Goal: Information Seeking & Learning: Learn about a topic

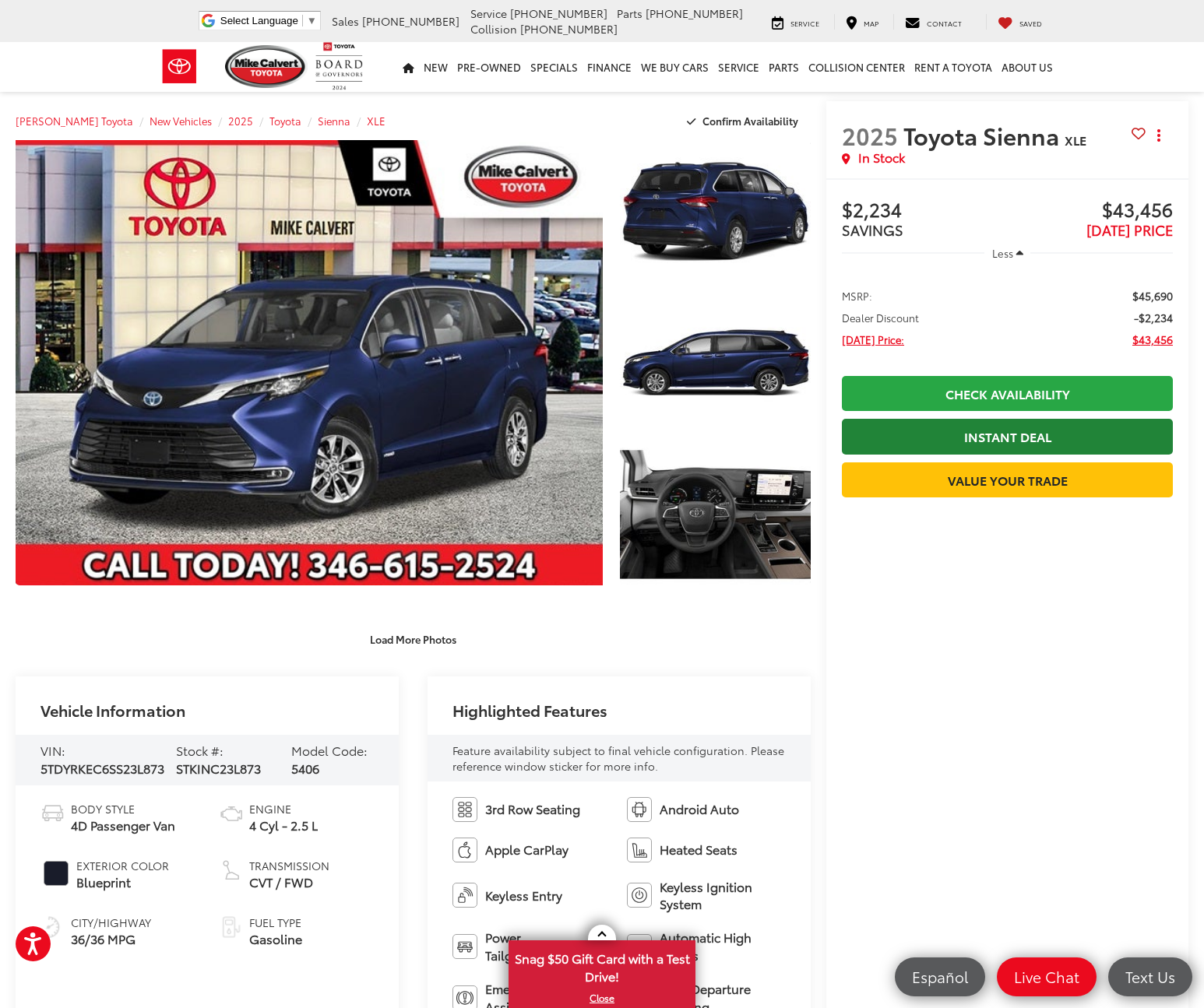
click at [926, 440] on link "Instant Deal" at bounding box center [1007, 436] width 331 height 35
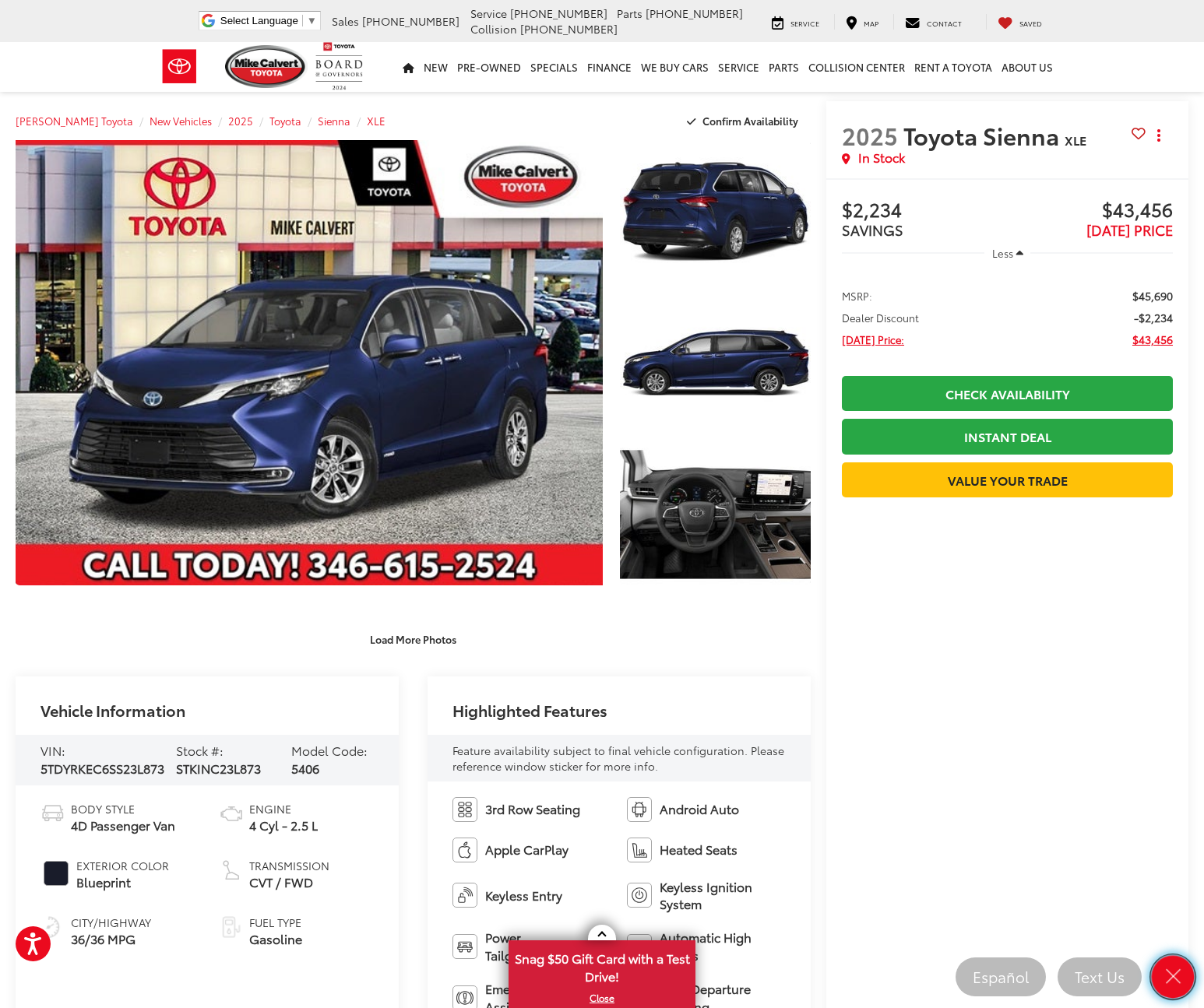
click at [1169, 978] on icon "Close" at bounding box center [1172, 977] width 22 height 22
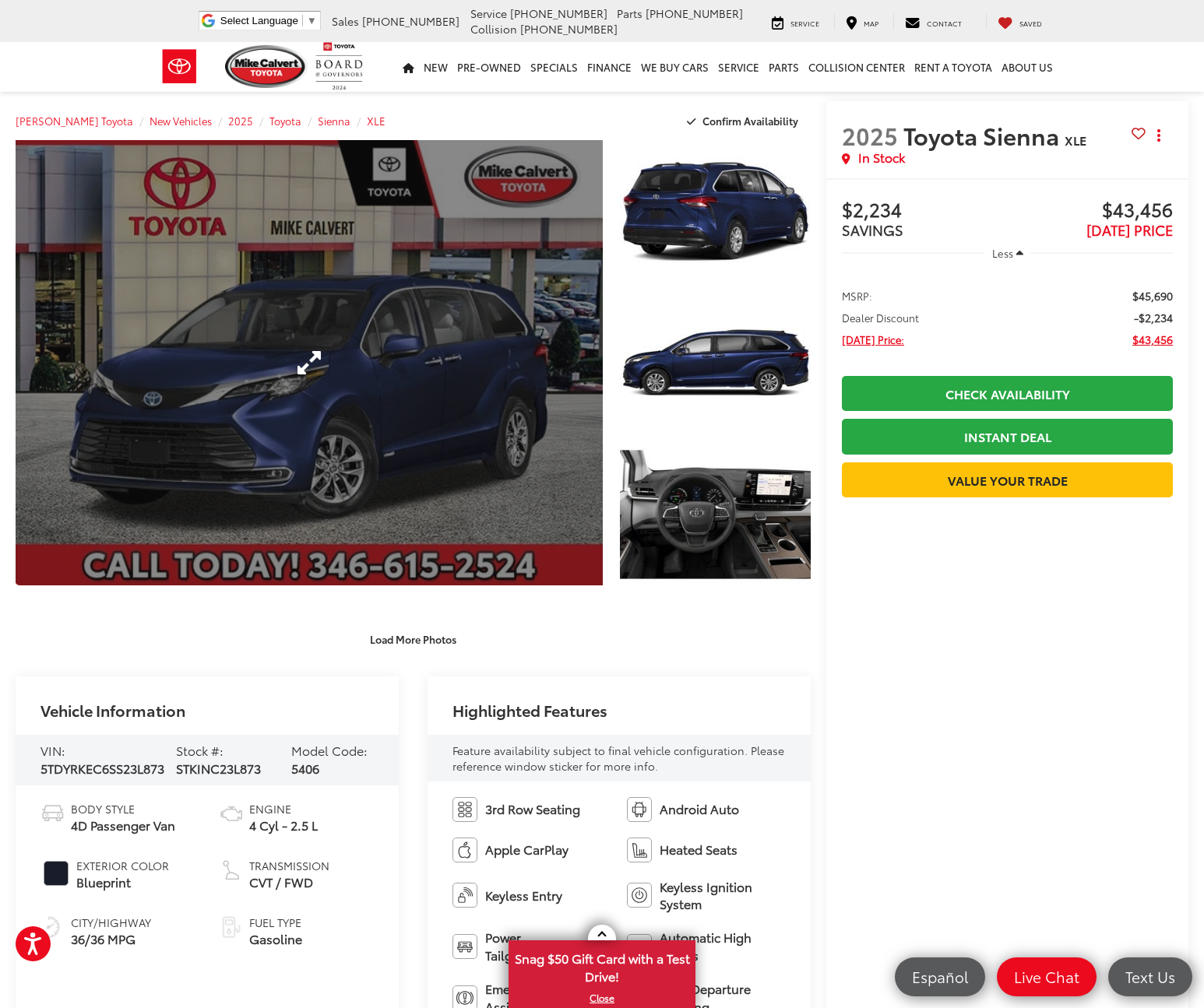
click at [405, 321] on link "Expand Photo 0" at bounding box center [309, 363] width 588 height 446
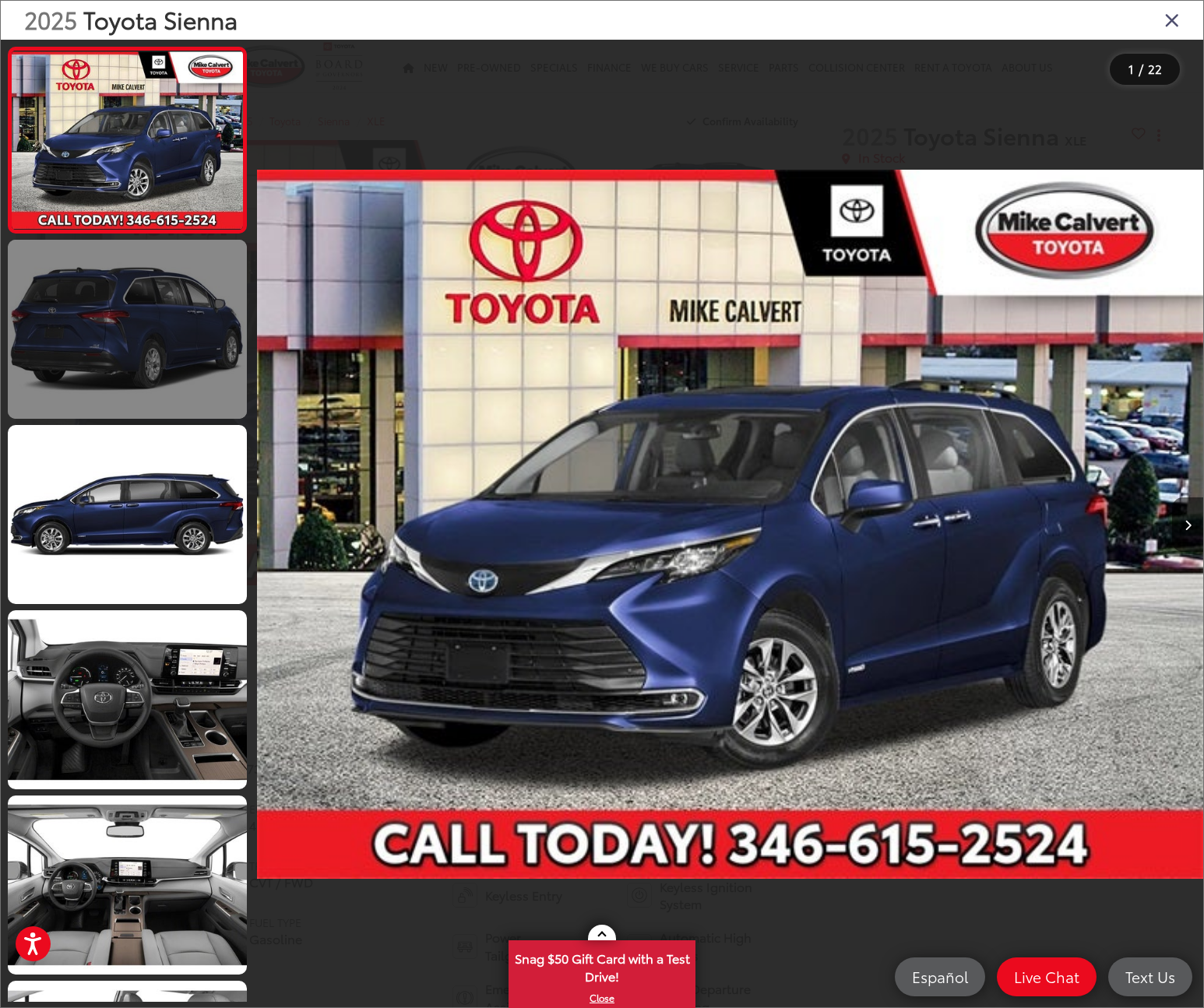
drag, startPoint x: 138, startPoint y: 309, endPoint x: 127, endPoint y: 379, distance: 70.9
click at [139, 309] on link at bounding box center [127, 329] width 239 height 179
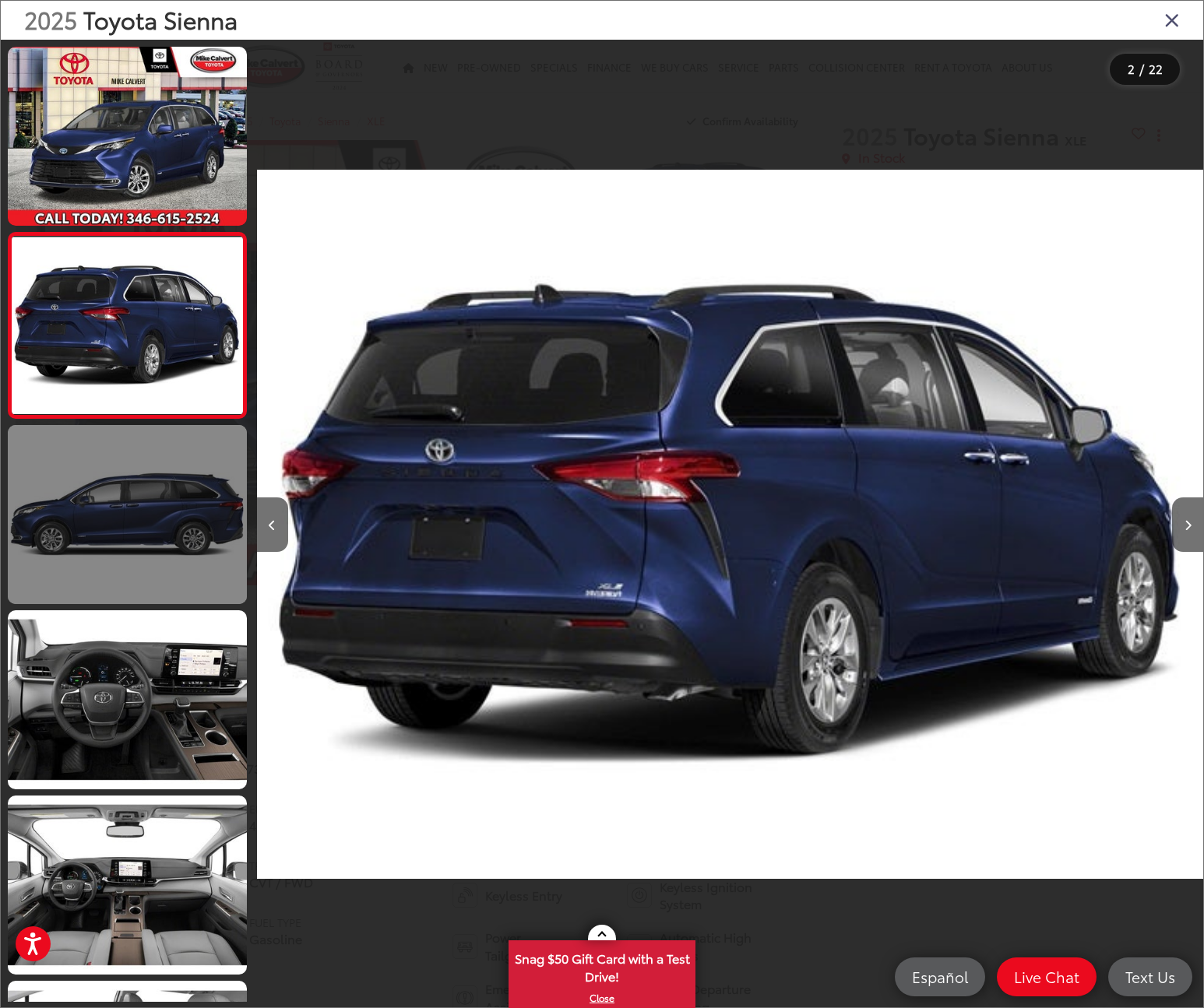
drag, startPoint x: 137, startPoint y: 467, endPoint x: 141, endPoint y: 502, distance: 35.2
click at [138, 467] on link at bounding box center [127, 514] width 239 height 179
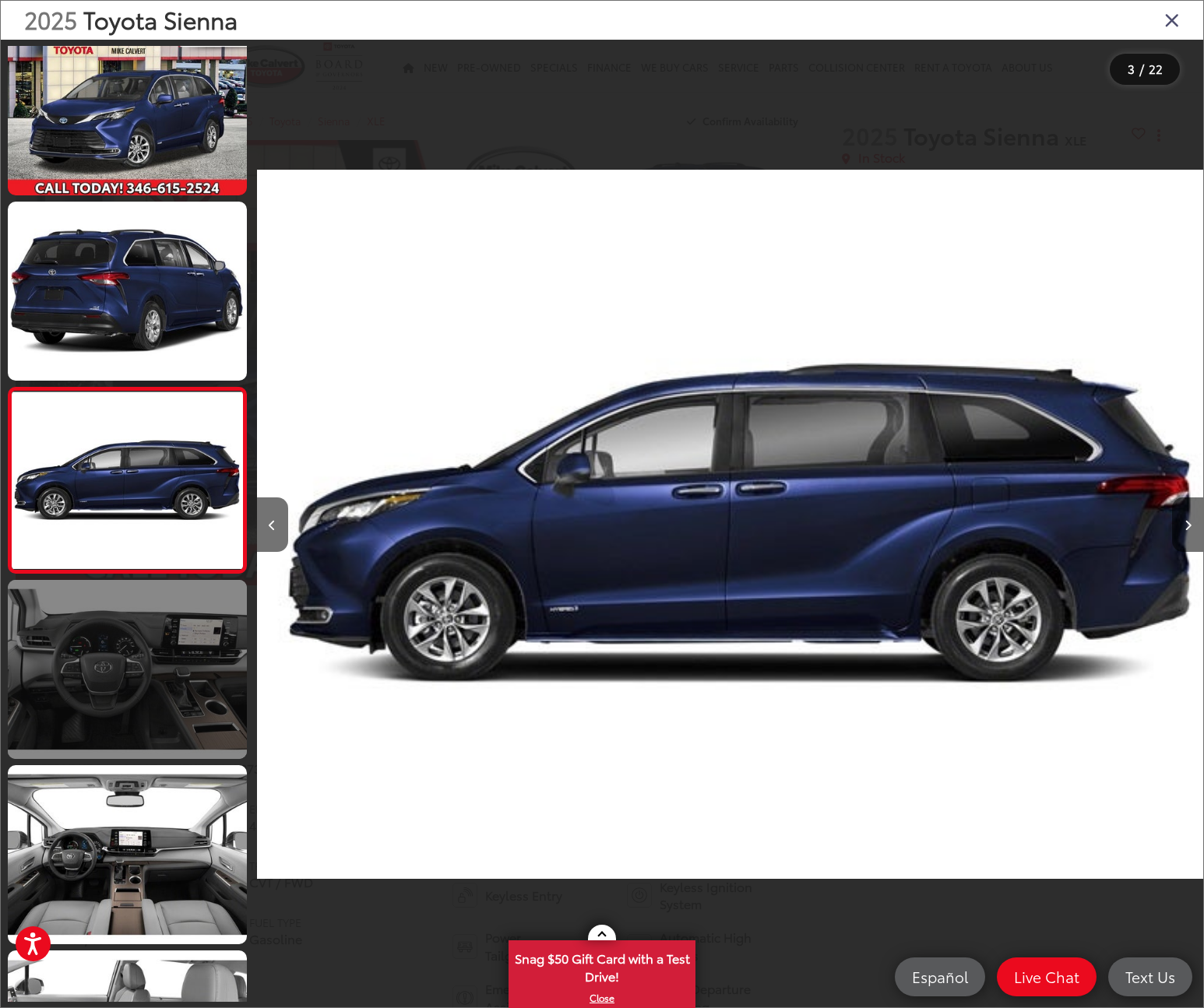
scroll to position [32, 0]
click at [163, 673] on link at bounding box center [127, 669] width 239 height 179
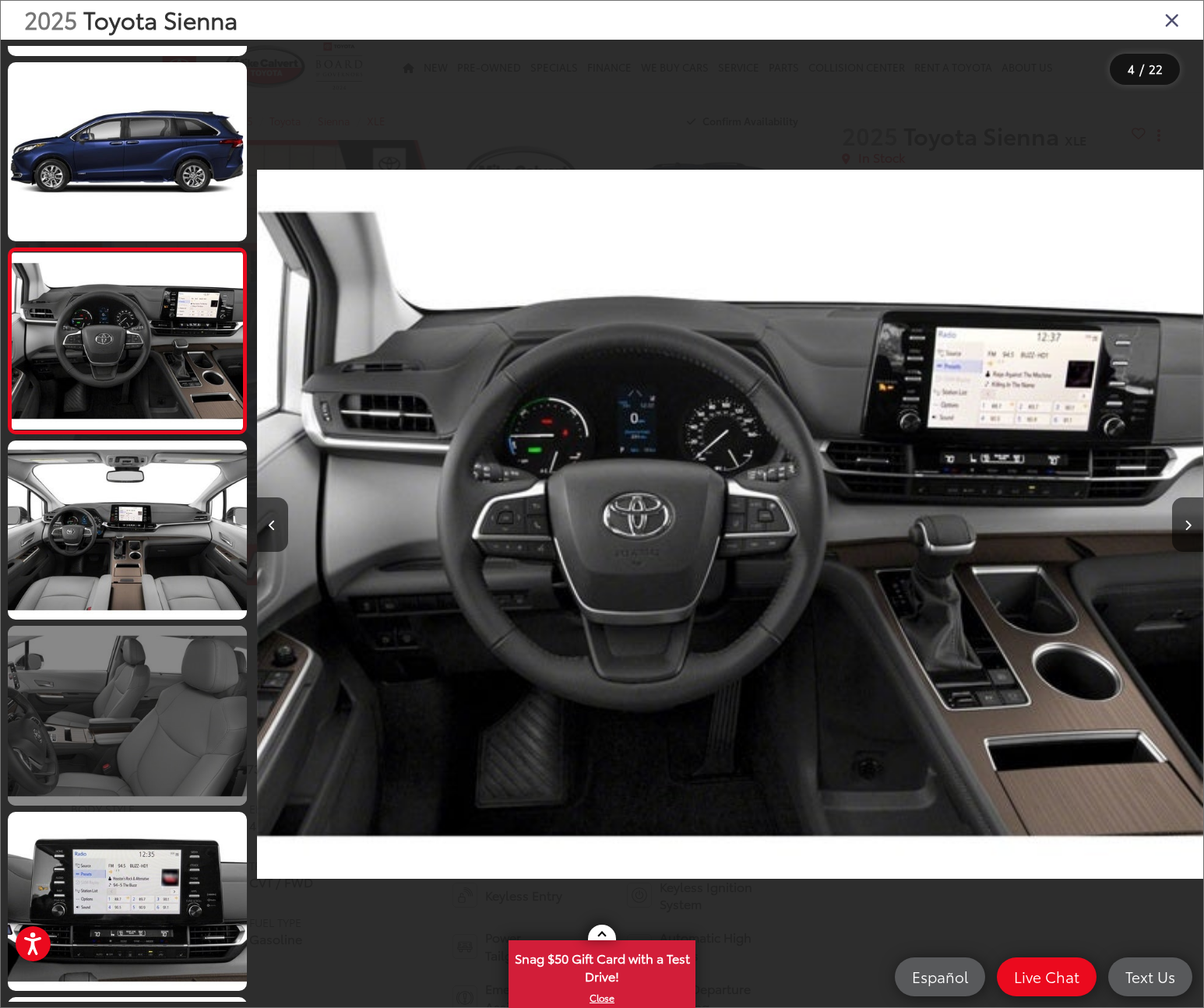
scroll to position [404, 0]
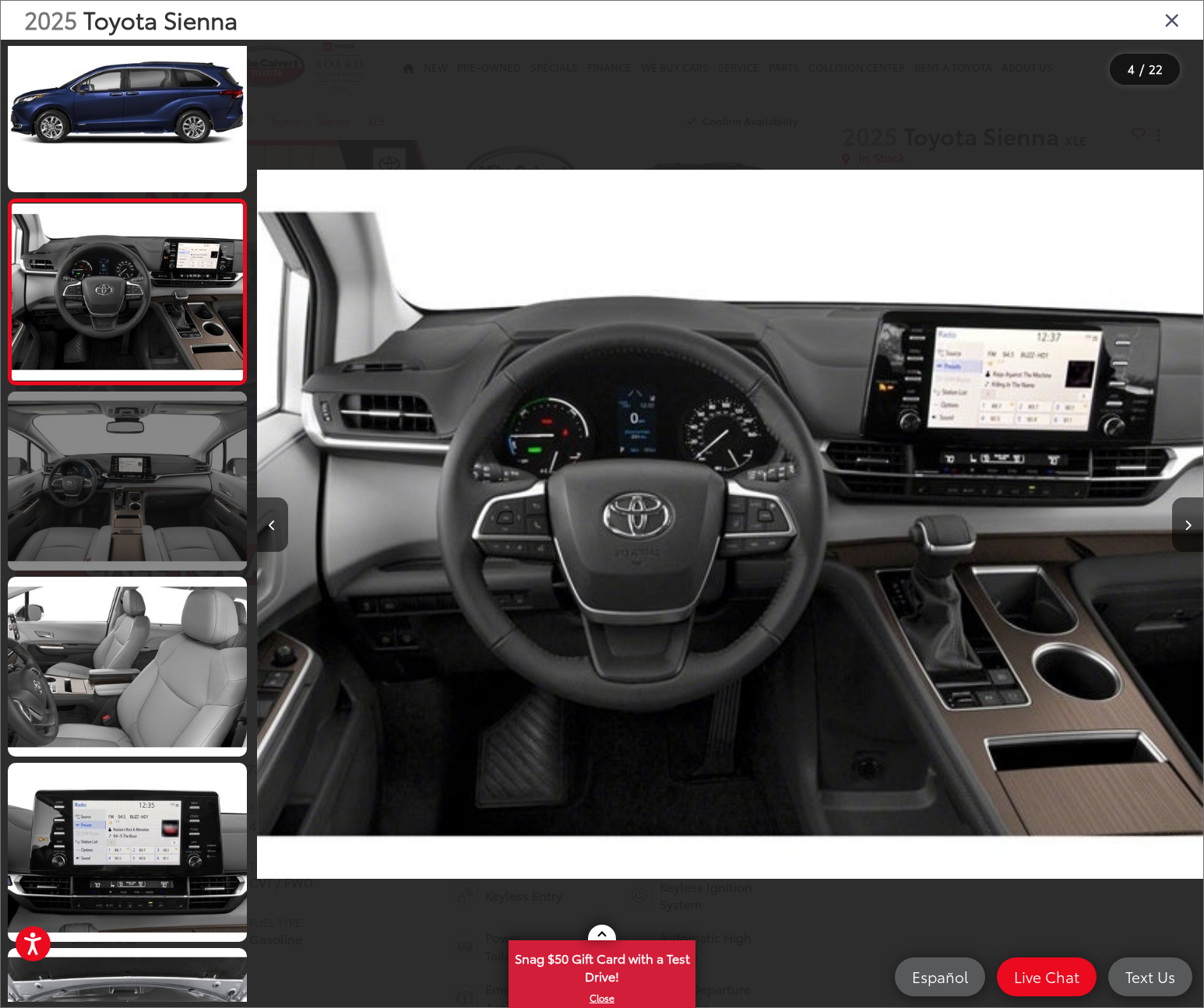
click at [159, 469] on link at bounding box center [127, 481] width 239 height 179
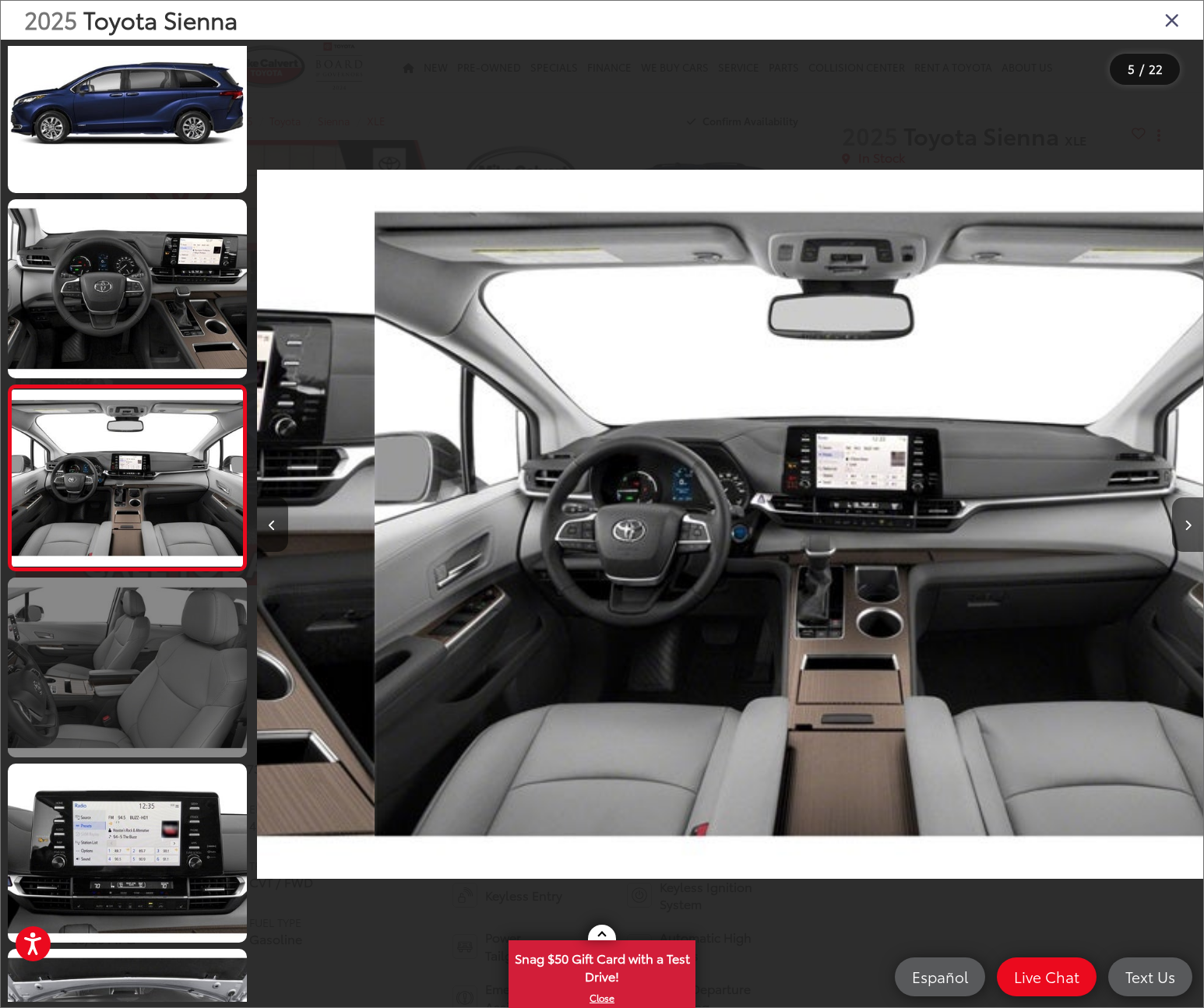
scroll to position [402, 0]
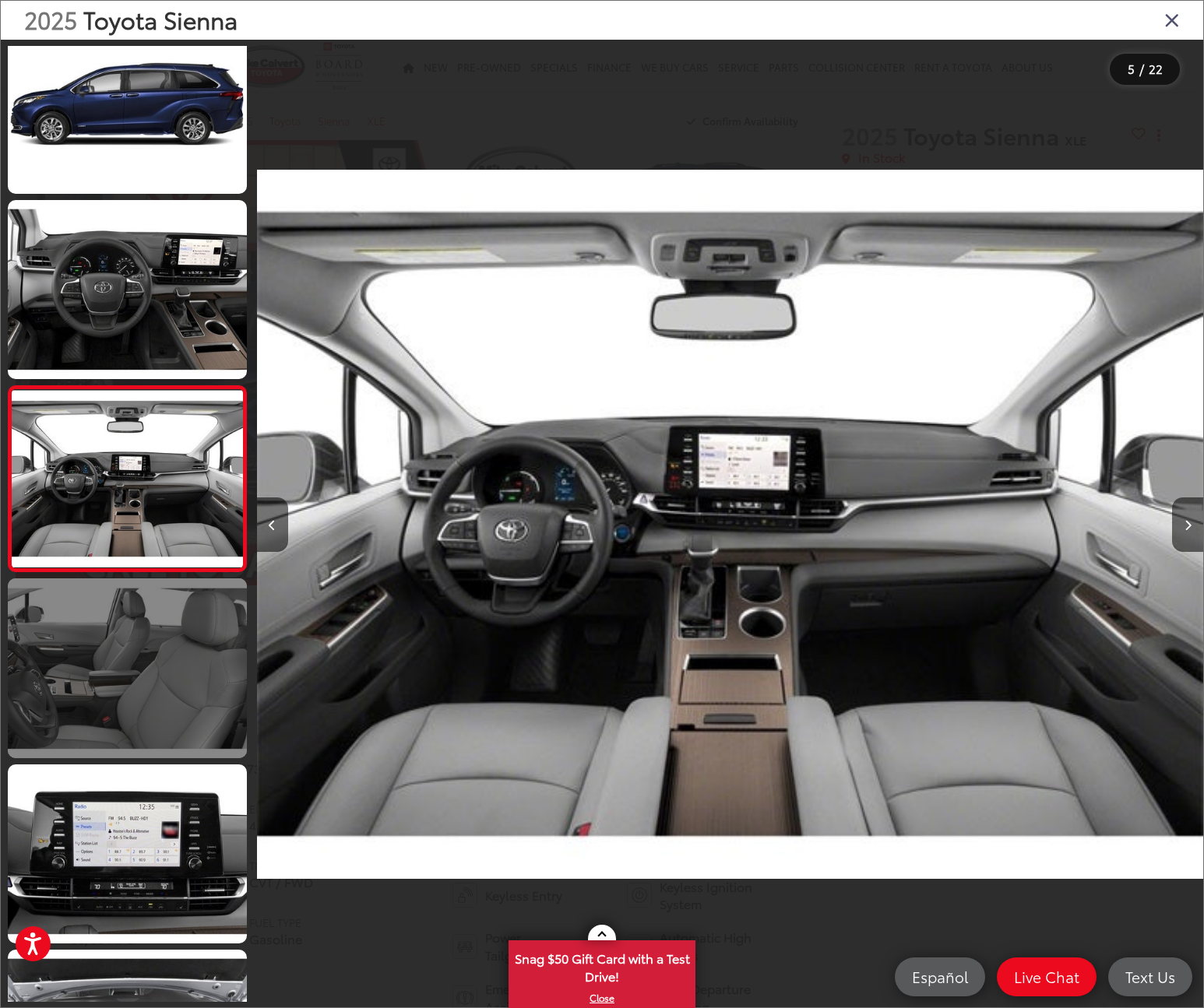
click at [144, 635] on link at bounding box center [127, 668] width 239 height 179
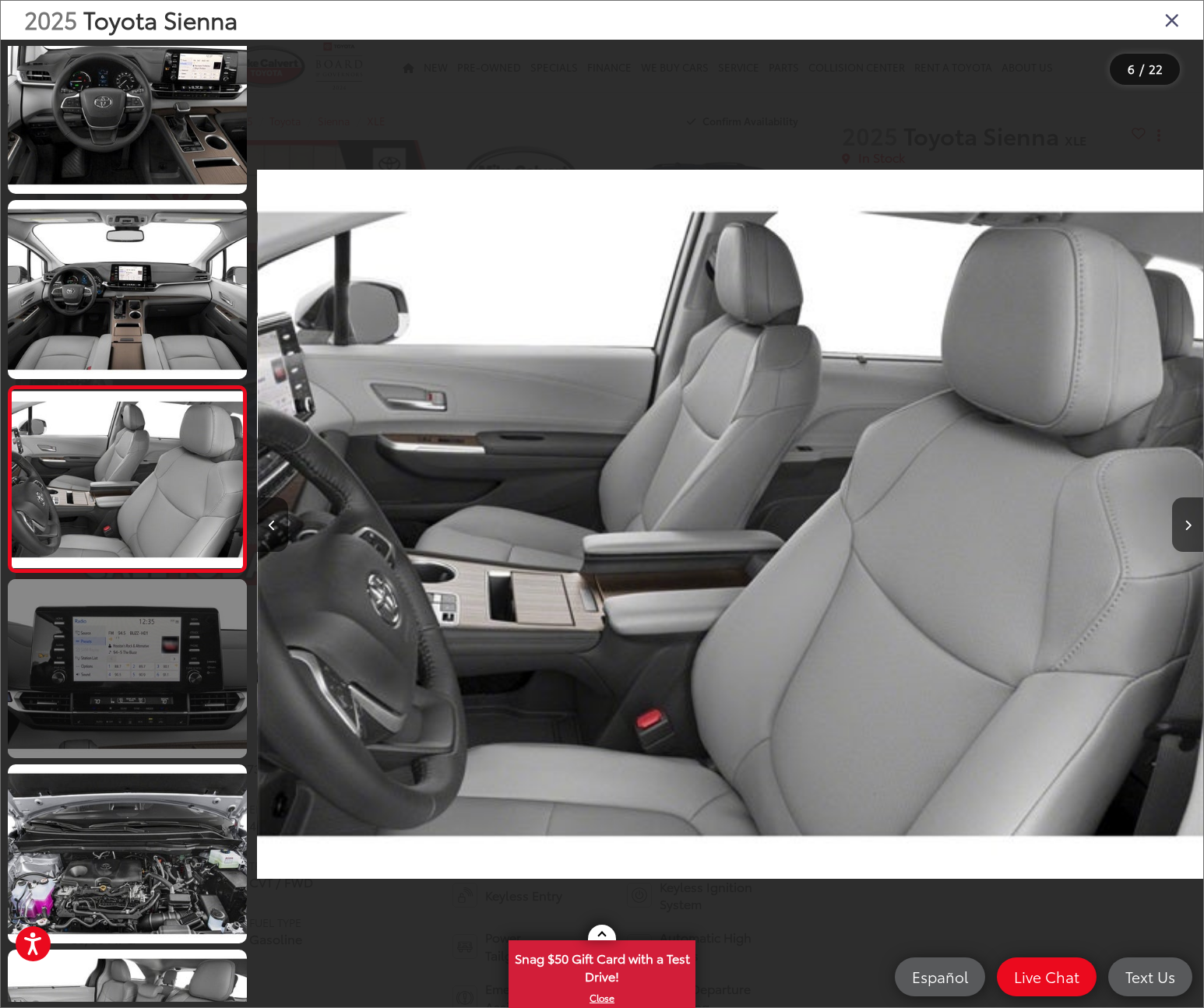
scroll to position [588, 0]
click at [155, 716] on link at bounding box center [127, 668] width 239 height 179
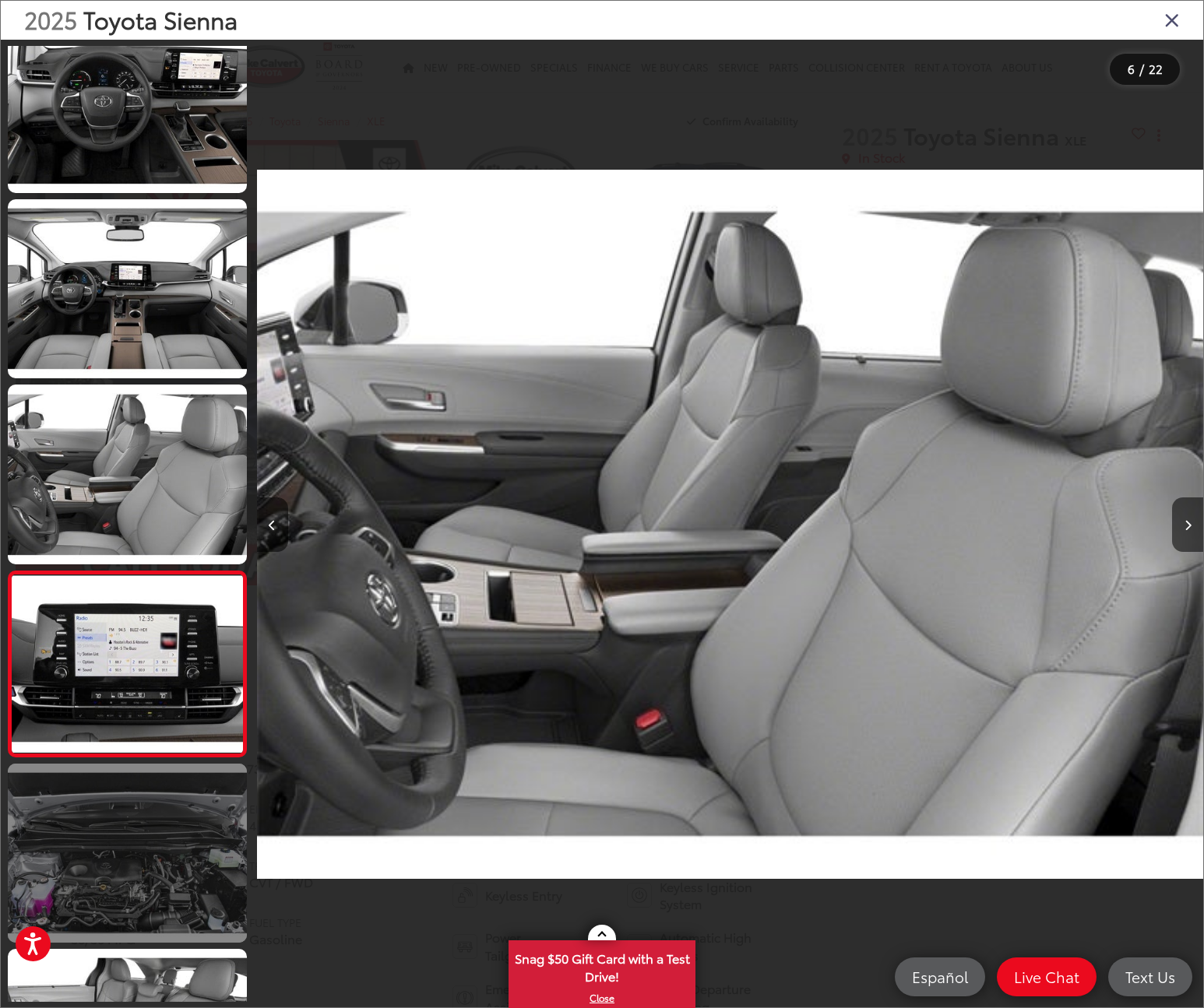
scroll to position [0, 5225]
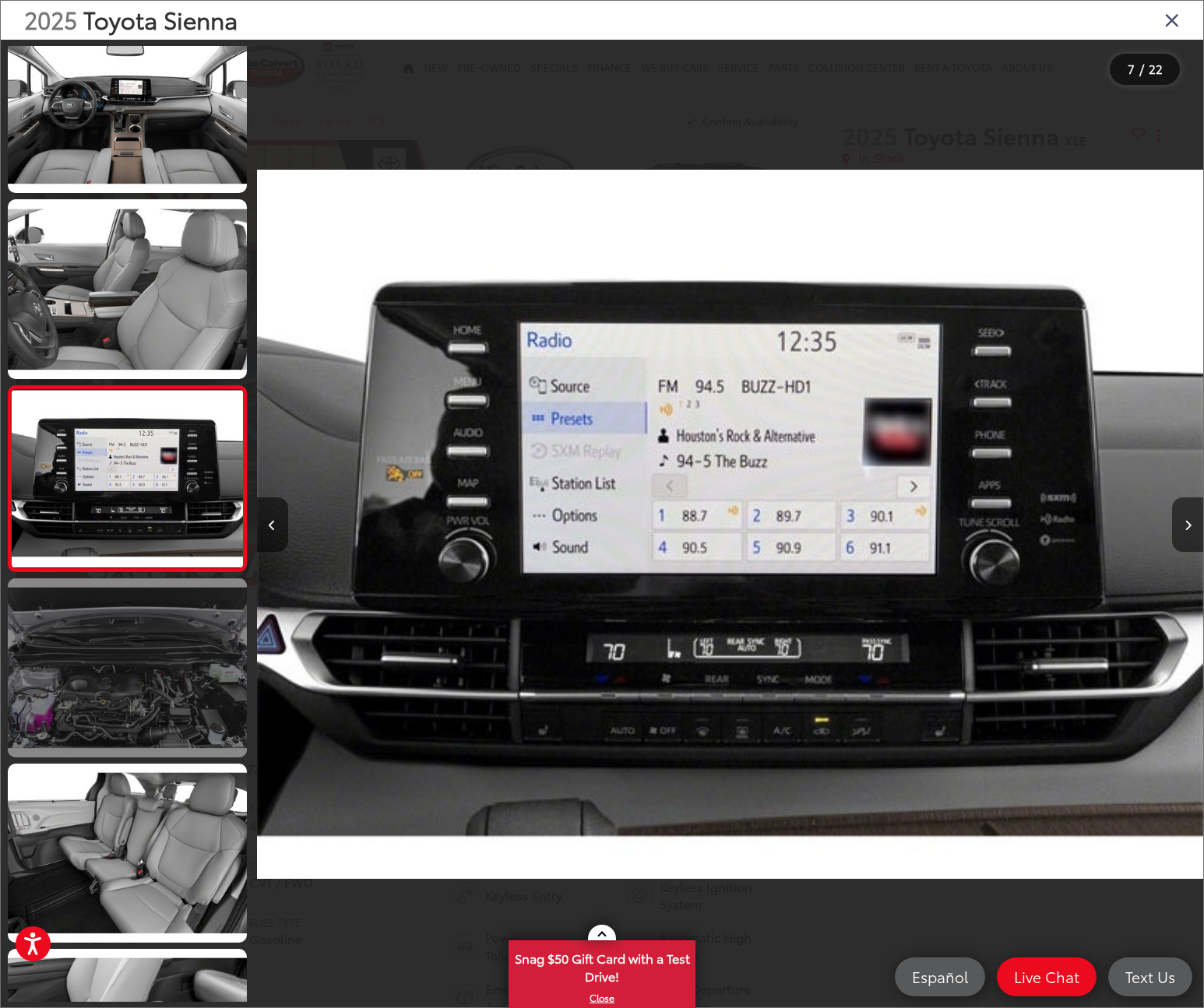
click at [145, 692] on link at bounding box center [127, 668] width 239 height 179
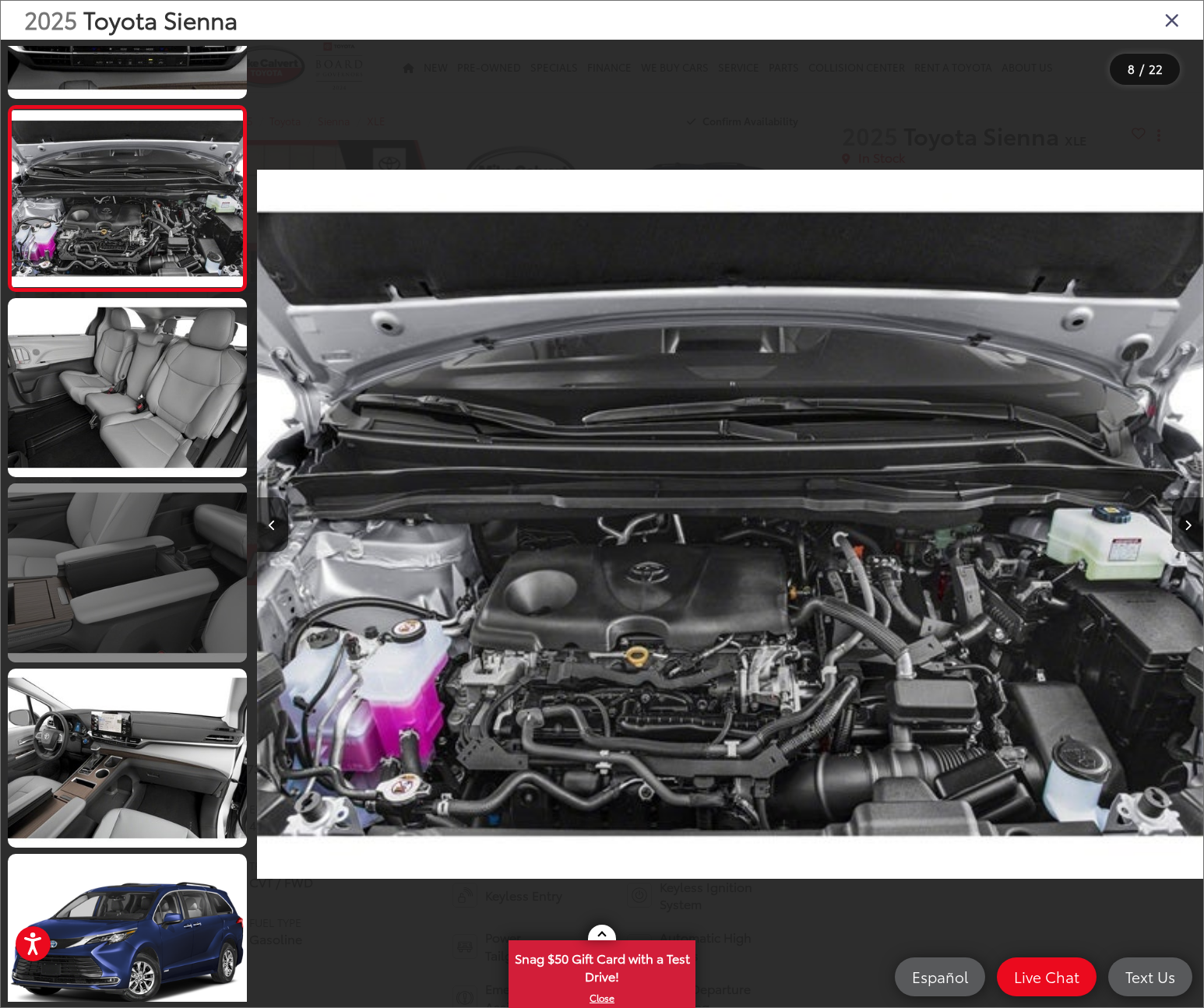
click at [155, 614] on link at bounding box center [127, 573] width 239 height 179
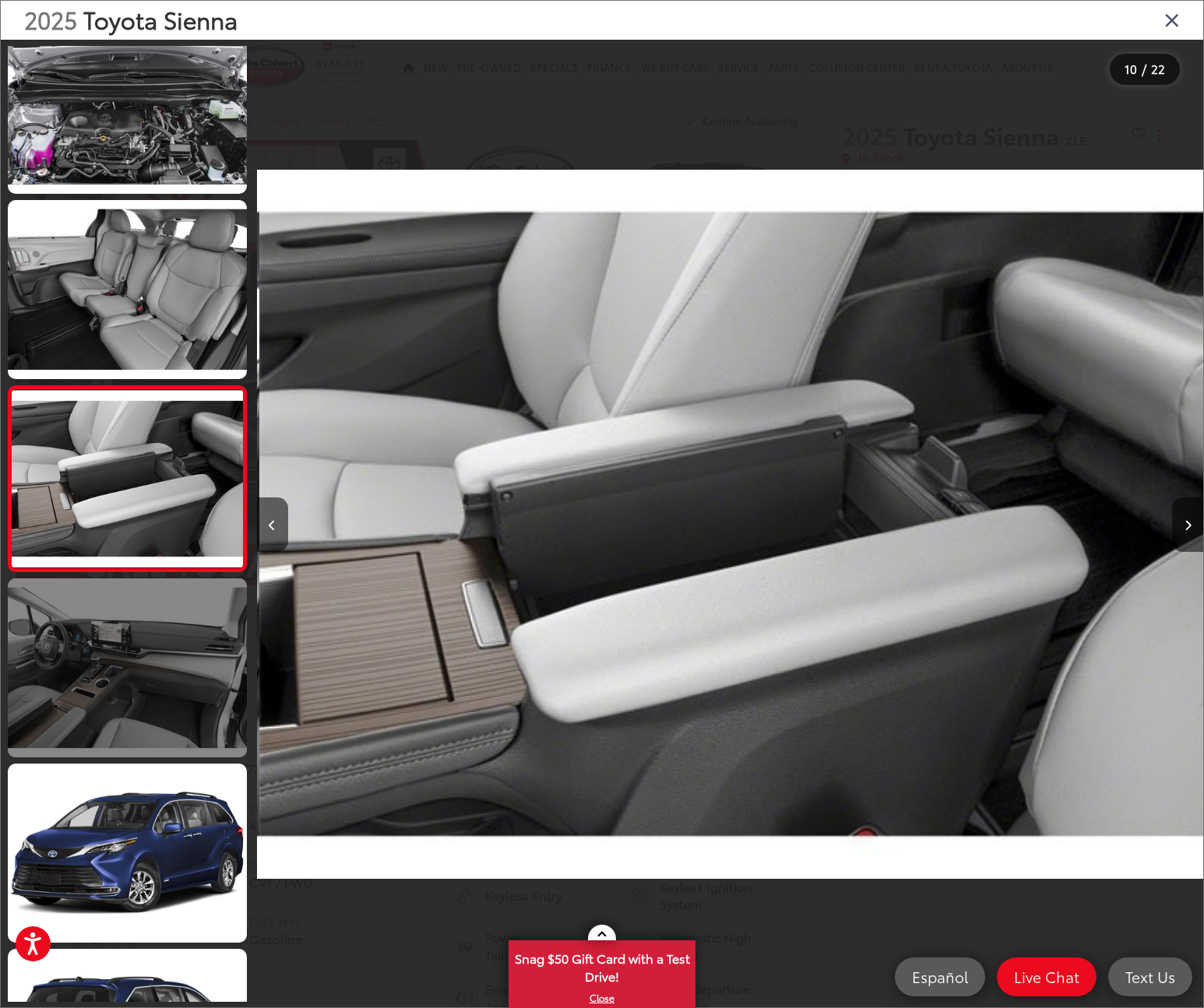
click at [120, 709] on link at bounding box center [127, 668] width 239 height 179
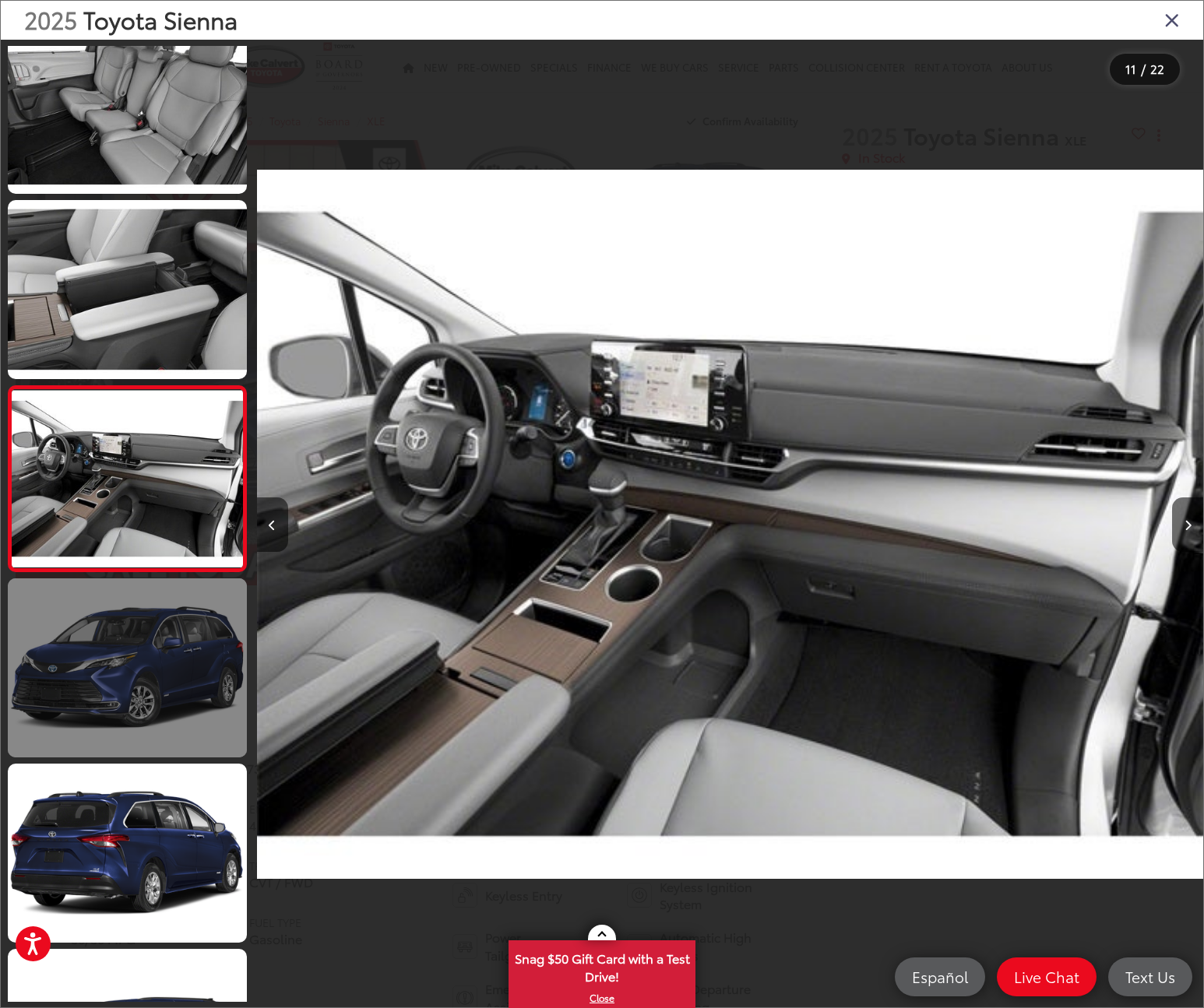
click at [128, 711] on link at bounding box center [127, 668] width 239 height 179
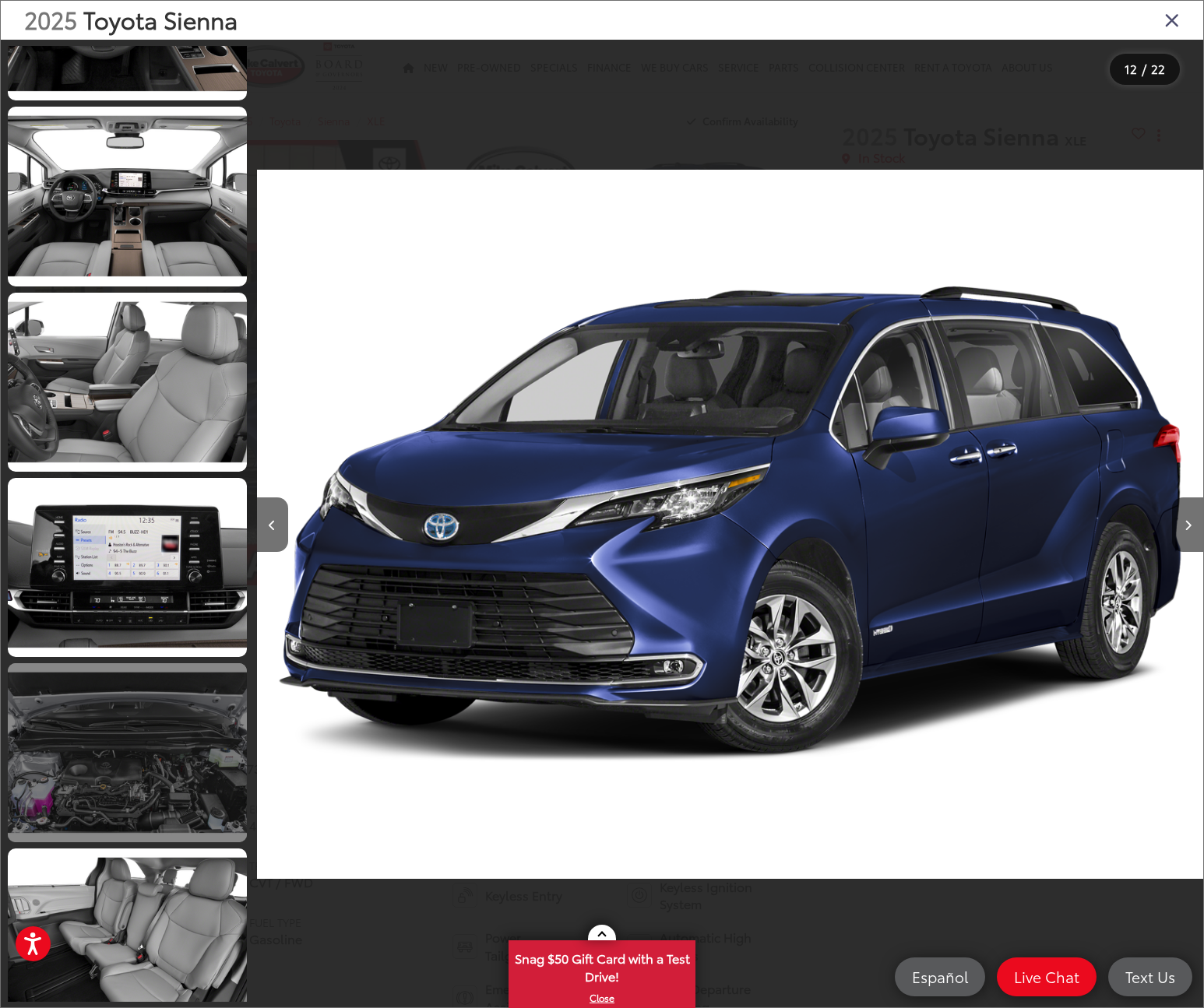
drag, startPoint x: 106, startPoint y: 736, endPoint x: 121, endPoint y: 739, distance: 15.3
click at [108, 736] on link at bounding box center [127, 753] width 239 height 179
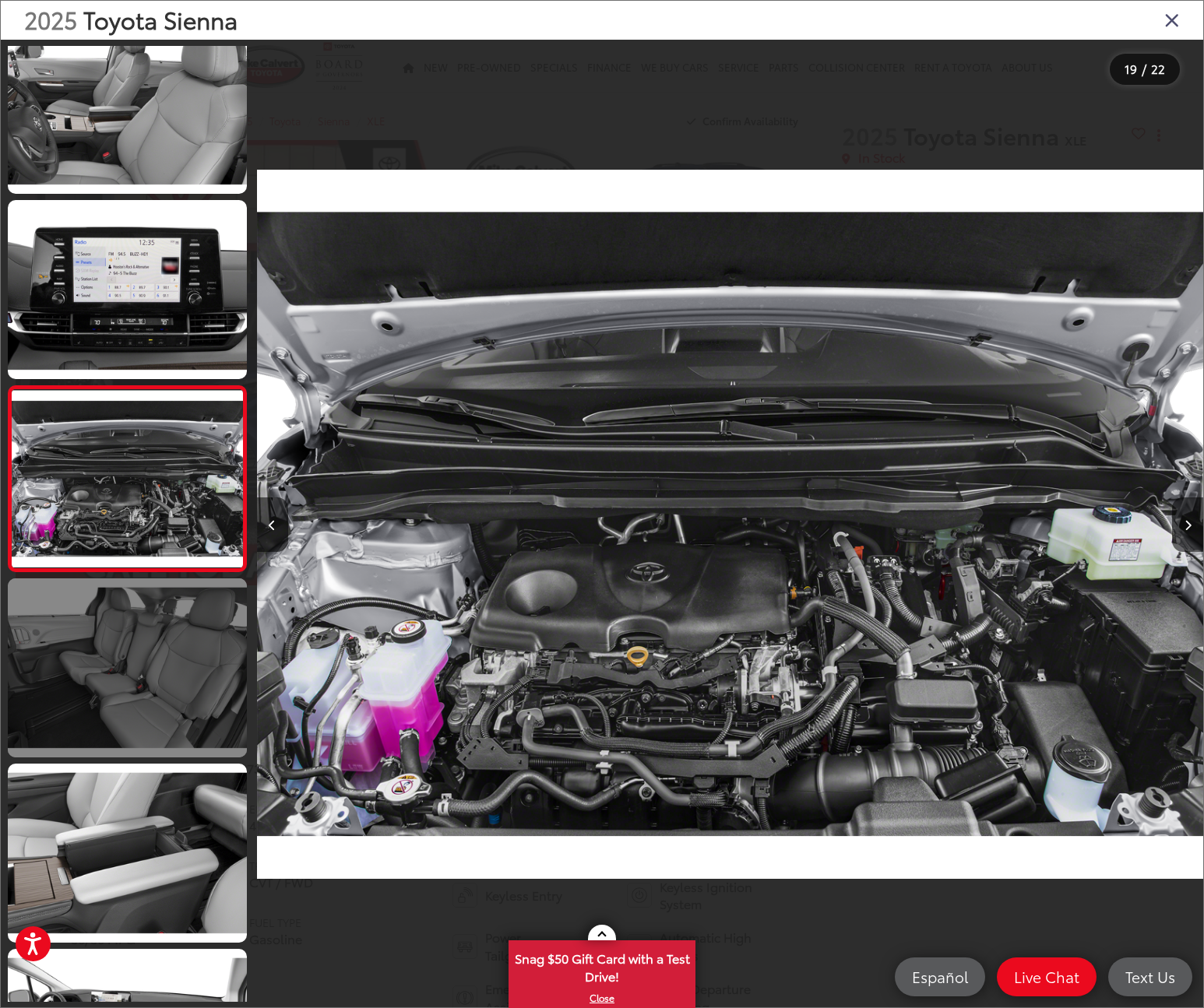
click at [156, 708] on link at bounding box center [127, 668] width 239 height 179
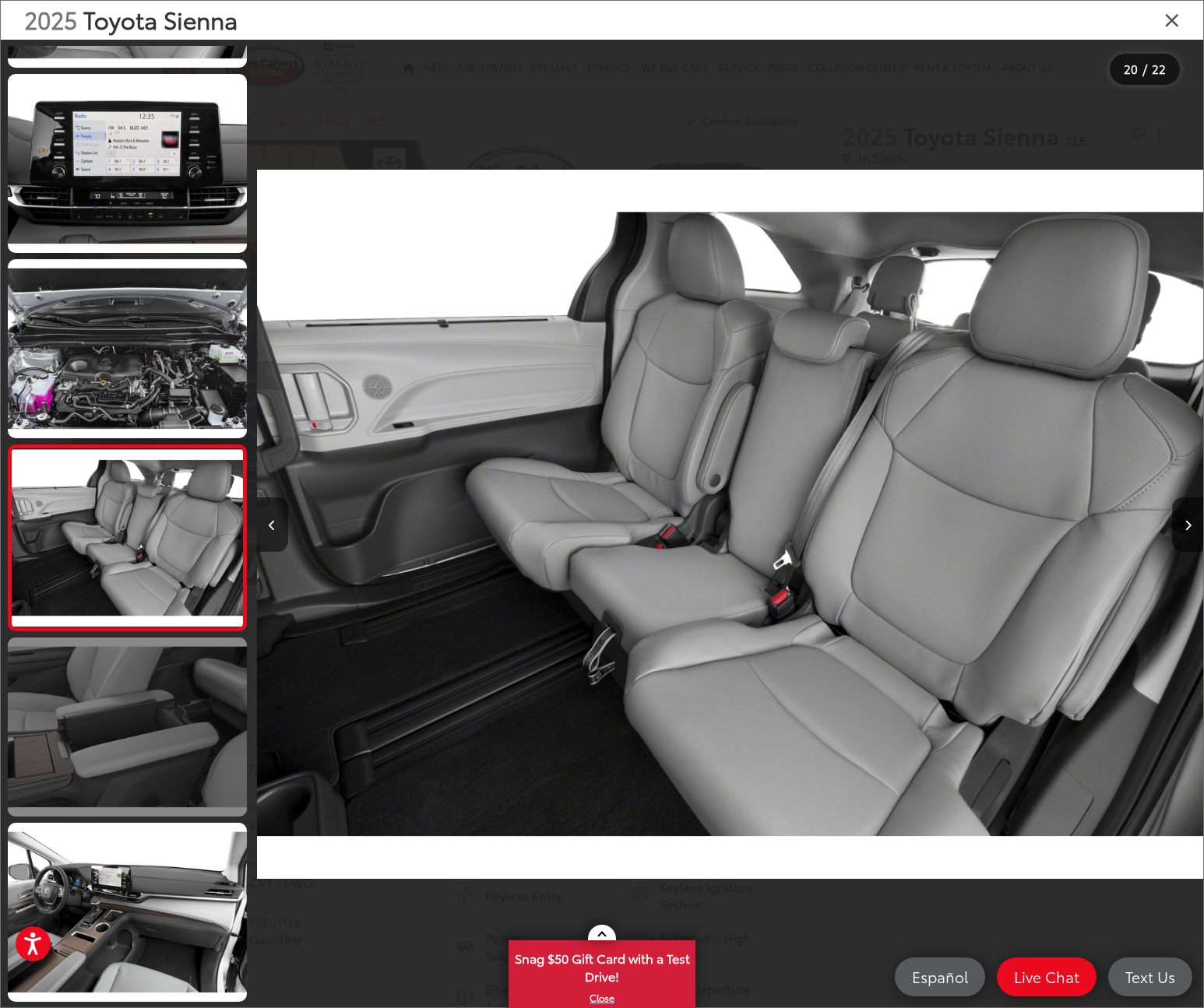
click at [134, 726] on link at bounding box center [127, 727] width 239 height 179
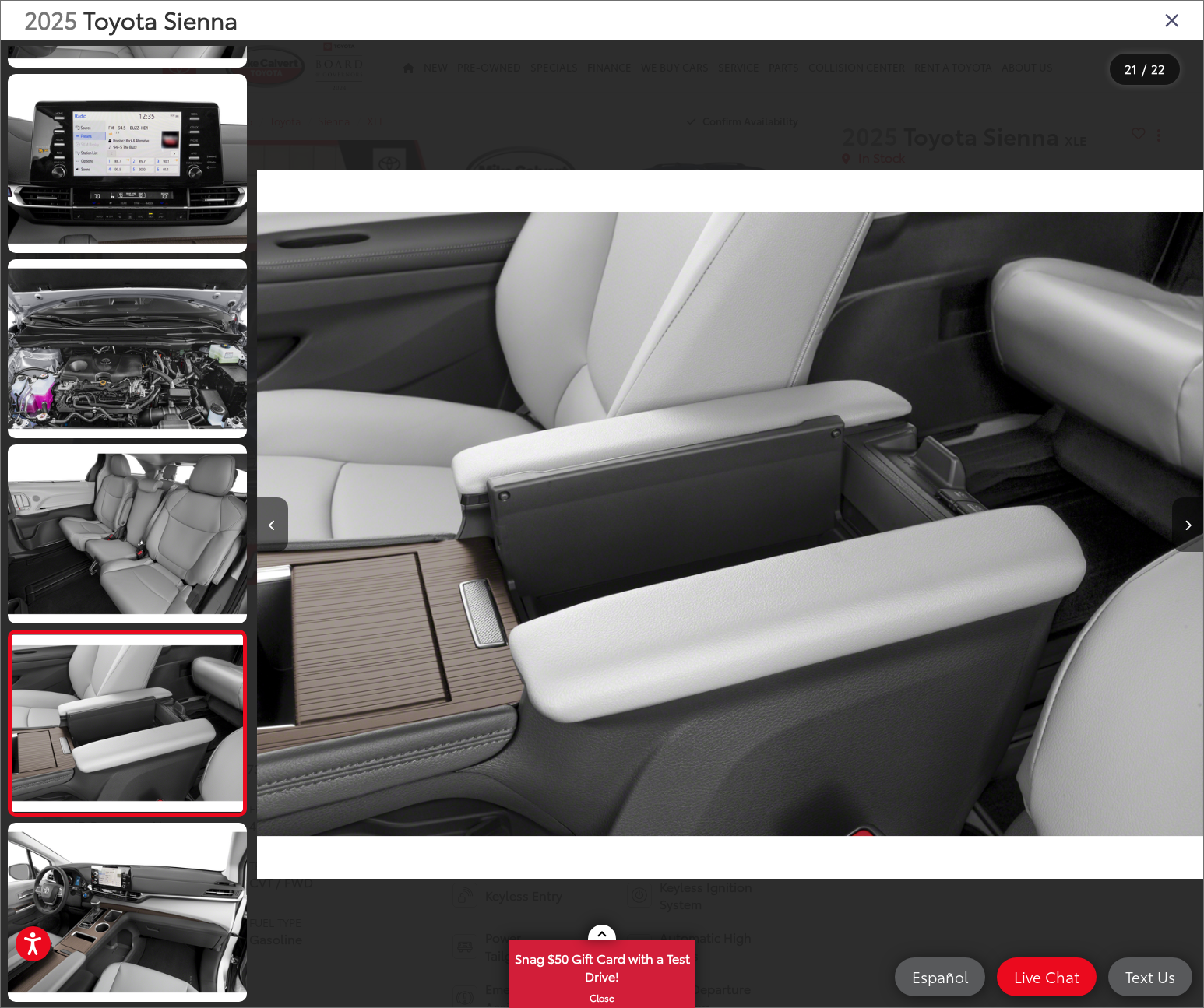
click at [1164, 21] on icon "Close gallery" at bounding box center [1172, 19] width 15 height 20
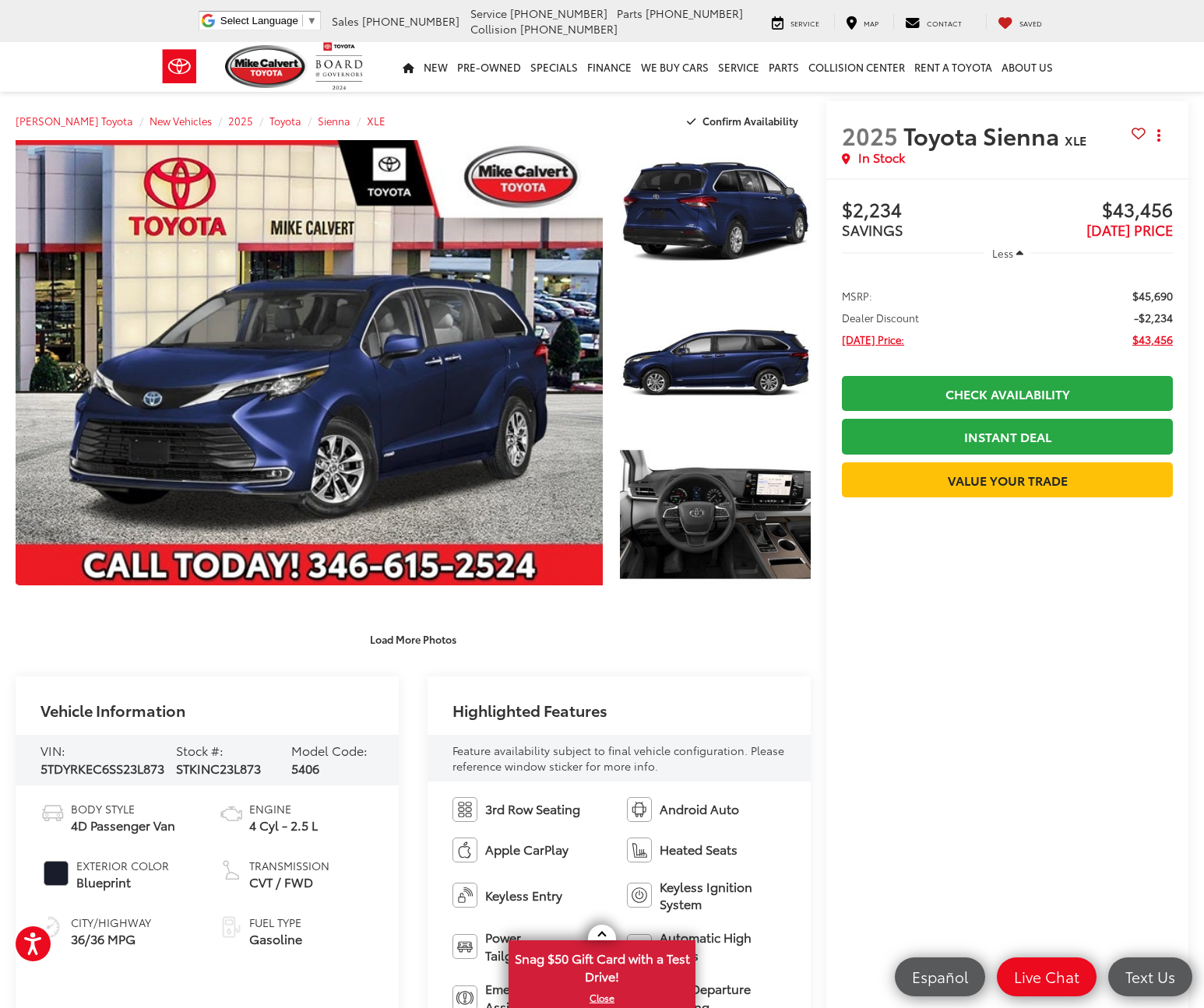
click at [278, 613] on div "Load More Photos" at bounding box center [412, 631] width 795 height 43
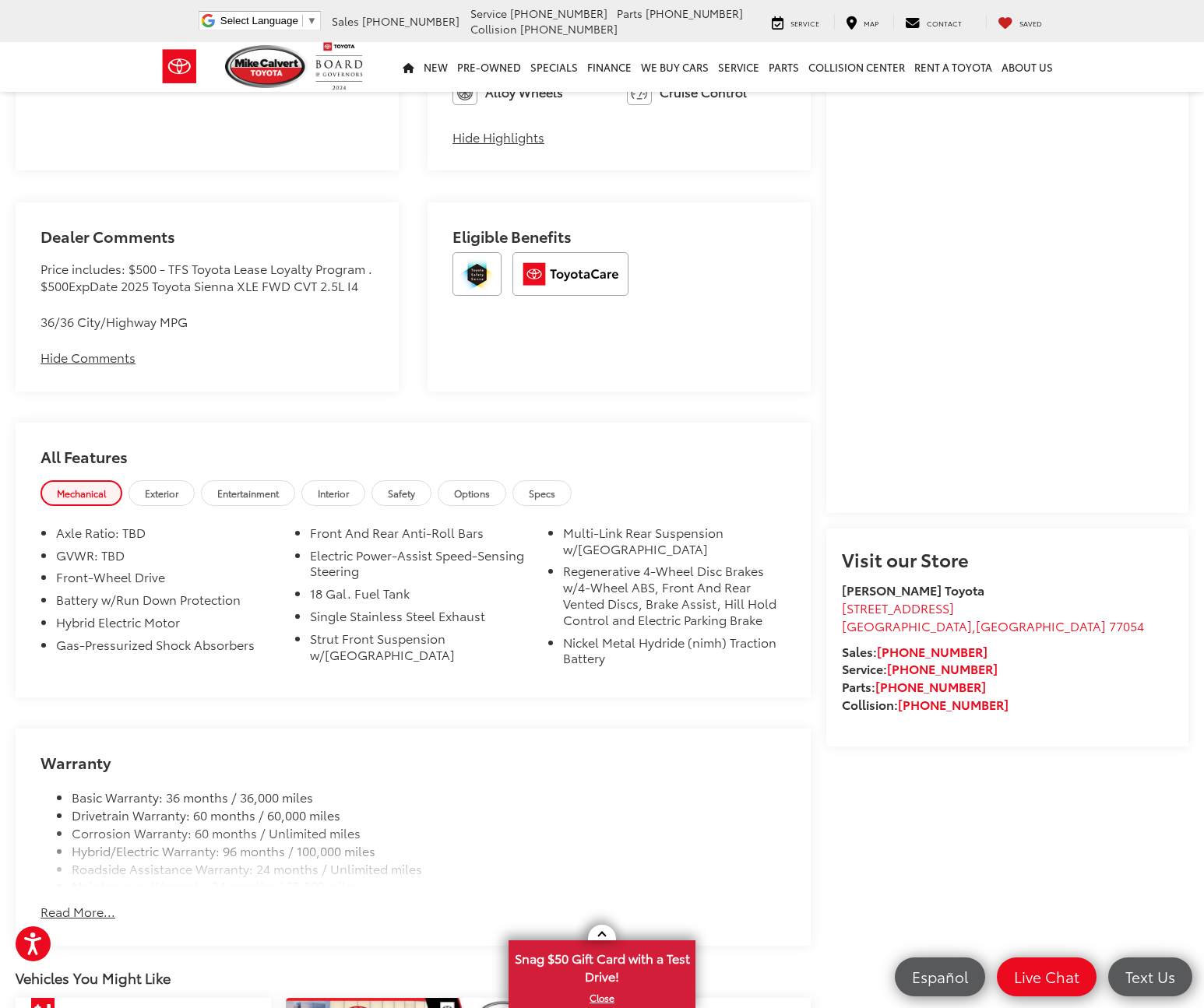
click at [171, 495] on span "Exterior" at bounding box center [162, 493] width 33 height 14
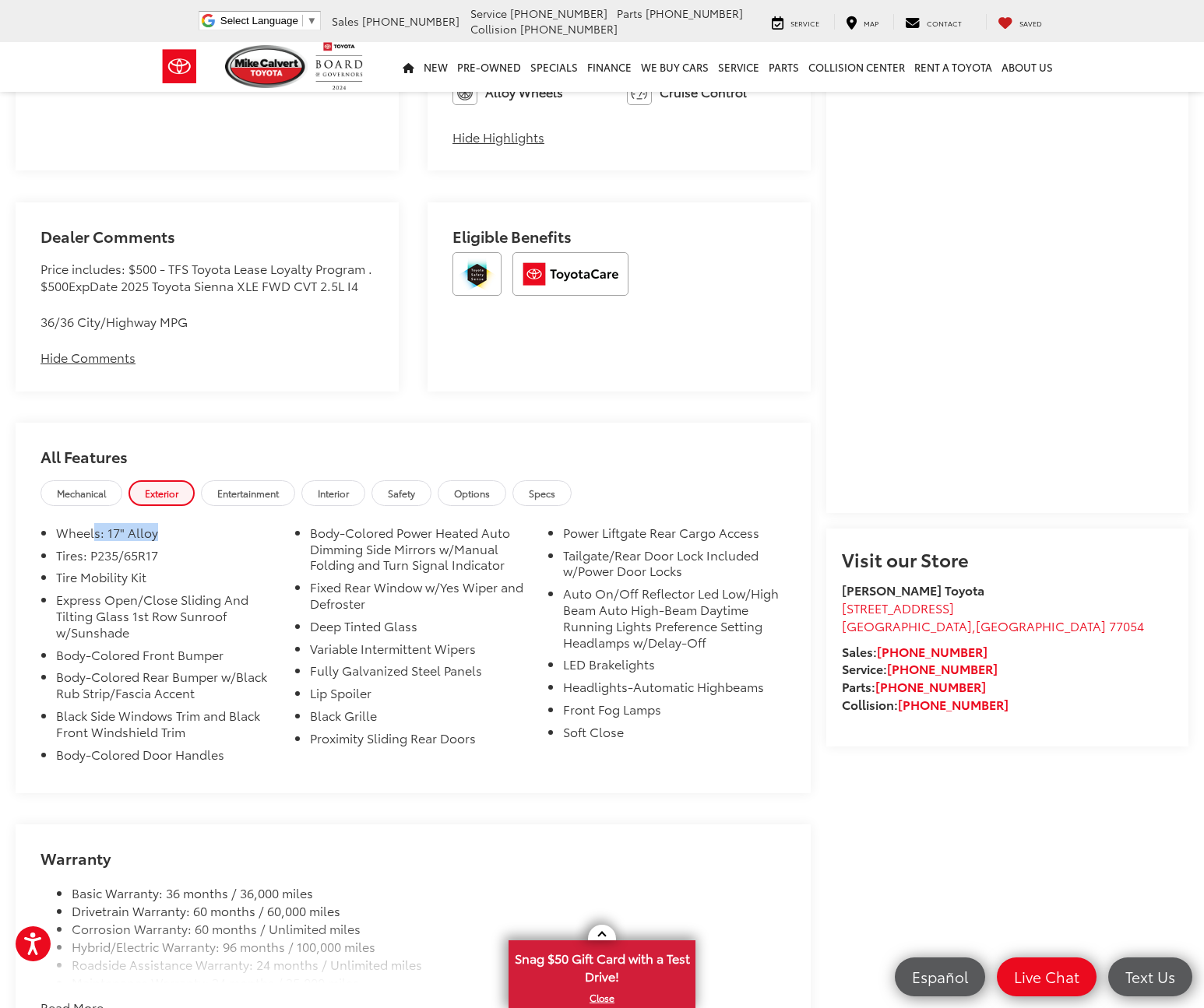
drag, startPoint x: 93, startPoint y: 537, endPoint x: 168, endPoint y: 542, distance: 75.2
click at [168, 542] on li "Wheels: 17" Alloy" at bounding box center [167, 536] width 223 height 23
drag, startPoint x: 94, startPoint y: 565, endPoint x: 157, endPoint y: 565, distance: 63.0
click at [157, 565] on li "Tires: P235/65R17" at bounding box center [167, 559] width 223 height 23
drag, startPoint x: 88, startPoint y: 589, endPoint x: 150, endPoint y: 591, distance: 62.0
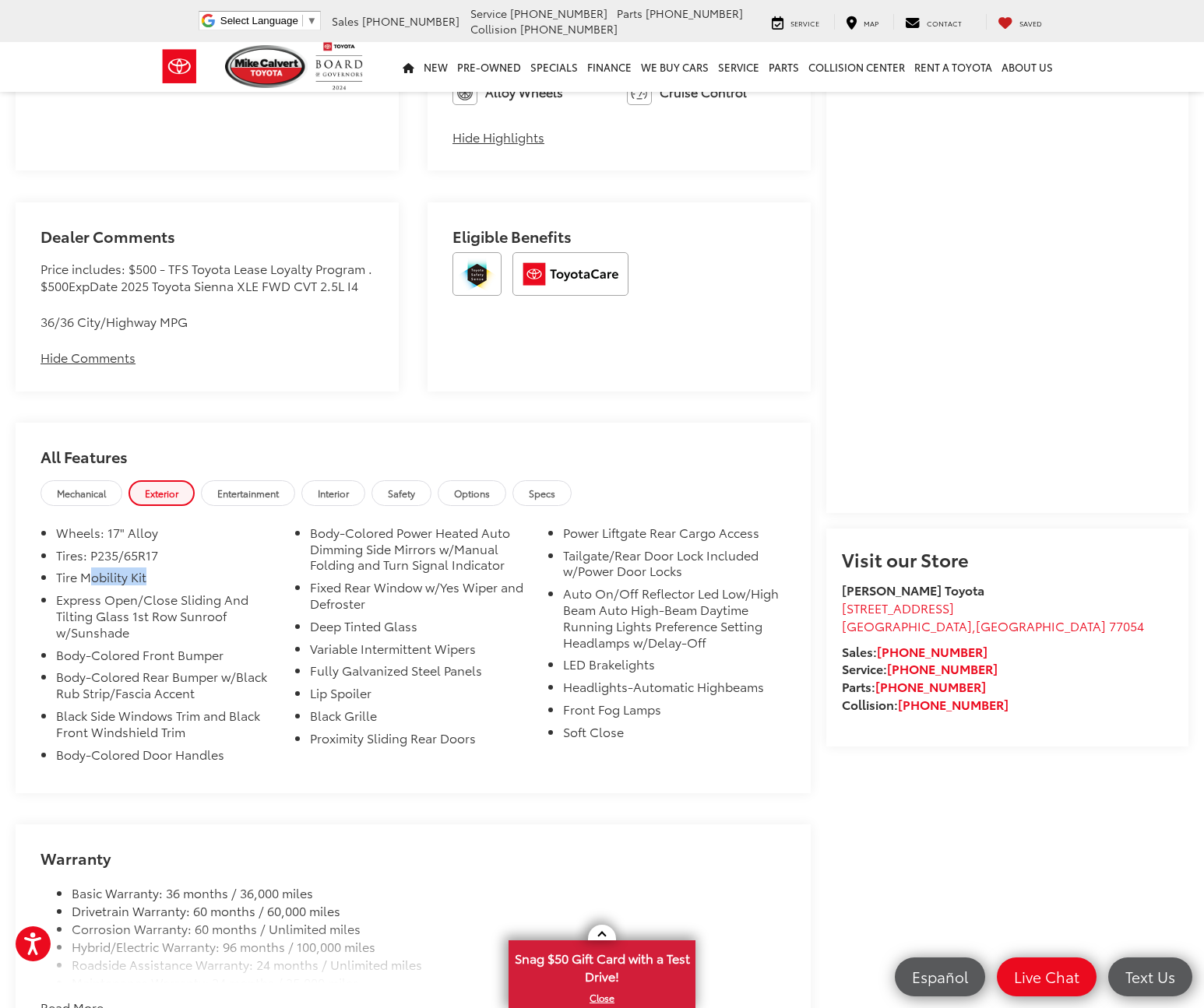
click at [151, 590] on li "Tire Mobility Kit" at bounding box center [167, 580] width 223 height 23
drag, startPoint x: 58, startPoint y: 611, endPoint x: 175, endPoint y: 634, distance: 119.2
click at [220, 629] on li "Express Open/Close Sliding And Tilting Glass 1st Row Sunroof w/Sunshade" at bounding box center [167, 619] width 223 height 54
drag, startPoint x: 60, startPoint y: 661, endPoint x: 156, endPoint y: 665, distance: 96.1
click at [156, 665] on li "Body-Colored Front Bumper" at bounding box center [167, 658] width 223 height 23
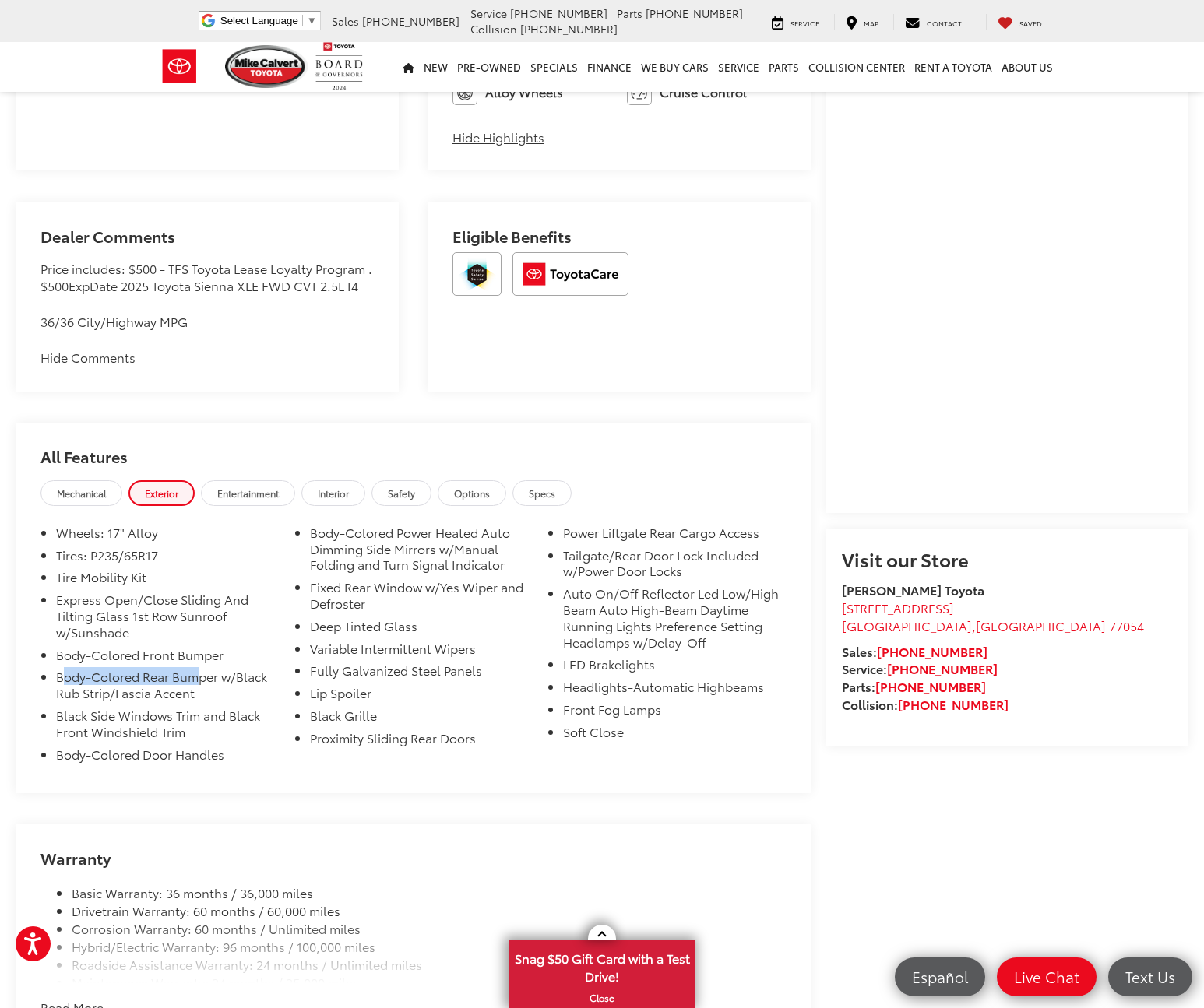
drag, startPoint x: 67, startPoint y: 689, endPoint x: 199, endPoint y: 690, distance: 132.0
click at [199, 690] on li "Body-Colored Rear Bumper w/Black Rub Strip/Fascia Accent" at bounding box center [167, 688] width 223 height 39
click at [94, 726] on li "Black Side Windows Trim and Black Front Windshield Trim" at bounding box center [167, 726] width 223 height 39
click at [77, 747] on li "Black Side Windows Trim and Black Front Windshield Trim" at bounding box center [167, 726] width 223 height 39
drag, startPoint x: 77, startPoint y: 765, endPoint x: 236, endPoint y: 754, distance: 159.4
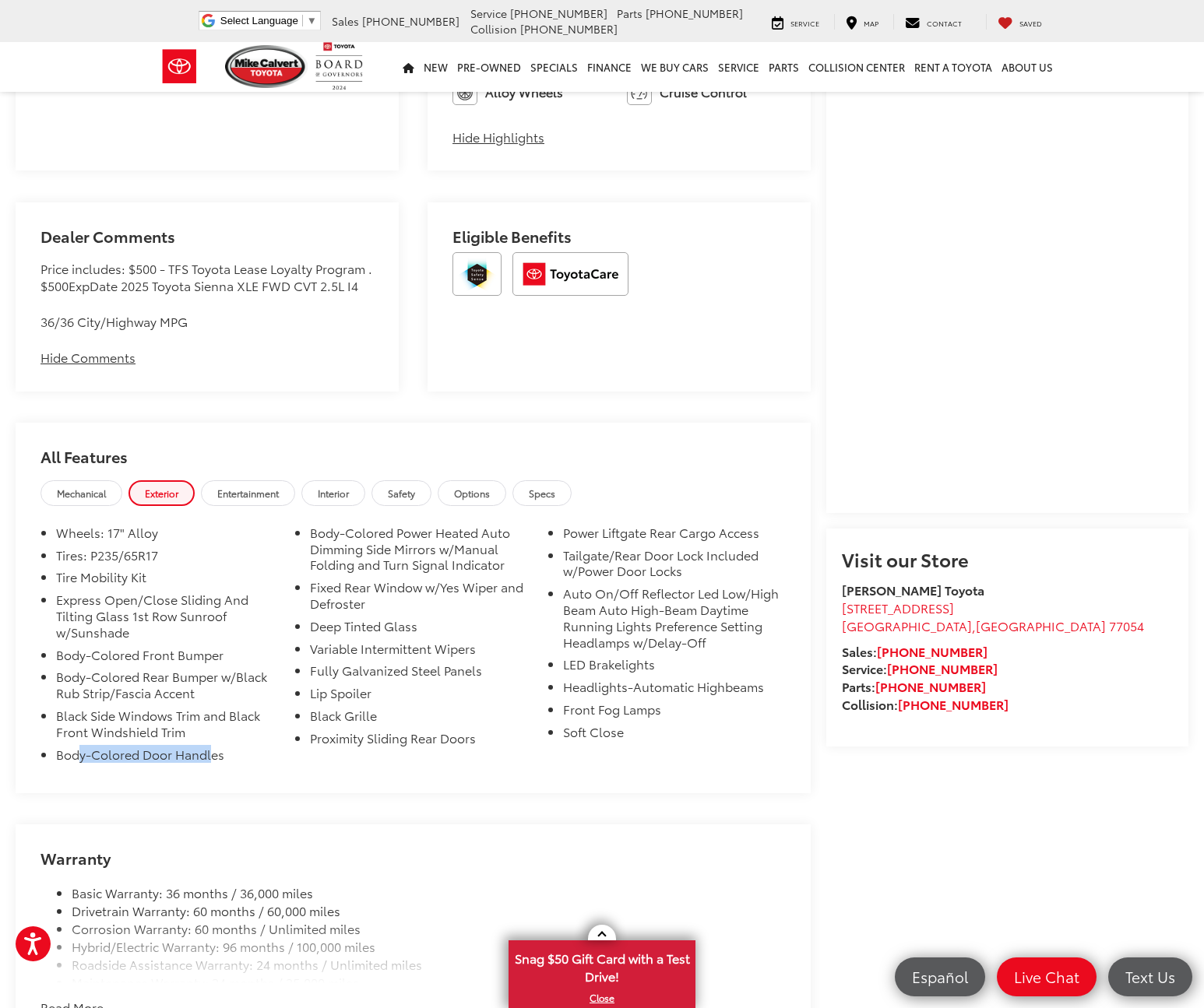
click at [217, 763] on li "Body-Colored Door Handles" at bounding box center [167, 758] width 223 height 23
drag, startPoint x: 311, startPoint y: 537, endPoint x: 394, endPoint y: 539, distance: 83.0
click at [394, 539] on li "Body-Colored Power Heated Auto Dimming Side Mirrors w/Manual Folding and Turn S…" at bounding box center [421, 552] width 223 height 54
drag, startPoint x: 332, startPoint y: 558, endPoint x: 449, endPoint y: 558, distance: 117.0
click at [449, 558] on li "Body-Colored Power Heated Auto Dimming Side Mirrors w/Manual Folding and Turn S…" at bounding box center [421, 552] width 223 height 54
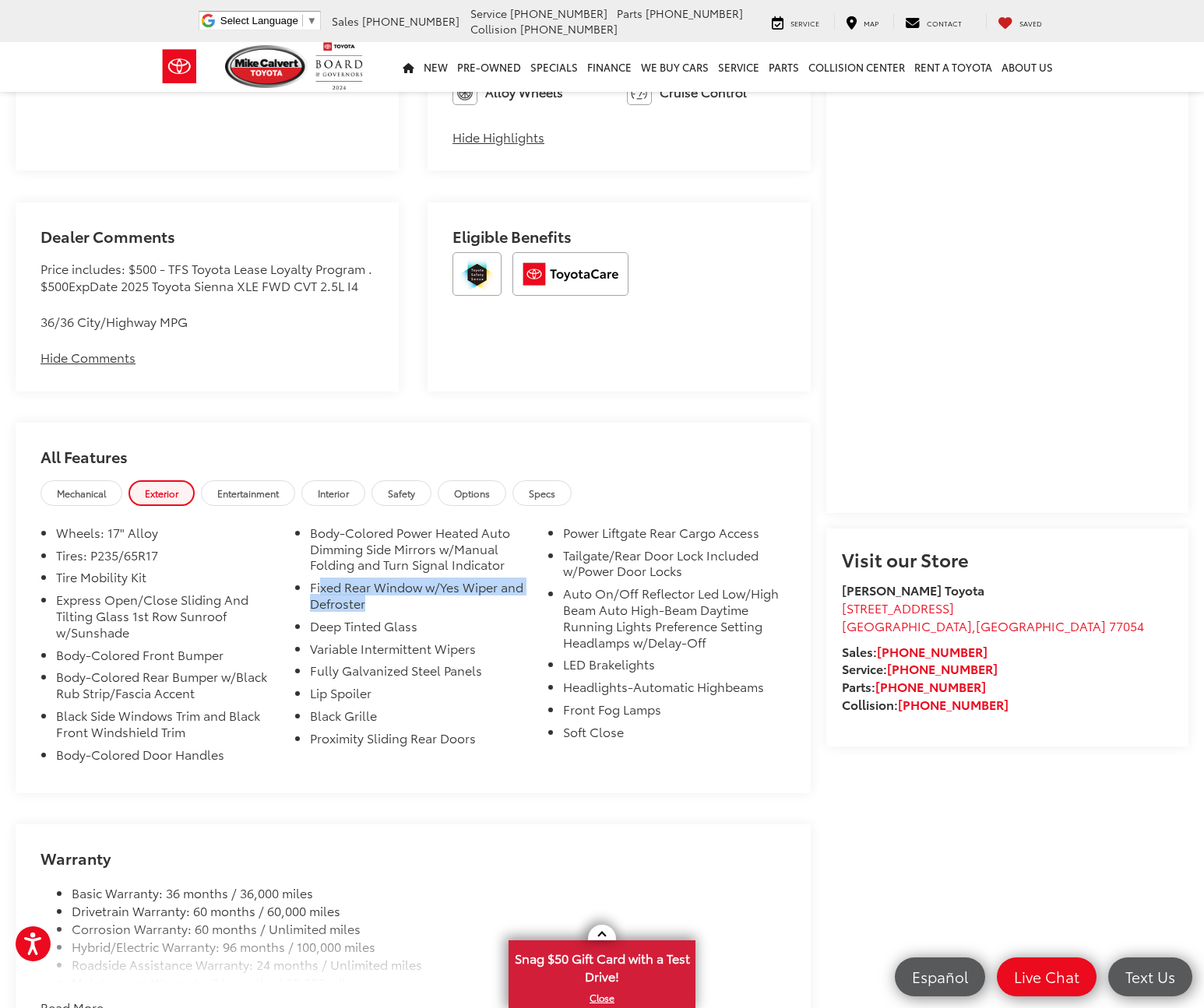
drag, startPoint x: 323, startPoint y: 594, endPoint x: 438, endPoint y: 605, distance: 115.5
click at [438, 605] on li "Fixed Rear Window w/Yes Wiper and Defroster" at bounding box center [421, 598] width 223 height 39
drag, startPoint x: 321, startPoint y: 632, endPoint x: 392, endPoint y: 633, distance: 71.0
click at [392, 633] on li "Deep Tinted Glass" at bounding box center [421, 629] width 223 height 23
drag, startPoint x: 327, startPoint y: 656, endPoint x: 366, endPoint y: 659, distance: 39.1
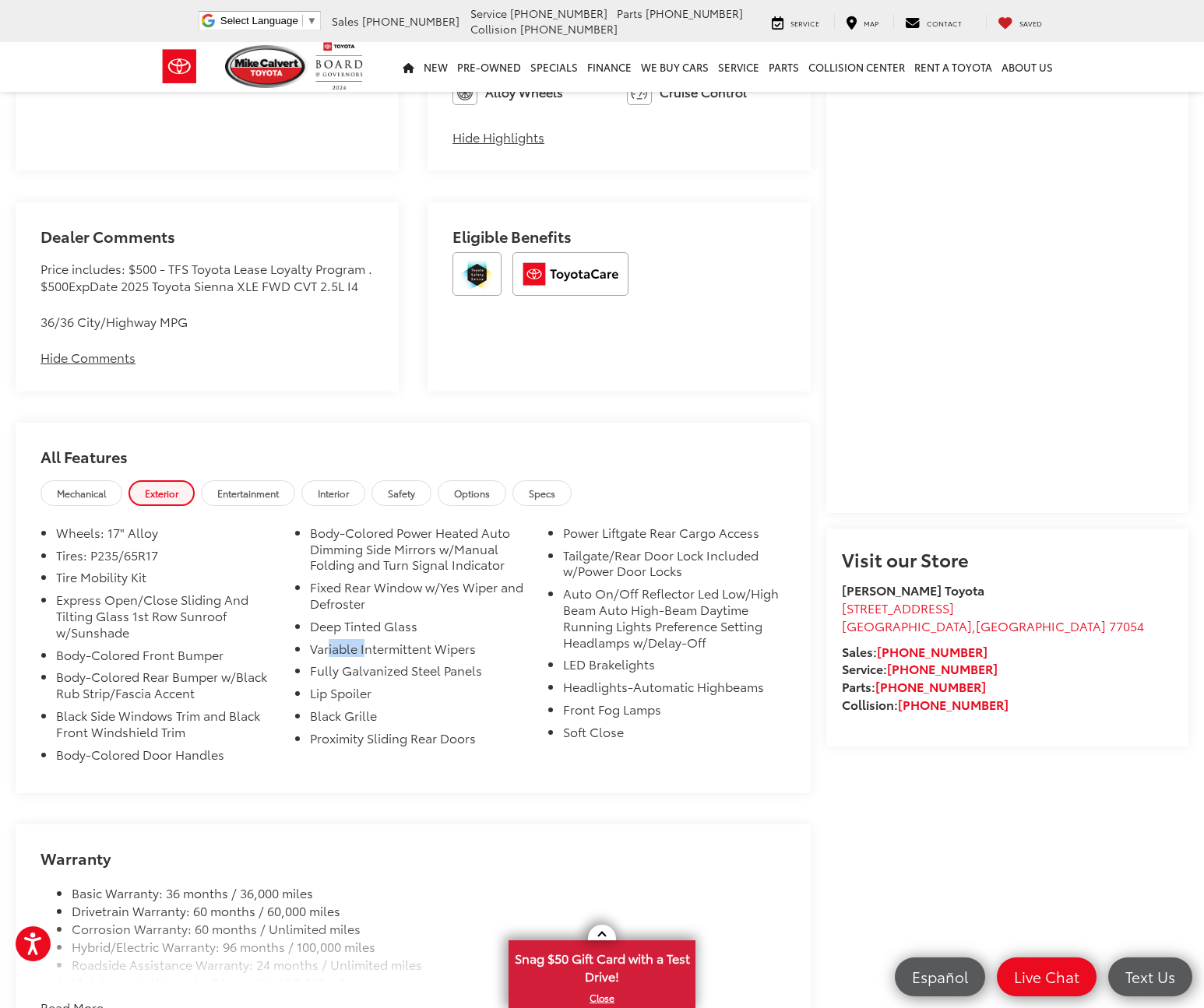
click at [366, 658] on li "Variable Intermittent Wipers" at bounding box center [421, 652] width 223 height 23
drag, startPoint x: 317, startPoint y: 679, endPoint x: 344, endPoint y: 687, distance: 28.2
click at [344, 685] on li "Fully Galvanized Steel Panels" at bounding box center [421, 673] width 223 height 23
drag, startPoint x: 327, startPoint y: 742, endPoint x: 438, endPoint y: 712, distance: 115.0
click at [390, 735] on ul "Wheels: 17" Alloy Tires: P235/65R17 Tire Mobility Kit Express Open/Close Slidin…" at bounding box center [413, 647] width 746 height 245
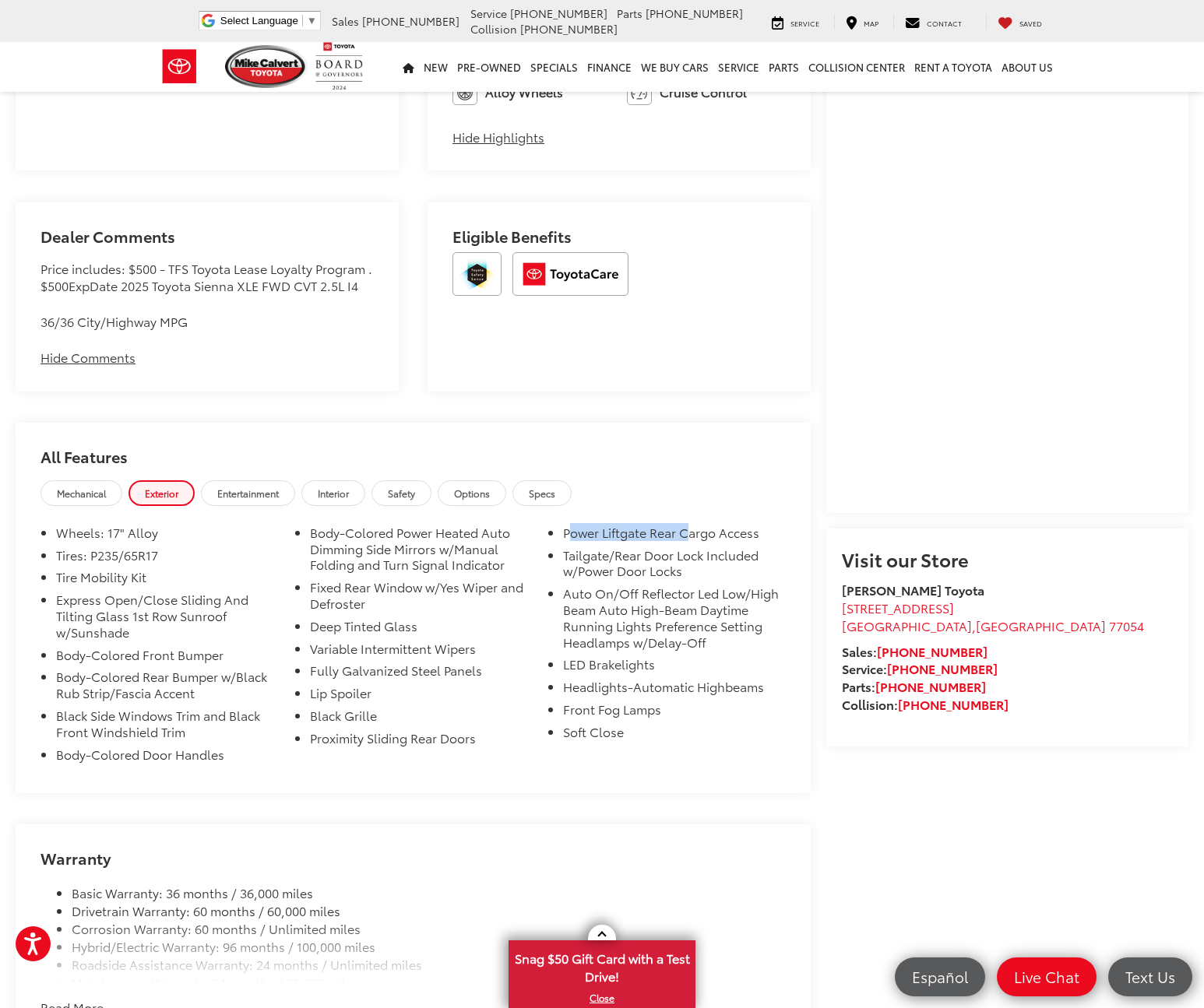
drag, startPoint x: 571, startPoint y: 533, endPoint x: 694, endPoint y: 538, distance: 123.1
click at [693, 538] on li "Power Liftgate Rear Cargo Access" at bounding box center [674, 536] width 223 height 23
drag, startPoint x: 576, startPoint y: 555, endPoint x: 715, endPoint y: 582, distance: 141.6
click at [715, 582] on li "Tailgate/Rear Door Lock Included w/Power Door Locks" at bounding box center [674, 567] width 223 height 39
drag, startPoint x: 566, startPoint y: 599, endPoint x: 652, endPoint y: 617, distance: 87.9
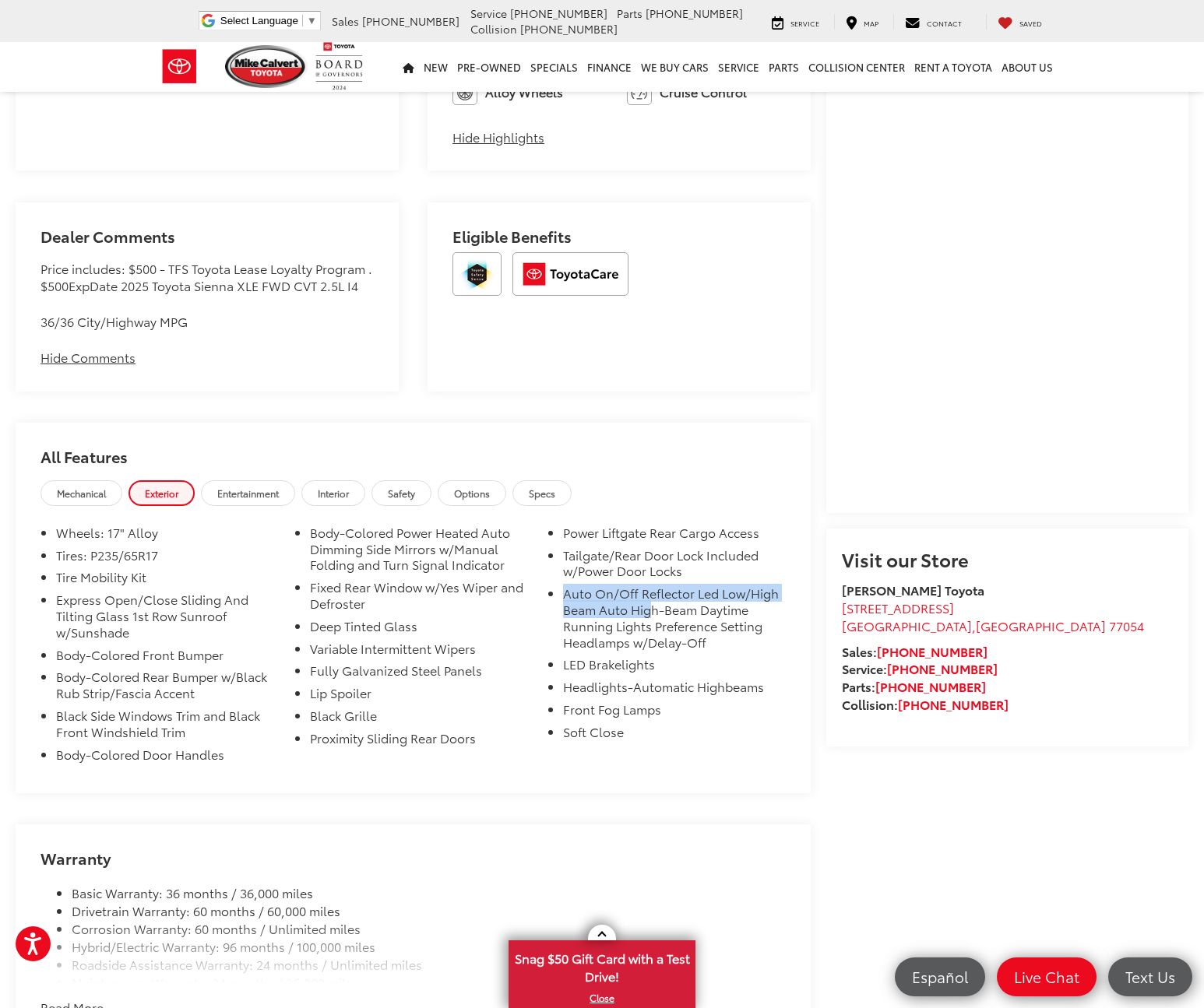
click at [652, 617] on li "Auto On/Off Reflector Led Low/High Beam Auto High-Beam Daytime Running Lights P…" at bounding box center [674, 621] width 223 height 71
drag, startPoint x: 569, startPoint y: 668, endPoint x: 598, endPoint y: 670, distance: 29.1
click at [598, 669] on li "LED Brakelights" at bounding box center [674, 667] width 223 height 23
drag, startPoint x: 576, startPoint y: 695, endPoint x: 605, endPoint y: 696, distance: 29.0
click at [604, 695] on li "Headlights-Automatic Highbeams" at bounding box center [674, 689] width 223 height 23
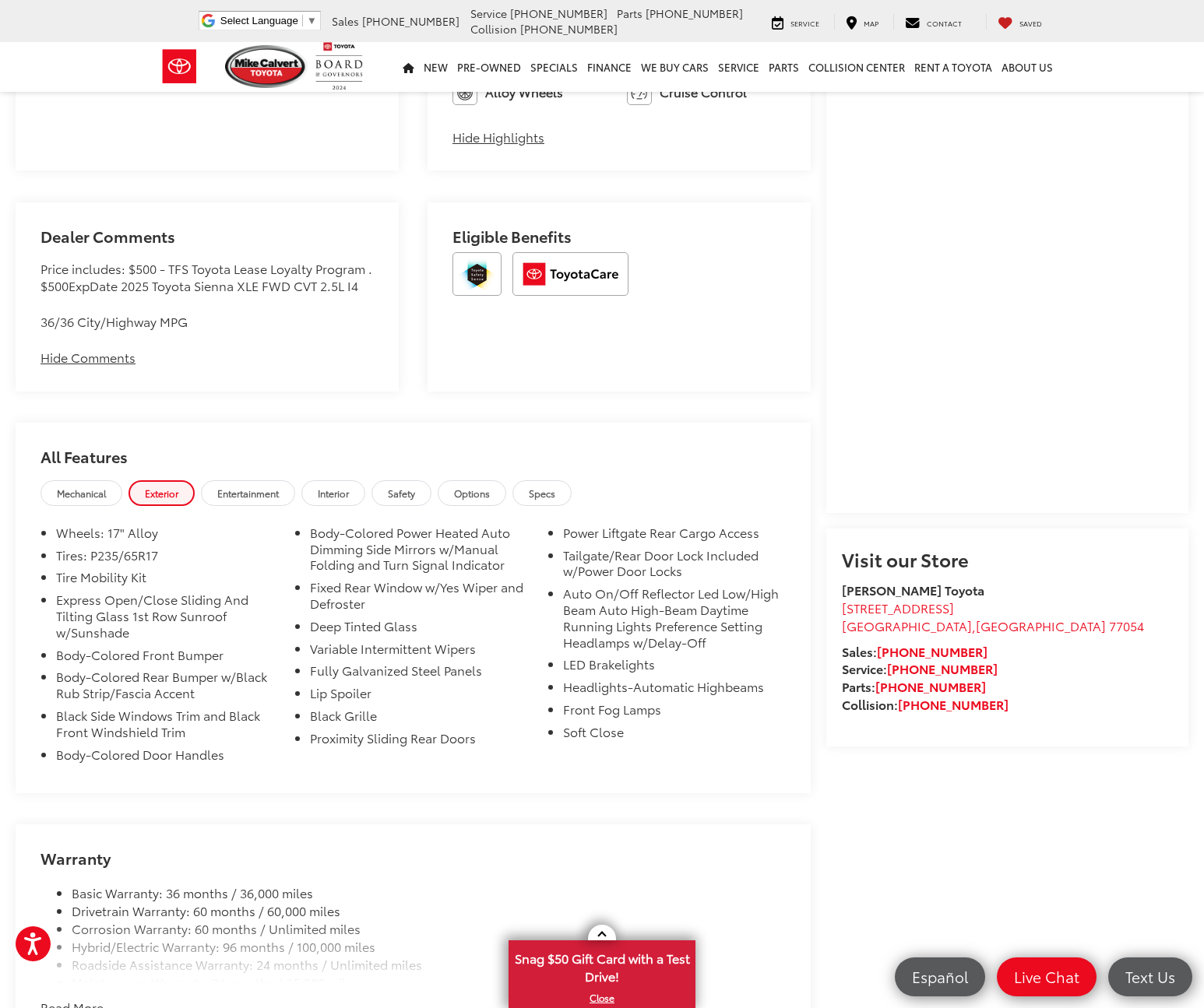
click at [585, 725] on li "Front Fog Lamps" at bounding box center [674, 713] width 223 height 23
drag, startPoint x: 569, startPoint y: 744, endPoint x: 563, endPoint y: 719, distance: 25.7
click at [572, 741] on li "Soft Close" at bounding box center [674, 735] width 223 height 23
click at [261, 498] on span "Entertainment" at bounding box center [248, 493] width 61 height 14
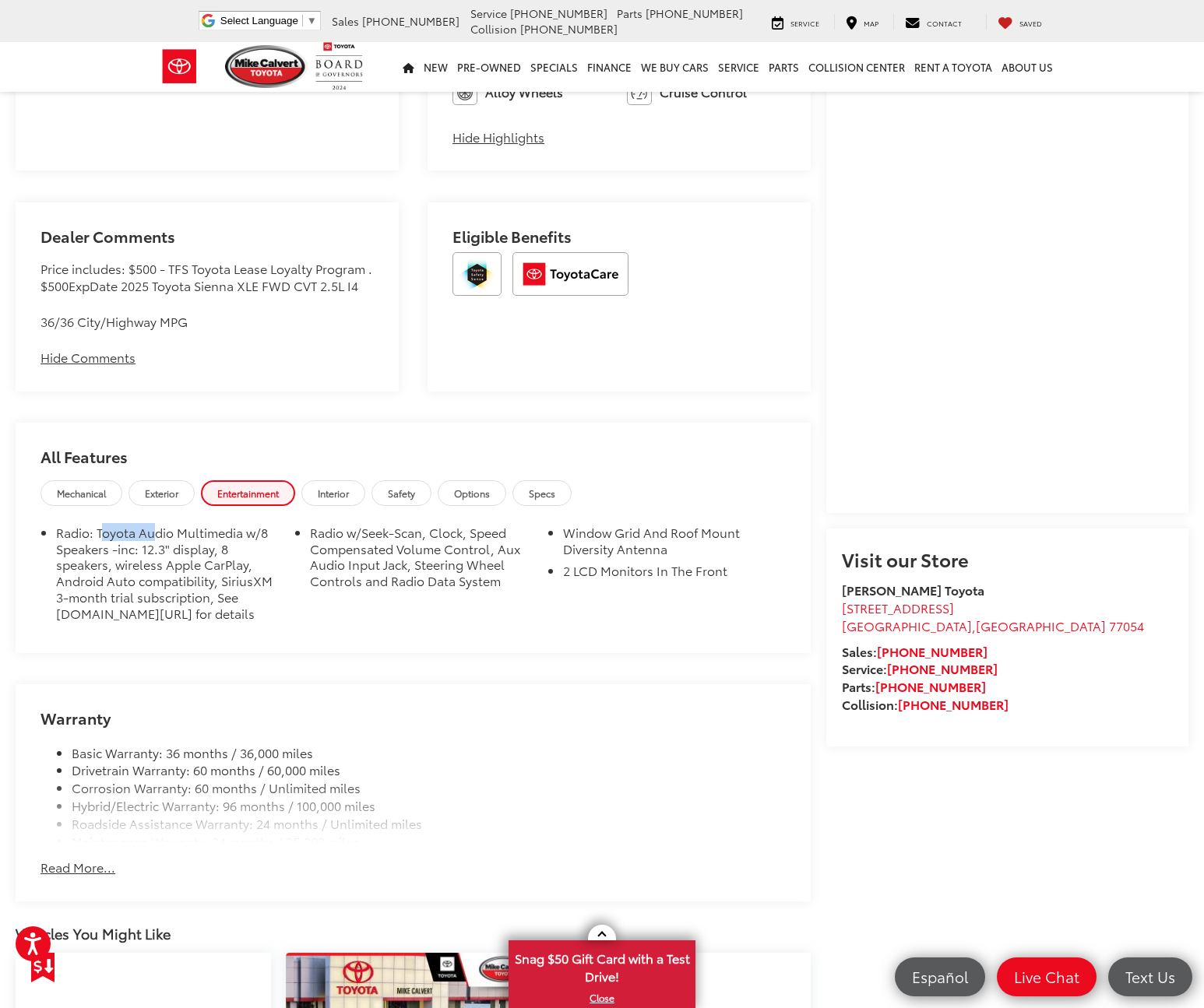
drag, startPoint x: 100, startPoint y: 535, endPoint x: 152, endPoint y: 535, distance: 52.0
click at [152, 535] on li "Radio: Toyota Audio Multimedia w/8 Speakers -inc: 12.3" display, 8 speakers, wi…" at bounding box center [167, 577] width 223 height 104
drag, startPoint x: 110, startPoint y: 554, endPoint x: 185, endPoint y: 565, distance: 75.8
click at [185, 565] on li "Radio: Toyota Audio Multimedia w/8 Speakers -inc: 12.3" display, 8 speakers, wi…" at bounding box center [167, 577] width 223 height 104
click at [181, 561] on li "Radio: Toyota Audio Multimedia w/8 Speakers -inc: 12.3" display, 8 speakers, wi…" at bounding box center [167, 577] width 223 height 104
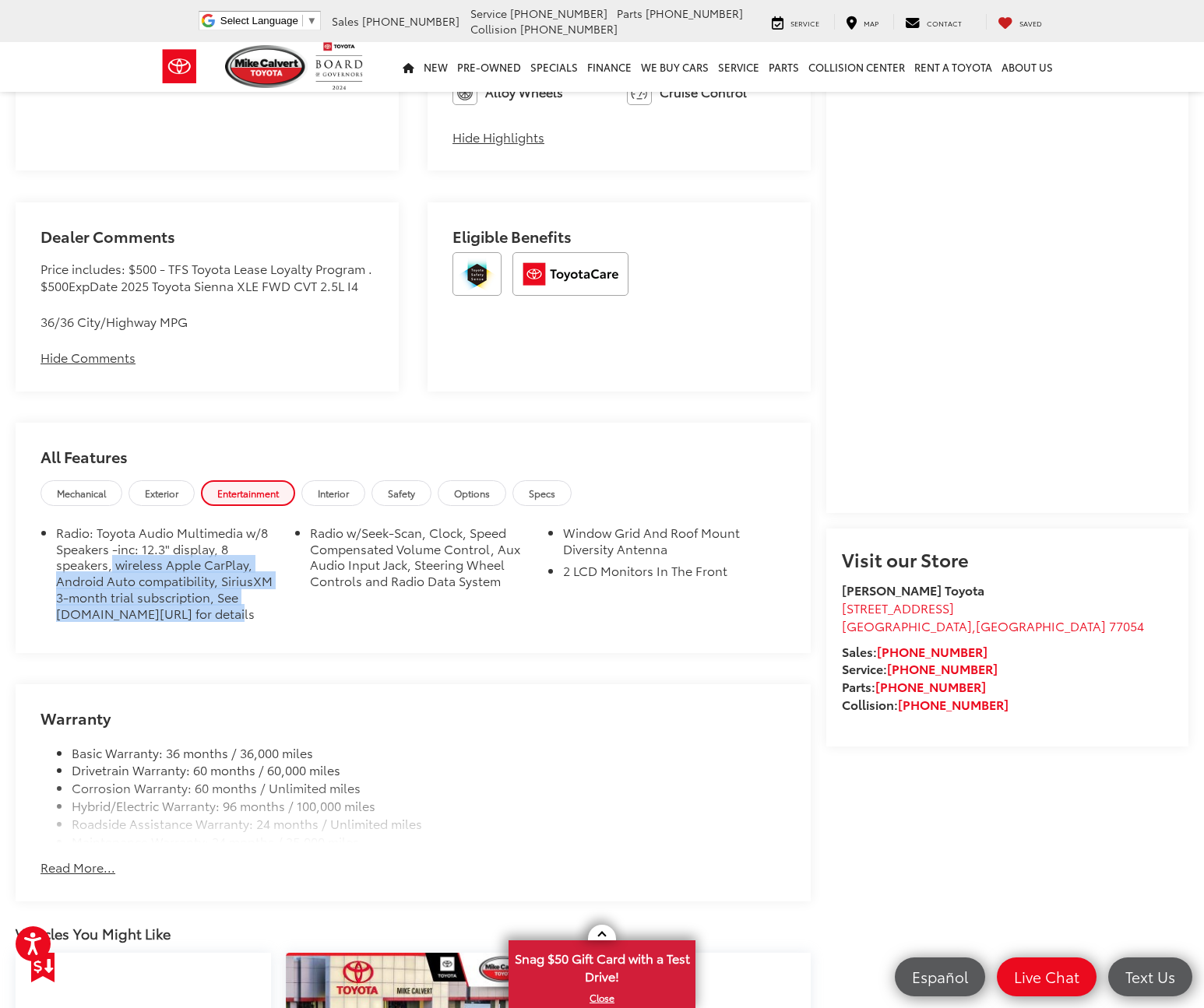
drag, startPoint x: 113, startPoint y: 570, endPoint x: 261, endPoint y: 592, distance: 149.6
click at [245, 605] on li "Radio: Toyota Audio Multimedia w/8 Speakers -inc: 12.3" display, 8 speakers, wi…" at bounding box center [167, 577] width 223 height 104
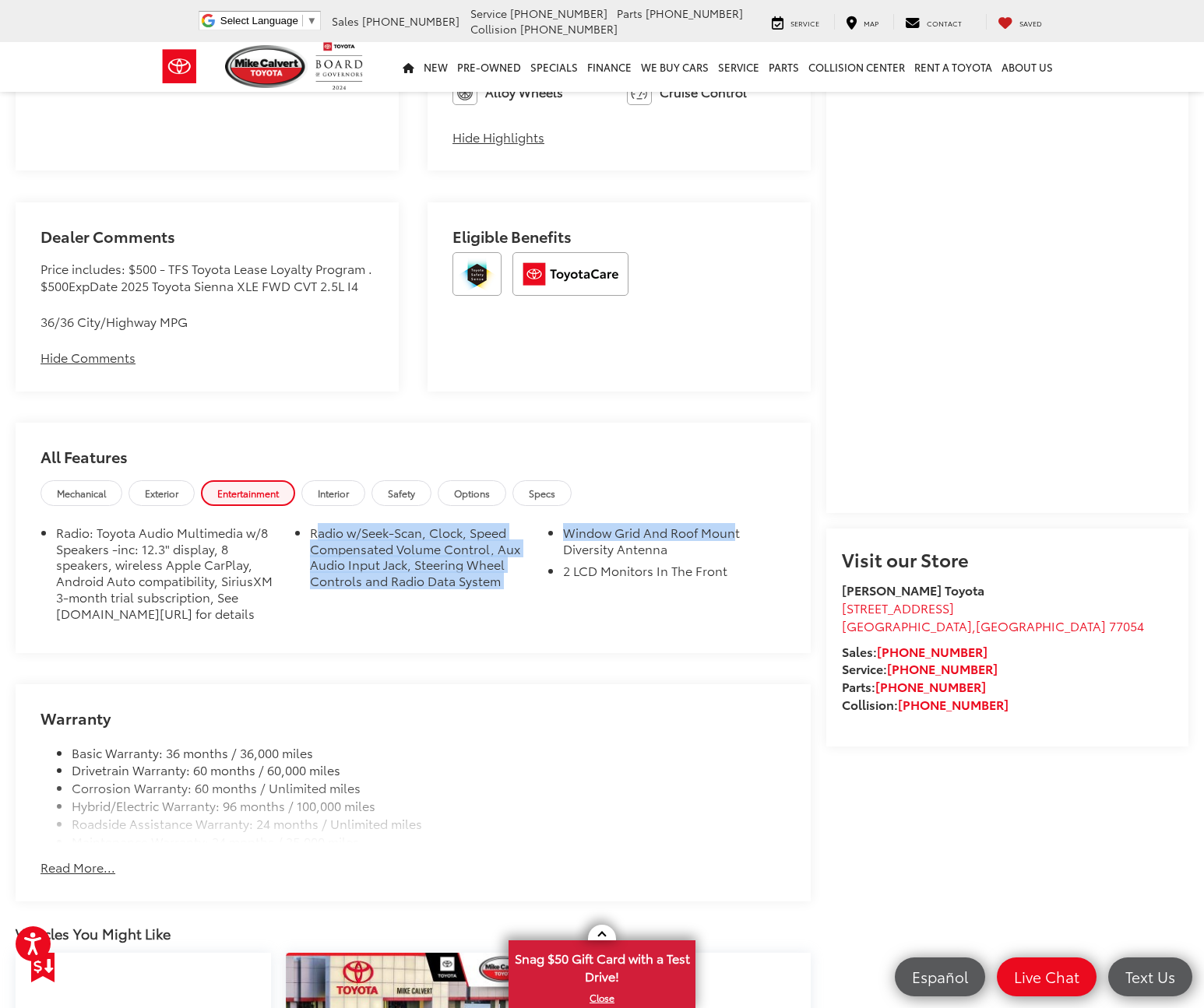
drag, startPoint x: 316, startPoint y: 541, endPoint x: 471, endPoint y: 606, distance: 168.1
click at [475, 606] on ul "Radio: Toyota Audio Multimedia w/8 Speakers -inc: 12.3" display, 8 speakers, wi…" at bounding box center [413, 577] width 746 height 104
click at [563, 564] on li "Window Grid And Roof Mount Diversity Antenna" at bounding box center [674, 544] width 223 height 39
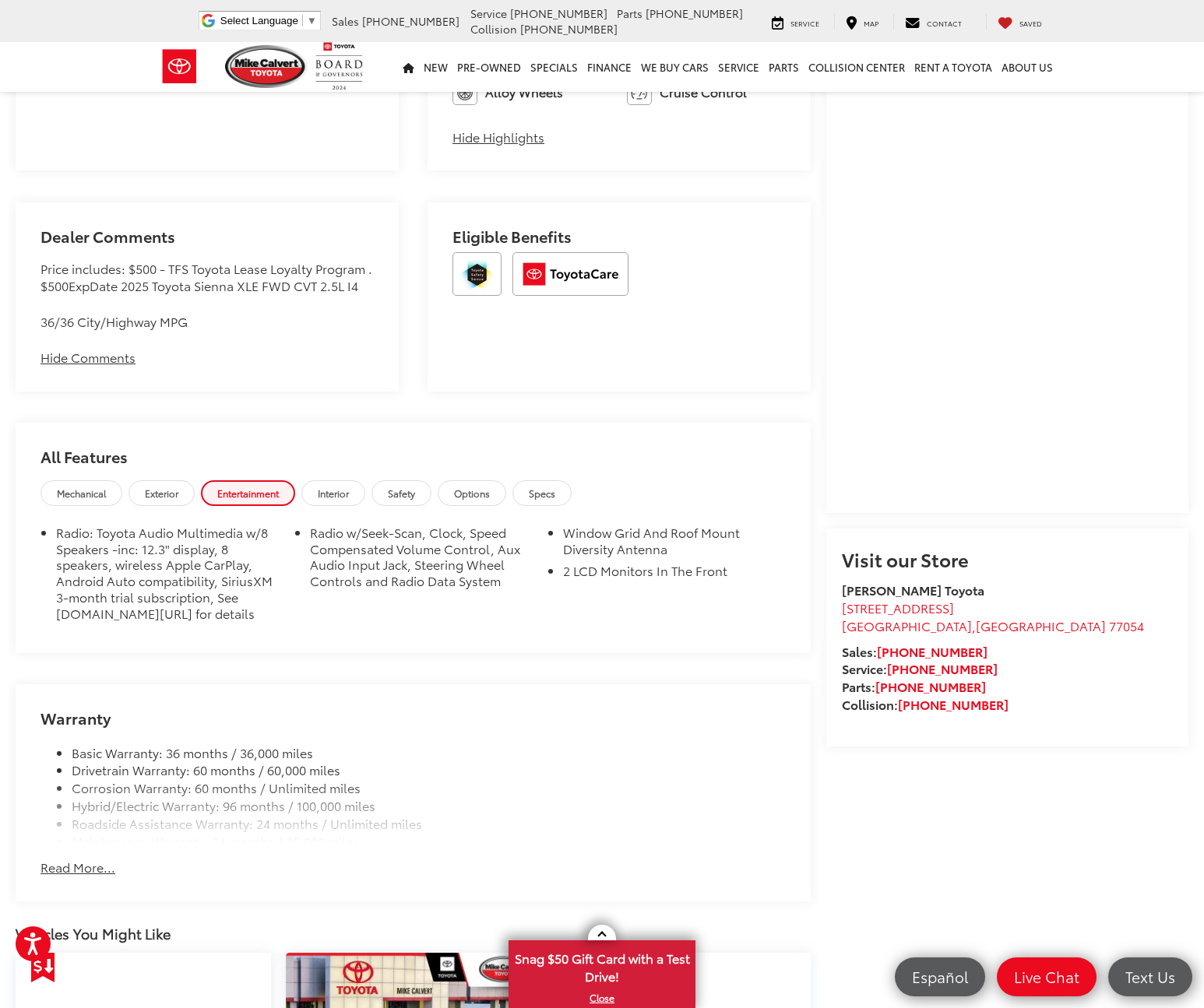
click at [344, 498] on span "Interior" at bounding box center [333, 493] width 32 height 14
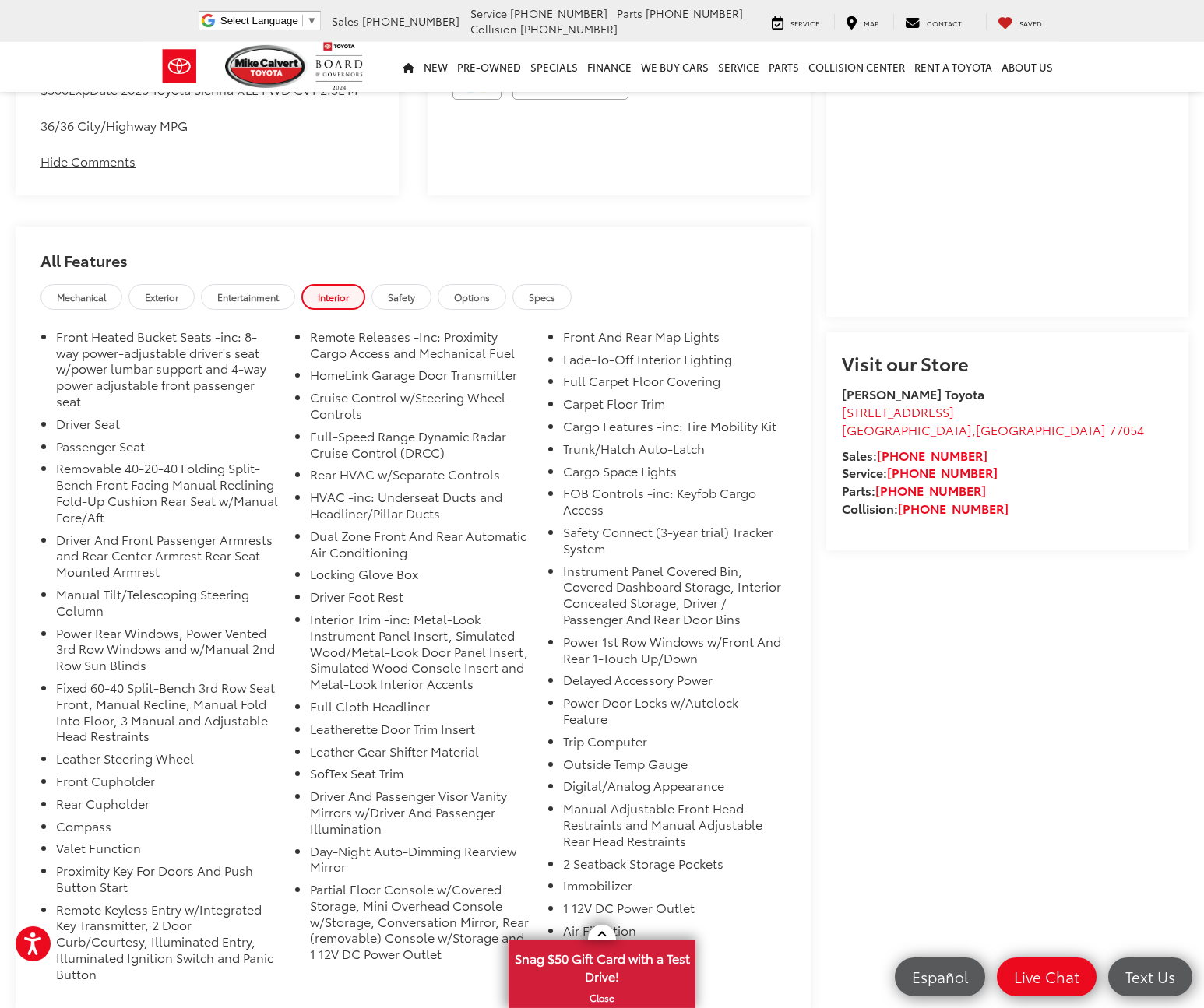
scroll to position [1271, 0]
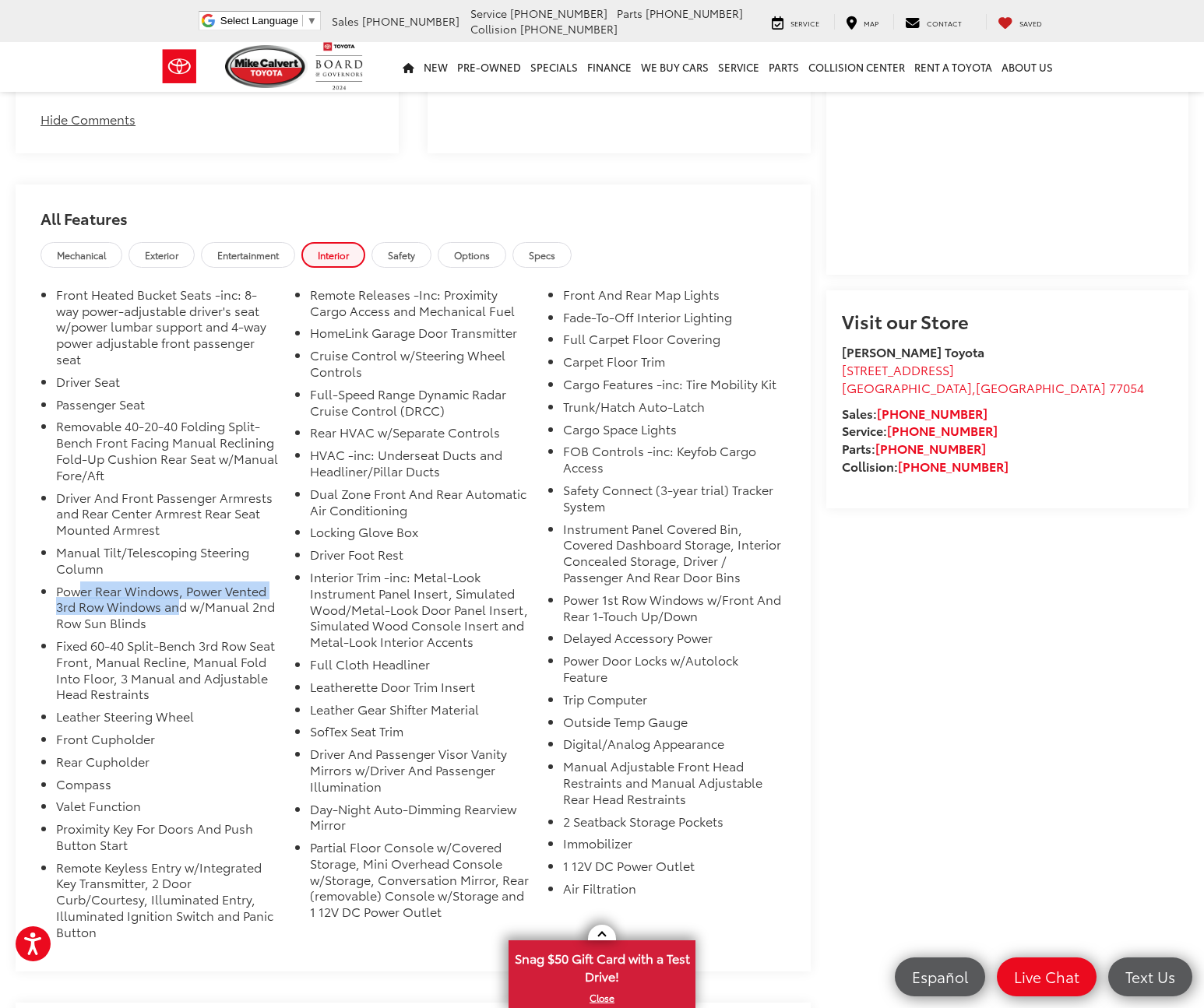
drag, startPoint x: 77, startPoint y: 596, endPoint x: 177, endPoint y: 628, distance: 105.0
click at [179, 625] on li "Power Rear Windows, Power Vented 3rd Row Windows and w/Manual 2nd Row Sun Blinds" at bounding box center [167, 610] width 223 height 54
drag, startPoint x: 75, startPoint y: 658, endPoint x: 191, endPoint y: 675, distance: 117.2
click at [211, 668] on li "Fixed 60-40 Split-Bench 3rd Row Seat Front, Manual Recline, Manual Fold Into Fl…" at bounding box center [167, 673] width 223 height 71
drag, startPoint x: 86, startPoint y: 738, endPoint x: 88, endPoint y: 729, distance: 9.2
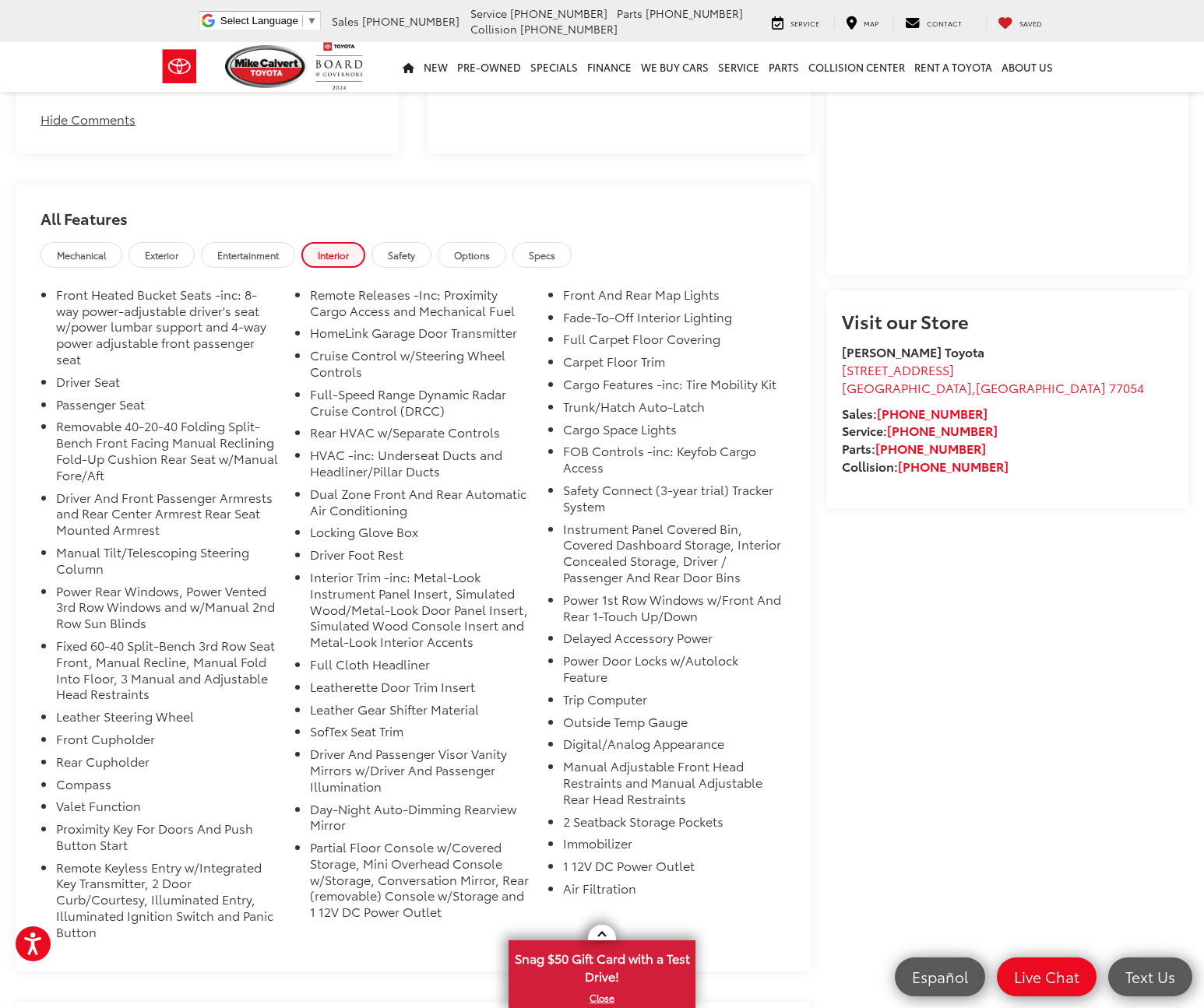
click at [87, 731] on li "Leather Steering Wheel" at bounding box center [167, 719] width 223 height 23
drag, startPoint x: 88, startPoint y: 729, endPoint x: 122, endPoint y: 730, distance: 34.0
click at [122, 730] on li "Leather Steering Wheel" at bounding box center [167, 719] width 223 height 23
drag, startPoint x: 71, startPoint y: 747, endPoint x: 102, endPoint y: 751, distance: 31.3
click at [102, 749] on li "Front Cupholder" at bounding box center [167, 742] width 223 height 23
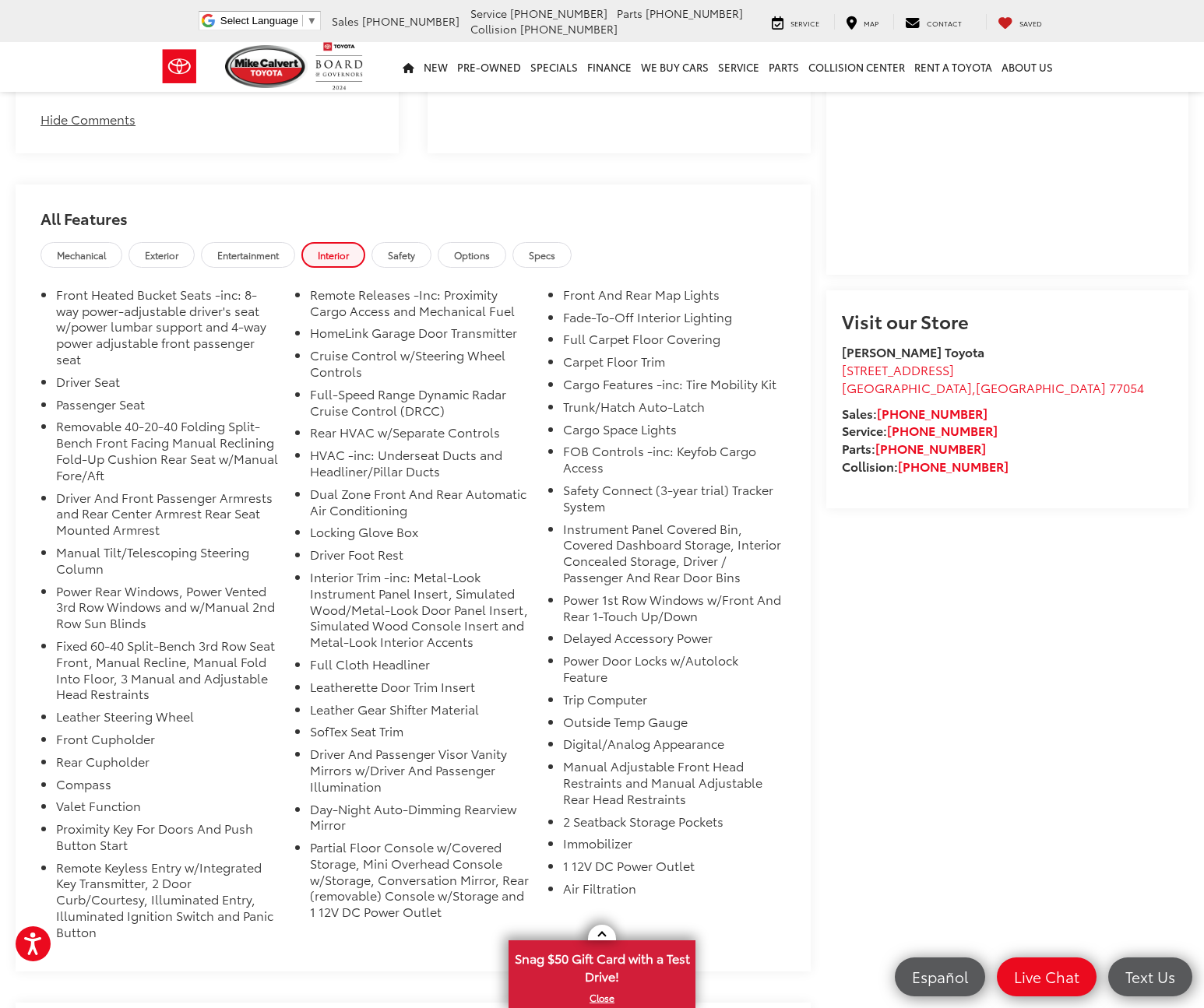
click at [77, 776] on li "Rear Cupholder" at bounding box center [167, 764] width 223 height 23
click at [417, 244] on link "Safety" at bounding box center [402, 254] width 60 height 25
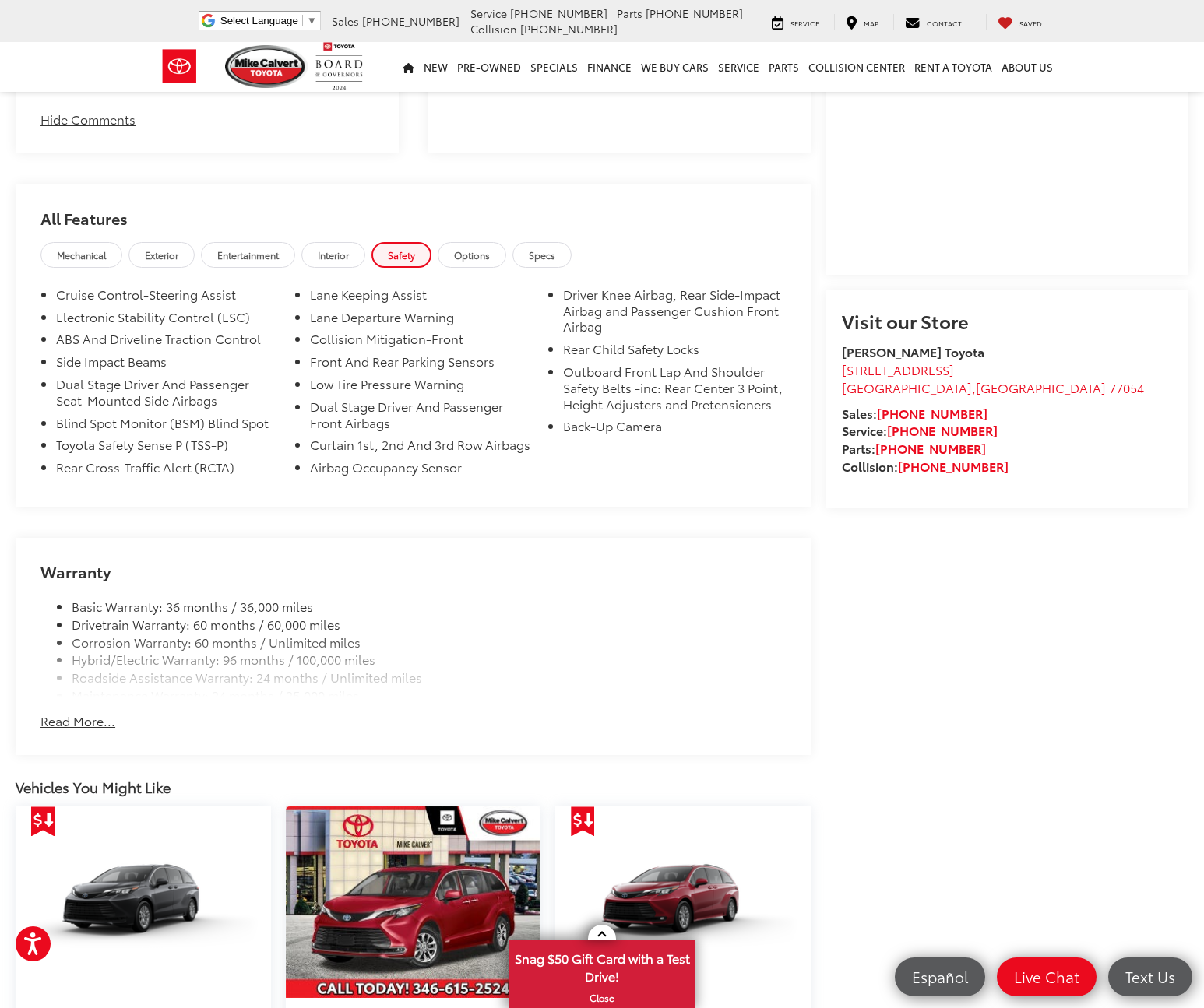
click at [490, 253] on span "Options" at bounding box center [472, 254] width 36 height 14
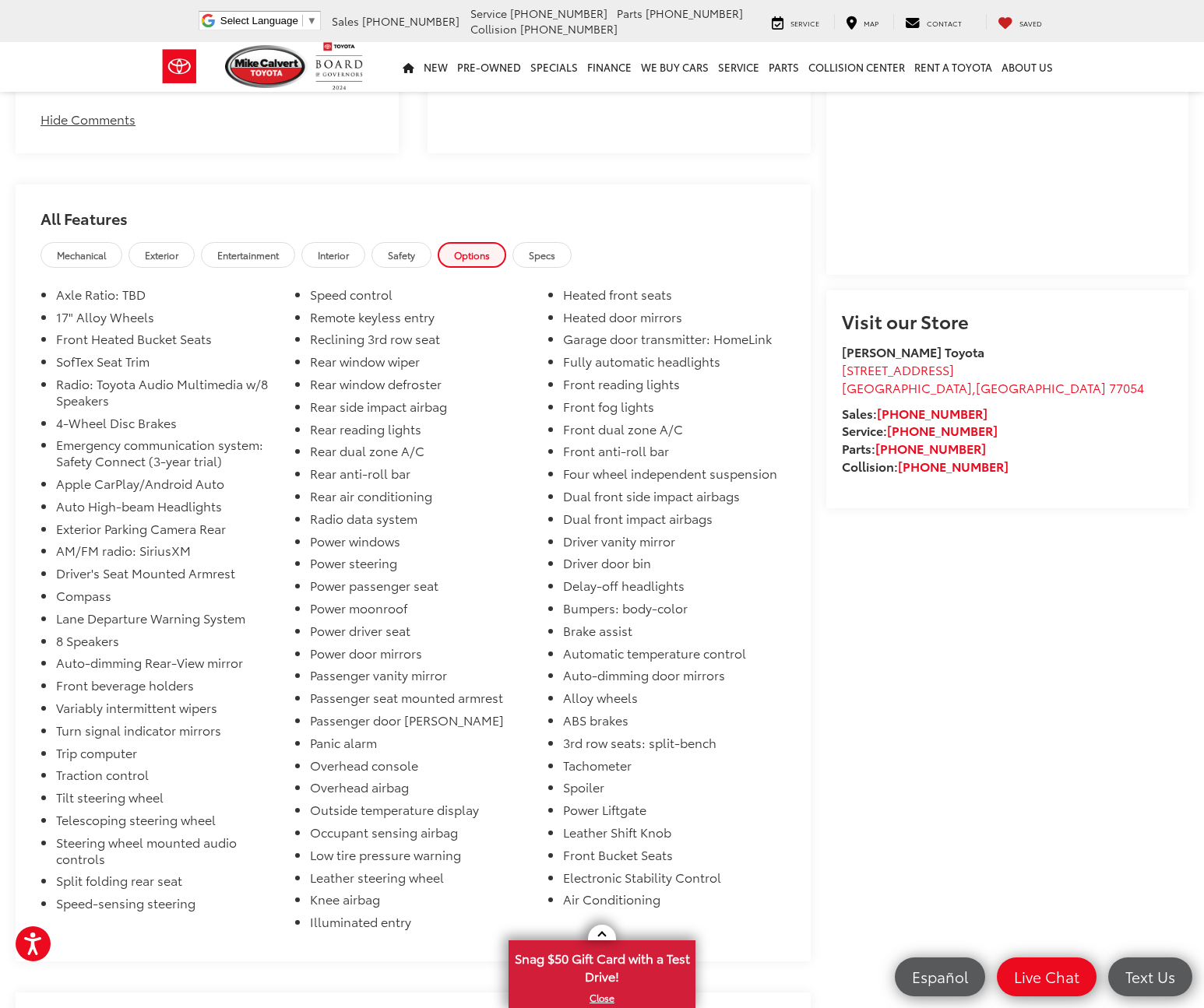
click at [571, 255] on link "Specs" at bounding box center [542, 254] width 60 height 25
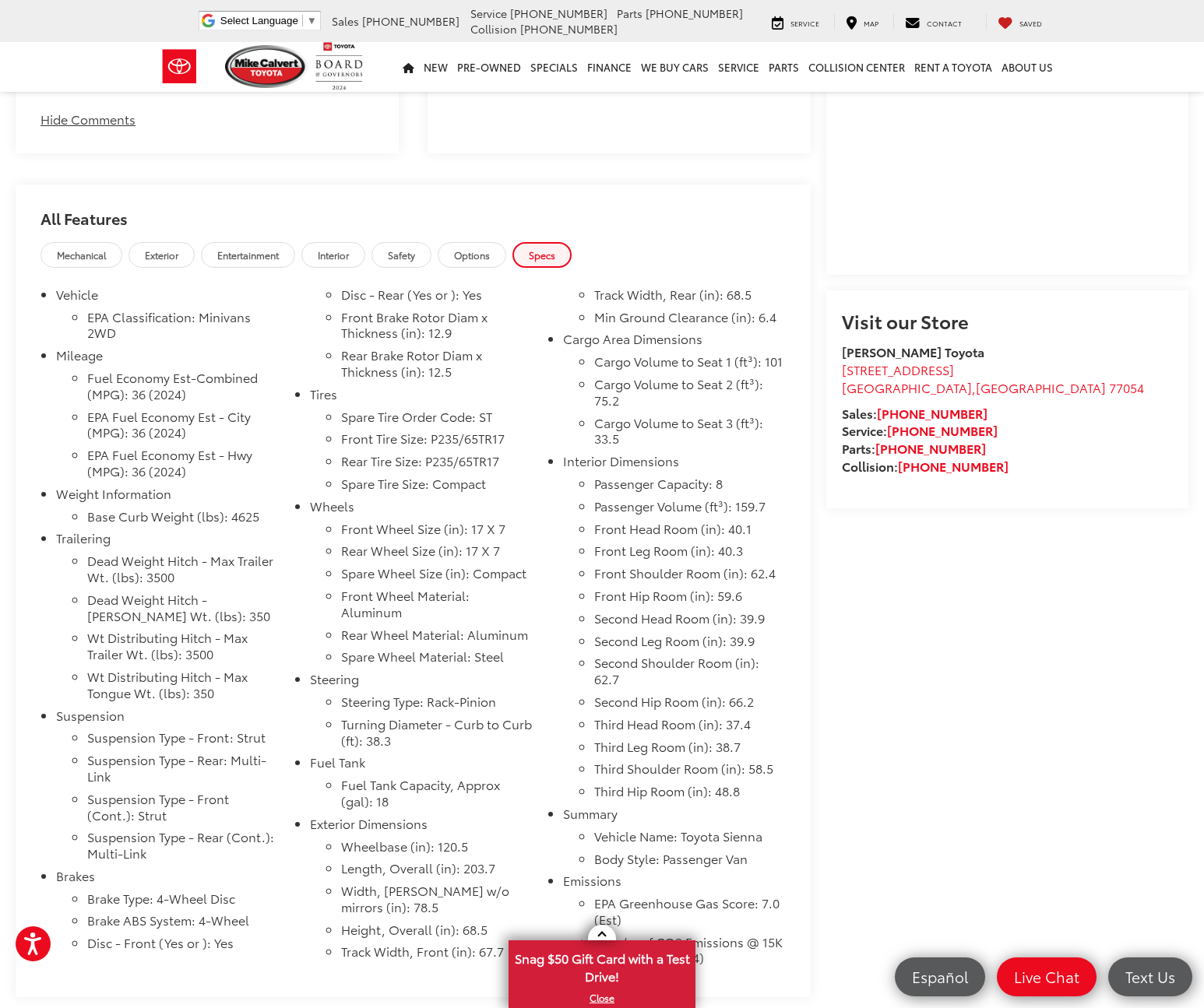
click at [490, 255] on span "Options" at bounding box center [472, 254] width 36 height 14
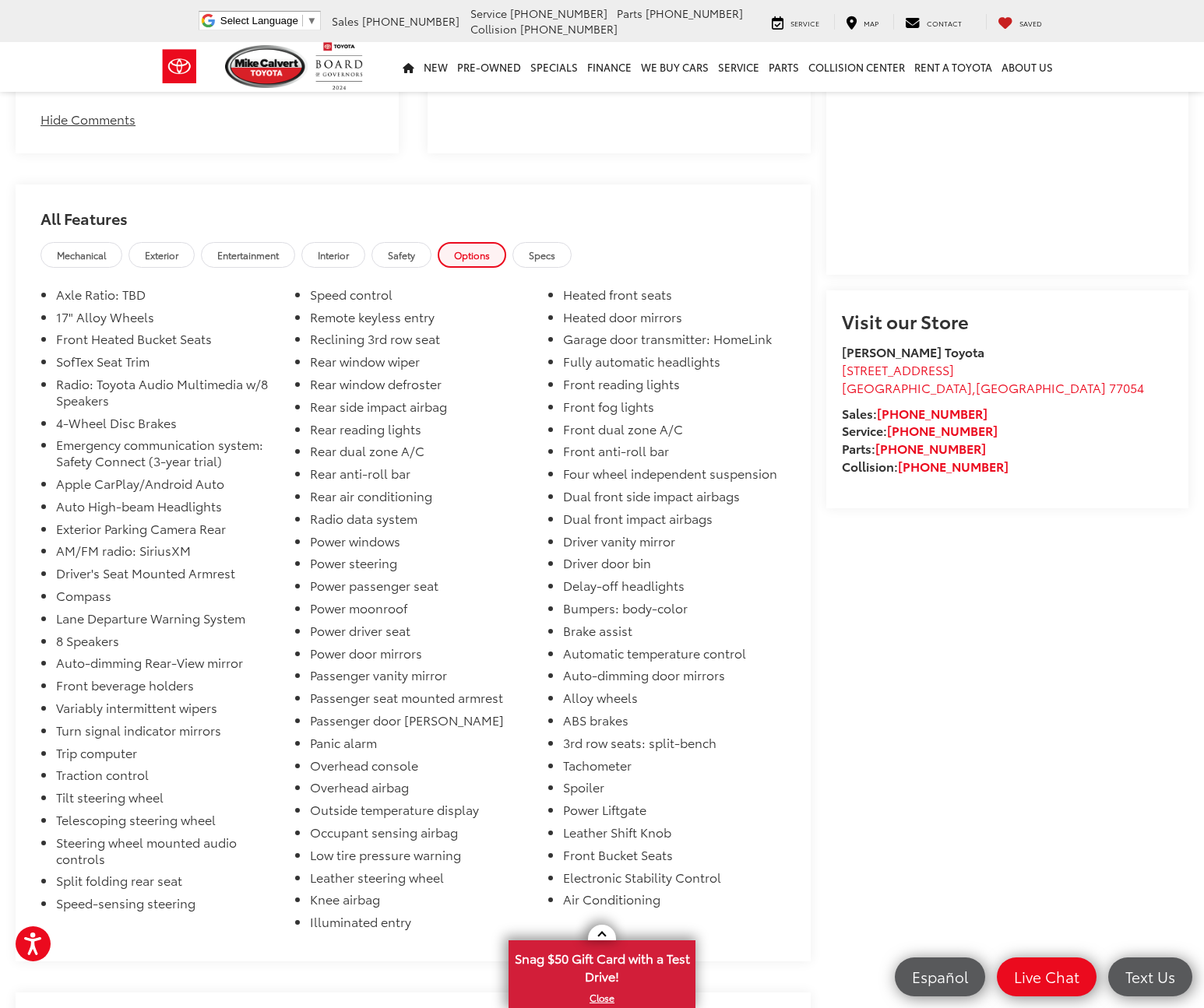
click at [431, 259] on link "Safety" at bounding box center [402, 254] width 60 height 25
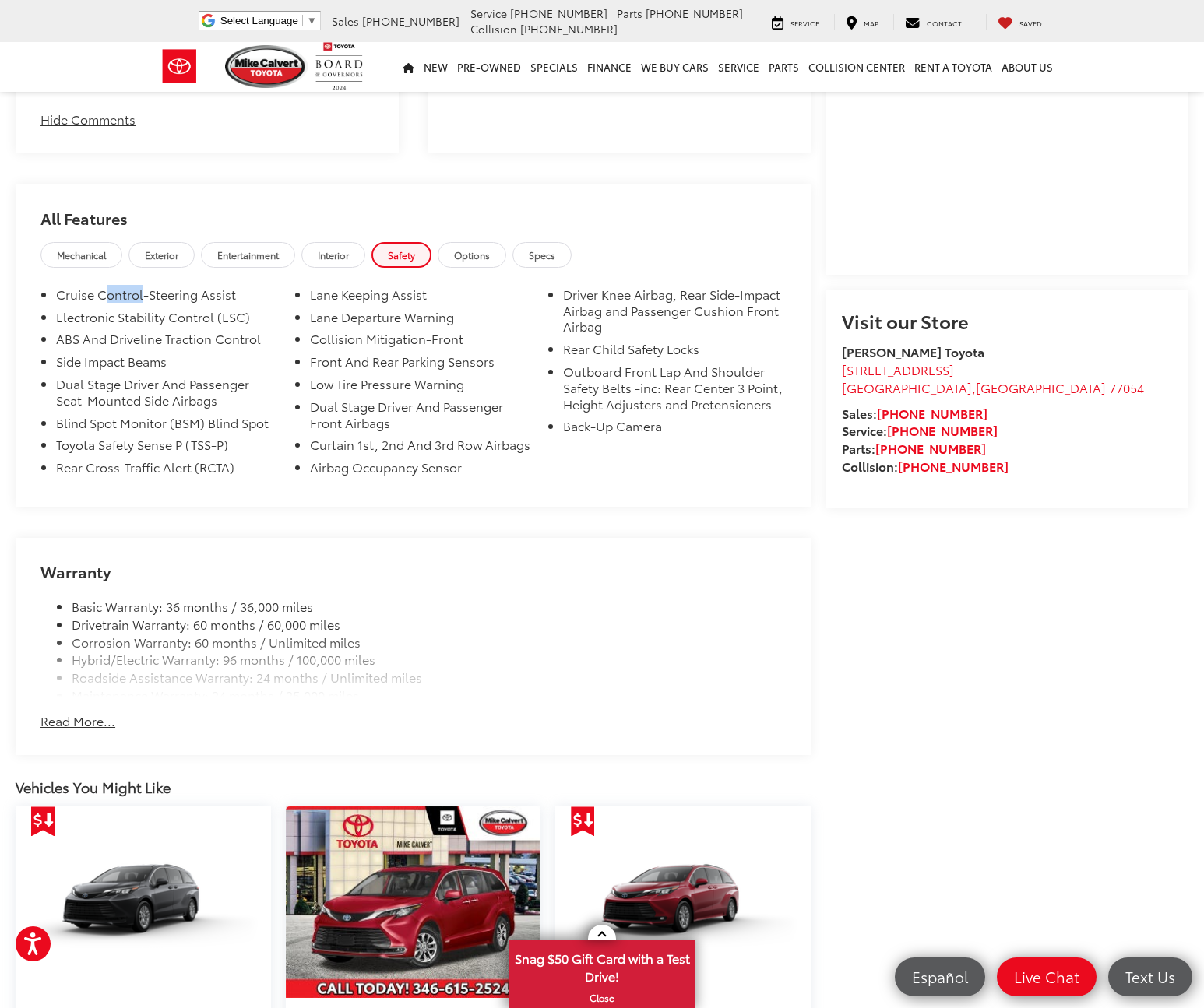
drag, startPoint x: 102, startPoint y: 298, endPoint x: 140, endPoint y: 299, distance: 38.0
click at [140, 299] on li "Cruise Control-Steering Assist" at bounding box center [167, 298] width 223 height 23
drag, startPoint x: 114, startPoint y: 320, endPoint x: 125, endPoint y: 331, distance: 15.6
click at [116, 320] on li "Electronic Stability Control (ESC)" at bounding box center [167, 320] width 223 height 23
click at [124, 347] on li "ABS And Driveline Traction Control" at bounding box center [167, 342] width 223 height 23
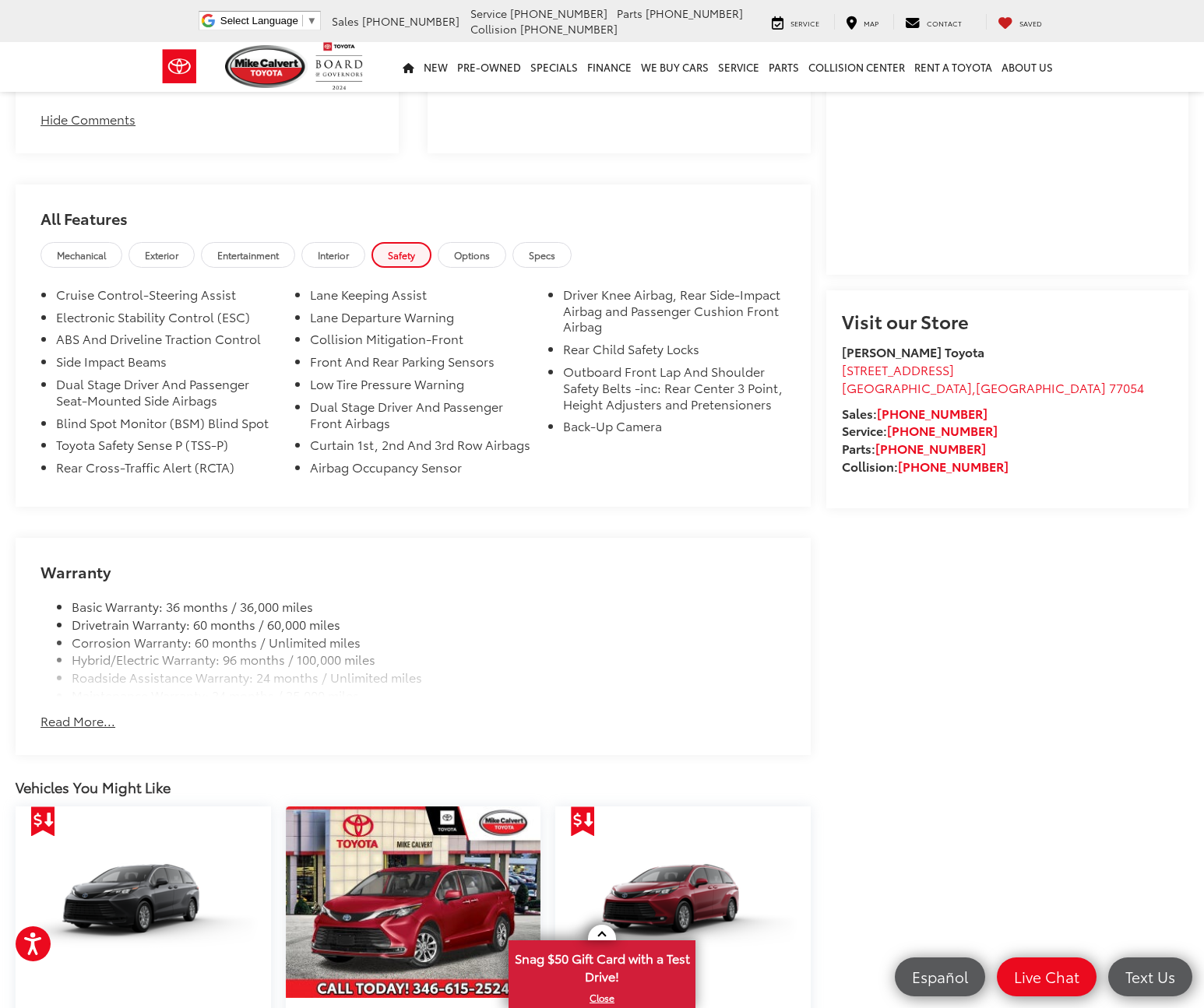
drag, startPoint x: 560, startPoint y: 299, endPoint x: 613, endPoint y: 315, distance: 55.4
click at [613, 315] on li "Driver Knee Airbag, Rear Side-Impact Airbag and Passenger Cushion Front Airbag" at bounding box center [674, 314] width 223 height 54
drag, startPoint x: 566, startPoint y: 359, endPoint x: 628, endPoint y: 370, distance: 63.0
click at [628, 370] on ul "Cruise Control-Steering Assist Electronic Stability Control (ESC) ABS And Drive…" at bounding box center [413, 384] width 746 height 196
click at [580, 384] on li "Outboard Front Lap And Shoulder Safety Belts -inc: Rear Center 3 Point, Height …" at bounding box center [674, 391] width 223 height 54
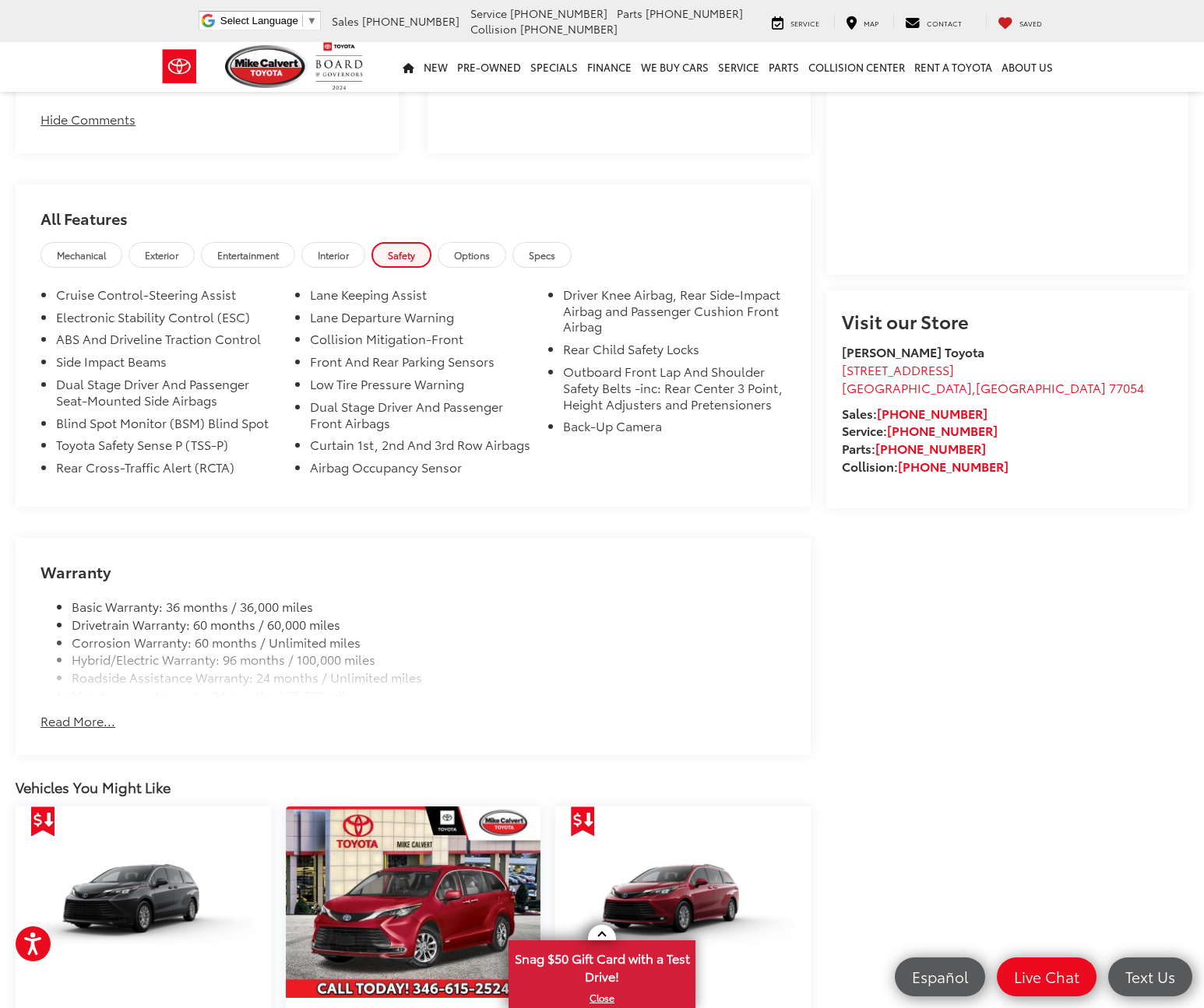
click at [234, 616] on li "Basic Warranty: 36 months / 36,000 miles" at bounding box center [428, 607] width 714 height 18
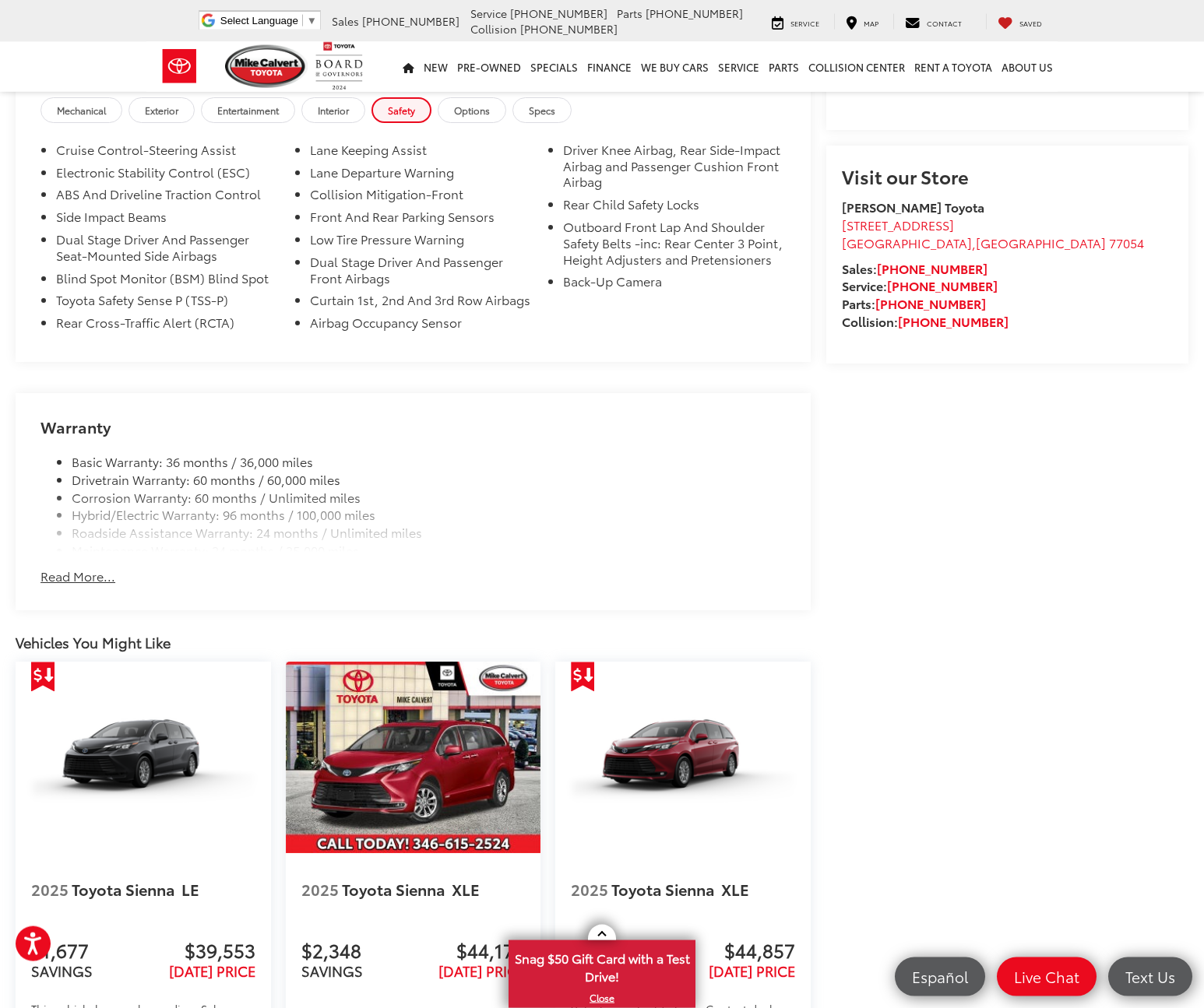
scroll to position [1429, 0]
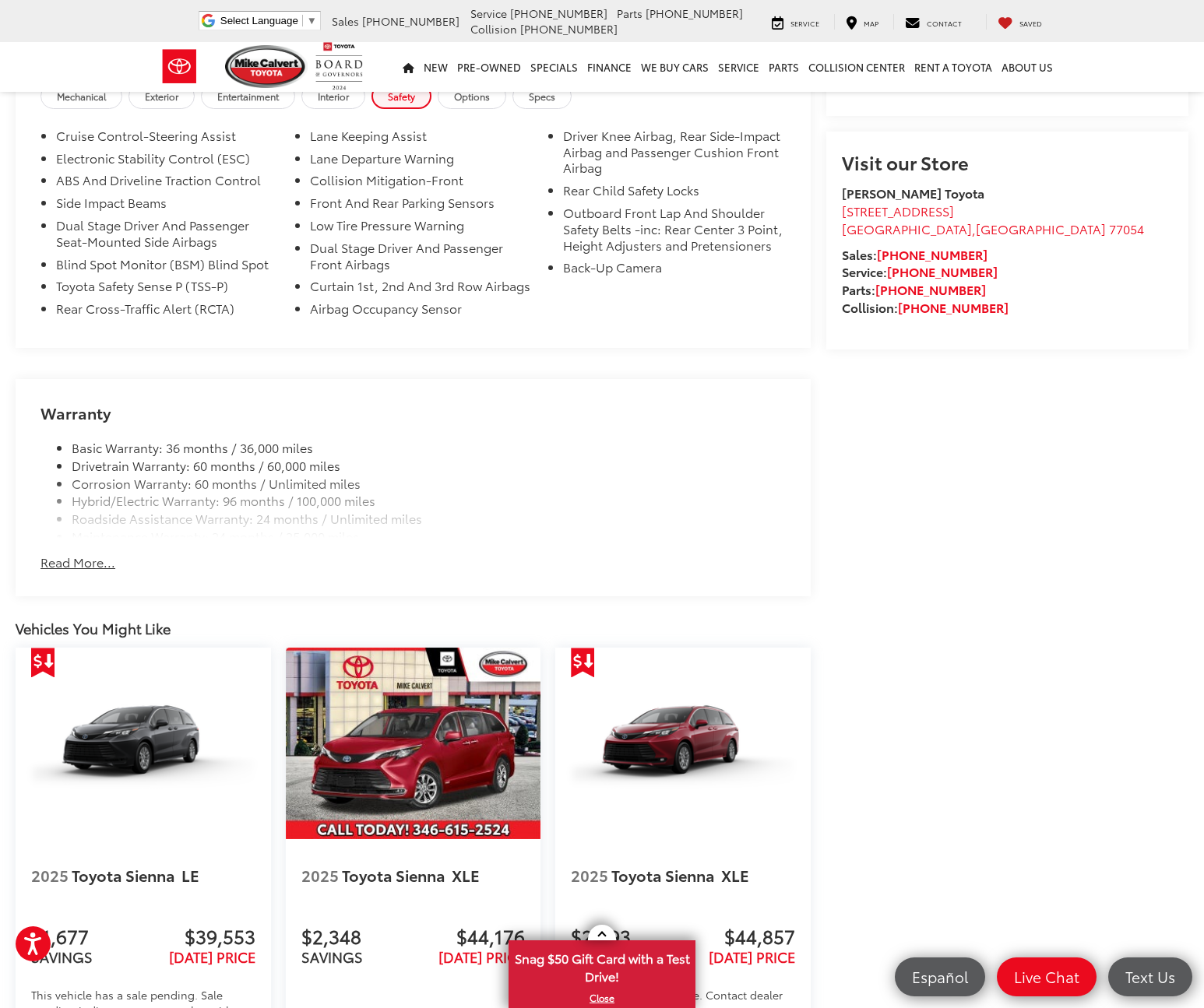
click at [77, 571] on button "Read More..." at bounding box center [78, 563] width 75 height 18
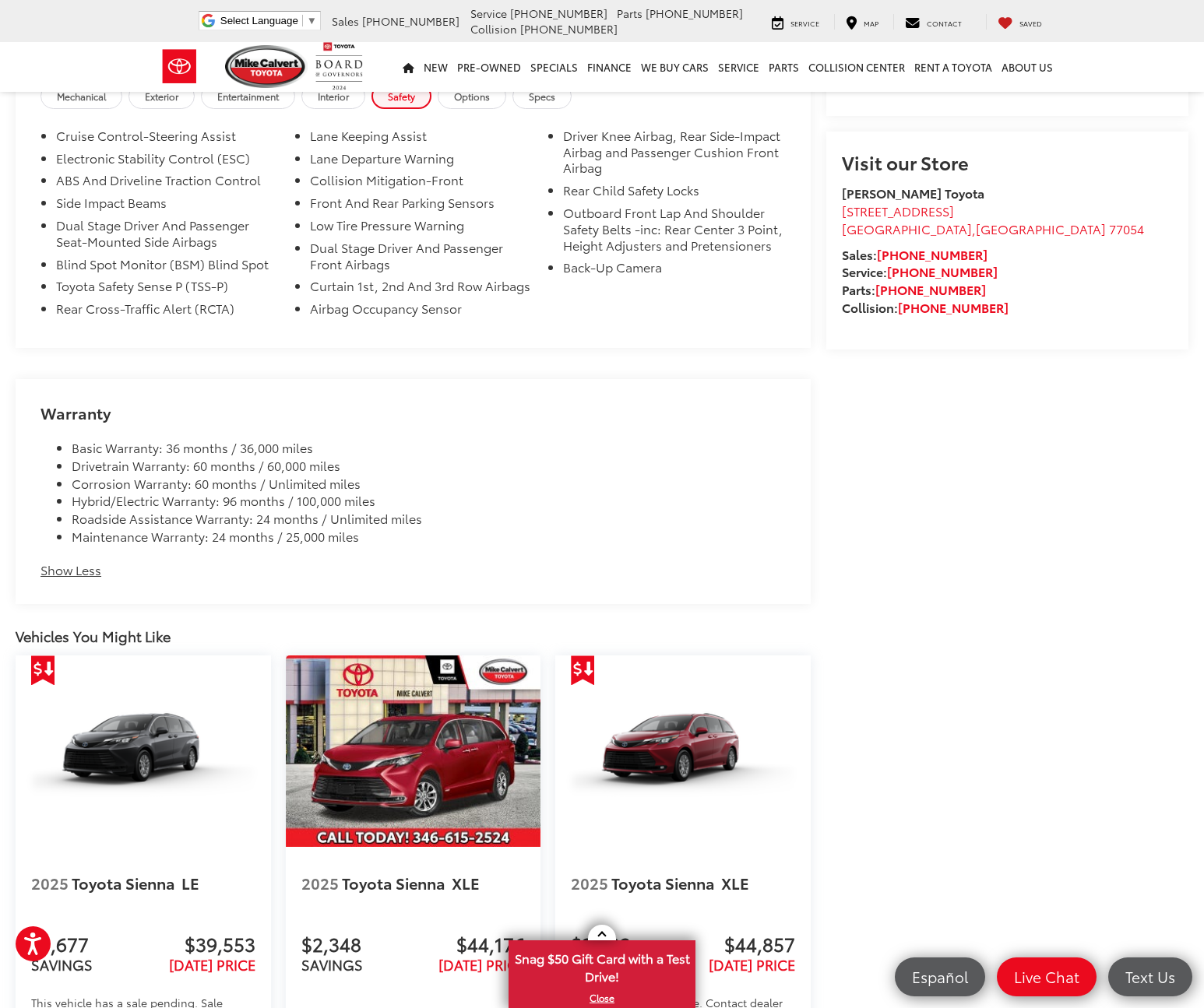
scroll to position [1271, 0]
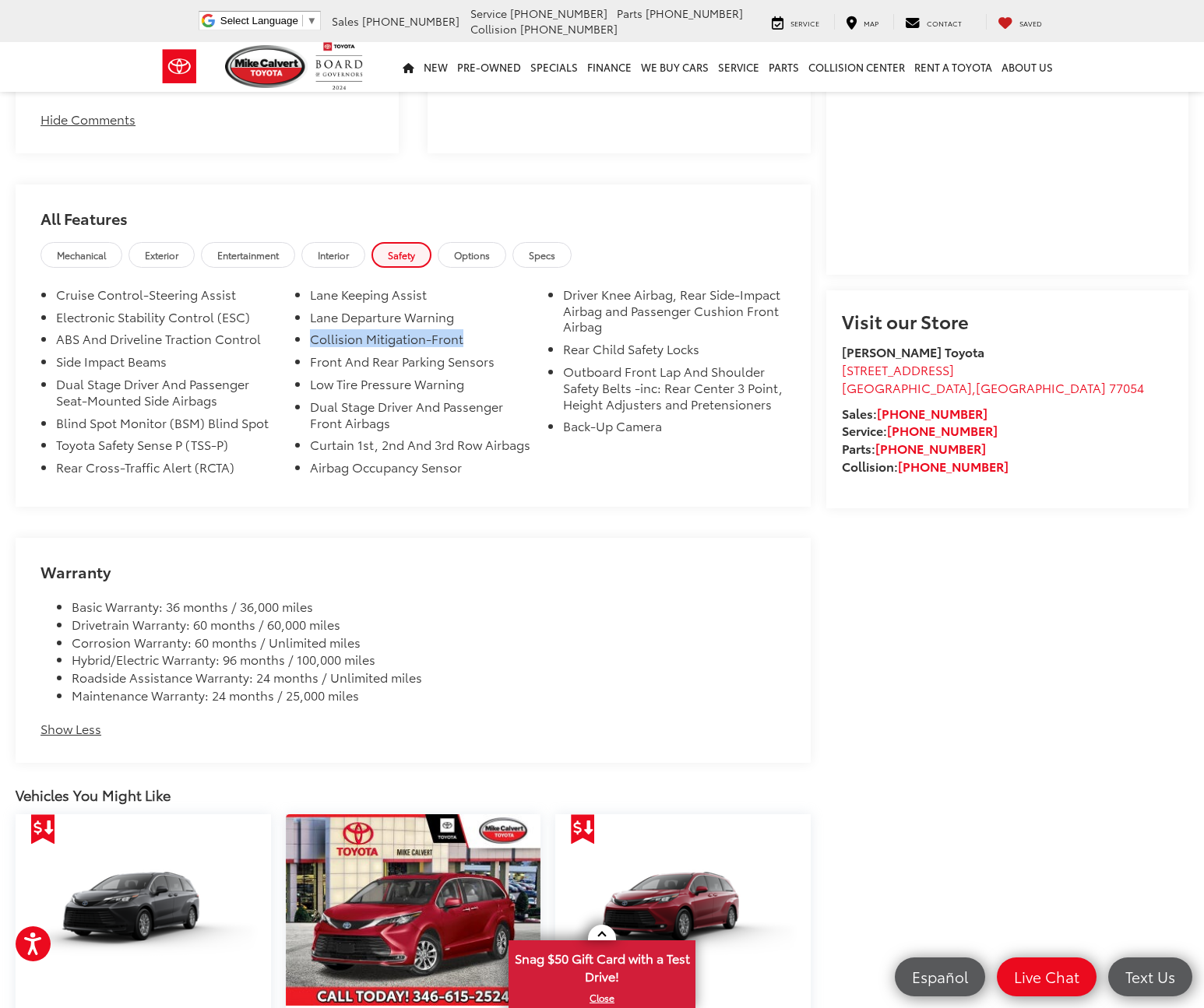
drag, startPoint x: 311, startPoint y: 349, endPoint x: 459, endPoint y: 349, distance: 148.0
click at [459, 349] on li "Collision Mitigation-Front" at bounding box center [421, 342] width 223 height 23
drag, startPoint x: 317, startPoint y: 375, endPoint x: 353, endPoint y: 375, distance: 36.0
click at [353, 375] on li "Front And Rear Parking Sensors" at bounding box center [421, 365] width 223 height 23
drag, startPoint x: 323, startPoint y: 393, endPoint x: 46, endPoint y: 466, distance: 286.5
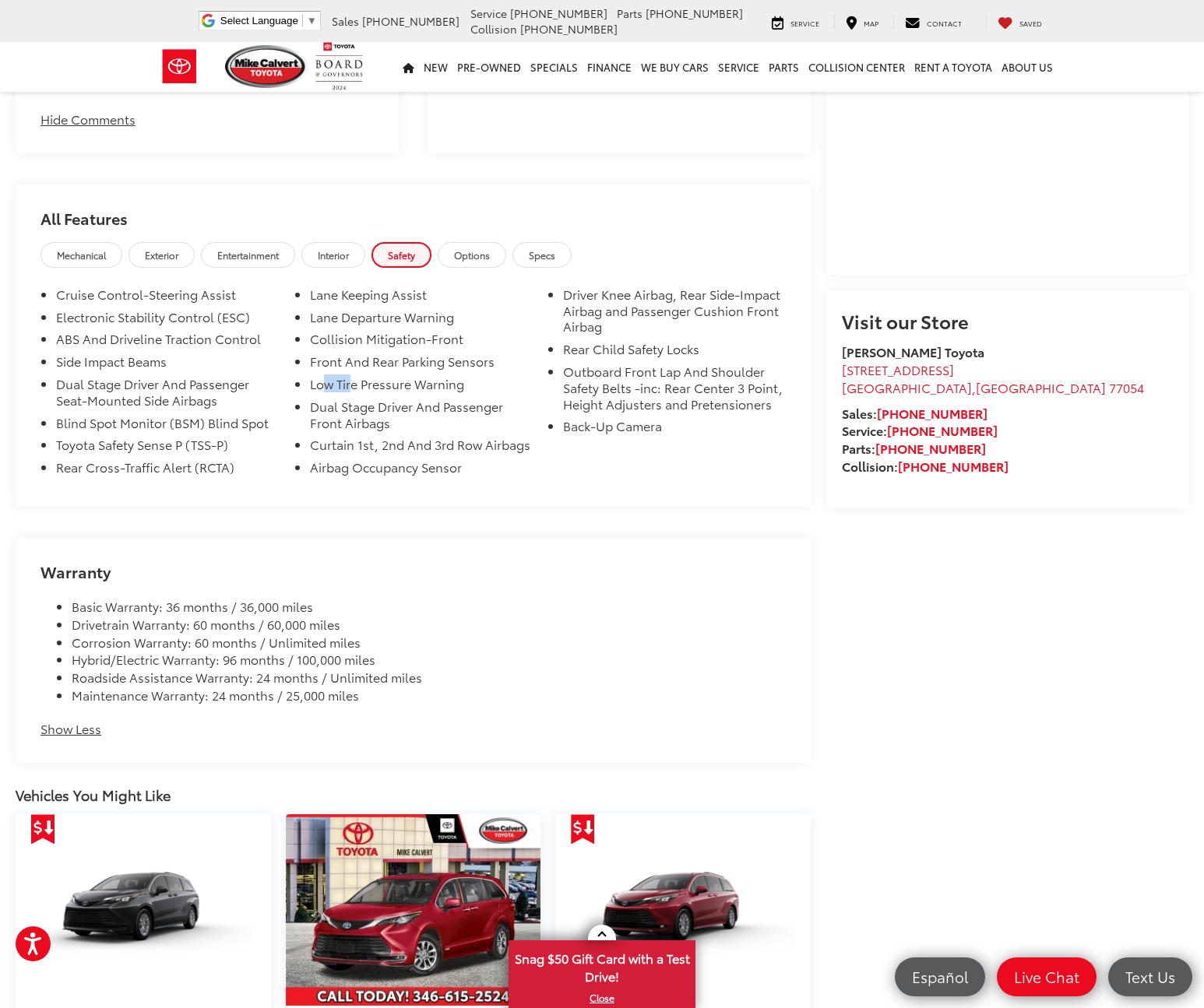
click at [353, 395] on li "Low Tire Pressure Warning" at bounding box center [421, 387] width 223 height 23
drag, startPoint x: 563, startPoint y: 299, endPoint x: 625, endPoint y: 301, distance: 62.0
click at [625, 301] on li "Driver Knee Airbag, Rear Side-Impact Airbag and Passenger Cushion Front Airbag" at bounding box center [674, 314] width 223 height 54
click at [568, 363] on li "Rear Child Safety Locks" at bounding box center [674, 352] width 223 height 23
drag, startPoint x: 564, startPoint y: 387, endPoint x: 580, endPoint y: 393, distance: 17.1
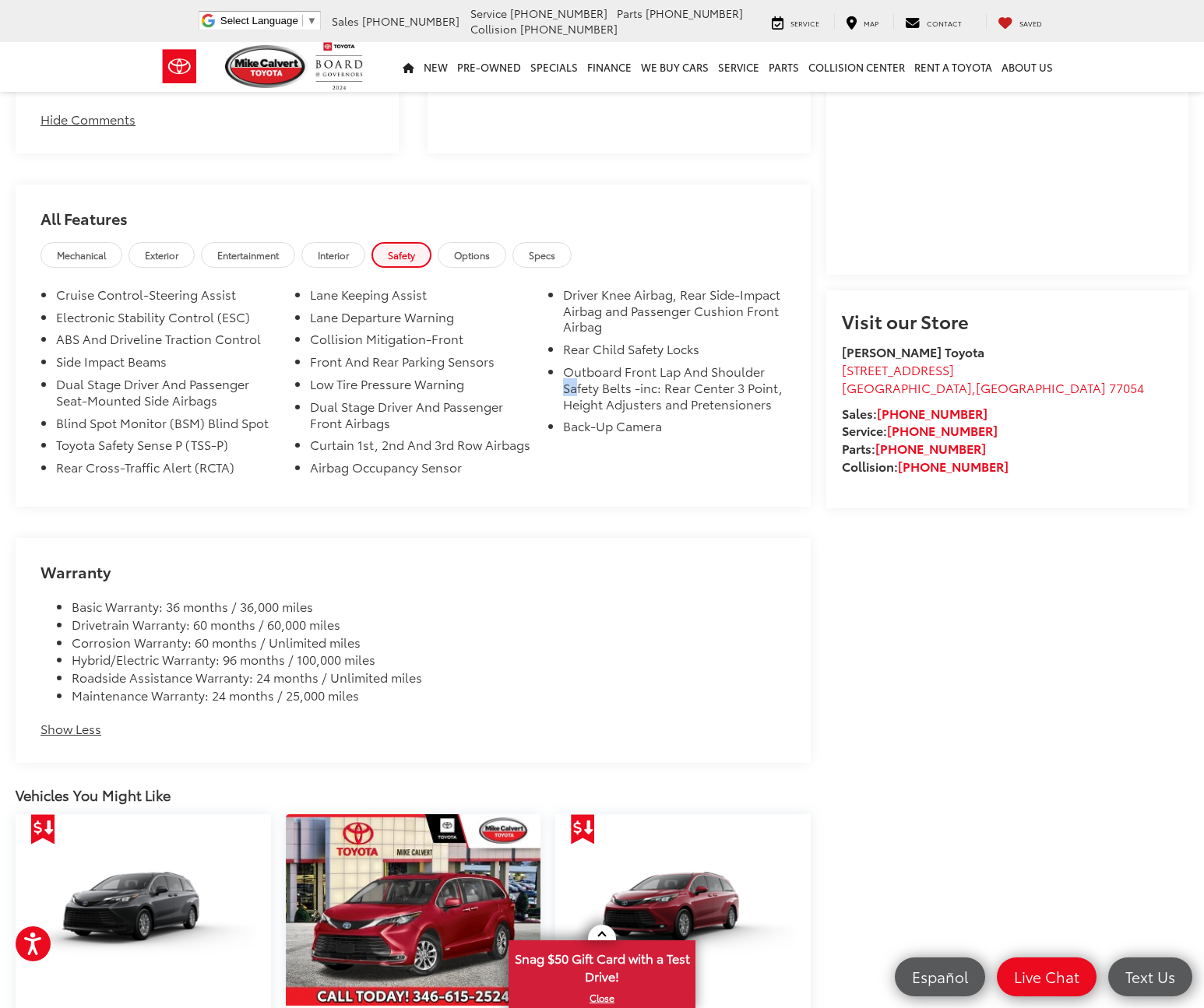
click at [580, 393] on li "Outboard Front Lap And Shoulder Safety Belts -inc: Rear Center 3 Point, Height …" at bounding box center [674, 391] width 223 height 54
click at [609, 395] on li "Outboard Front Lap And Shoulder Safety Belts -inc: Rear Center 3 Point, Height …" at bounding box center [674, 391] width 223 height 54
drag, startPoint x: 611, startPoint y: 381, endPoint x: 635, endPoint y: 400, distance: 30.6
click at [635, 400] on li "Outboard Front Lap And Shoulder Safety Belts -inc: Rear Center 3 Point, Height …" at bounding box center [674, 391] width 223 height 54
drag, startPoint x: 597, startPoint y: 446, endPoint x: 564, endPoint y: 439, distance: 33.7
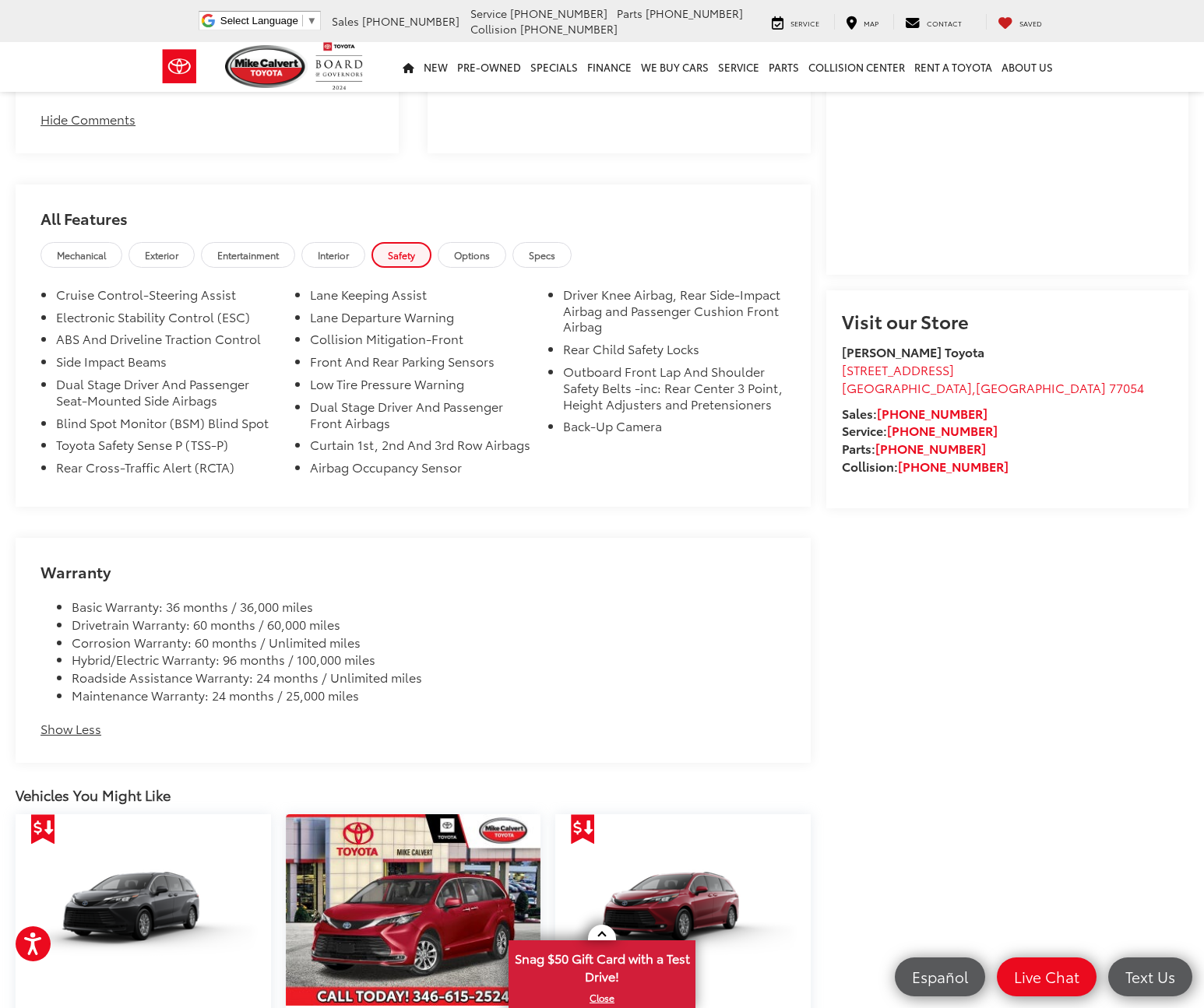
click at [598, 440] on li "Back-Up Camera" at bounding box center [674, 429] width 223 height 23
click at [490, 250] on span "Options" at bounding box center [472, 254] width 36 height 14
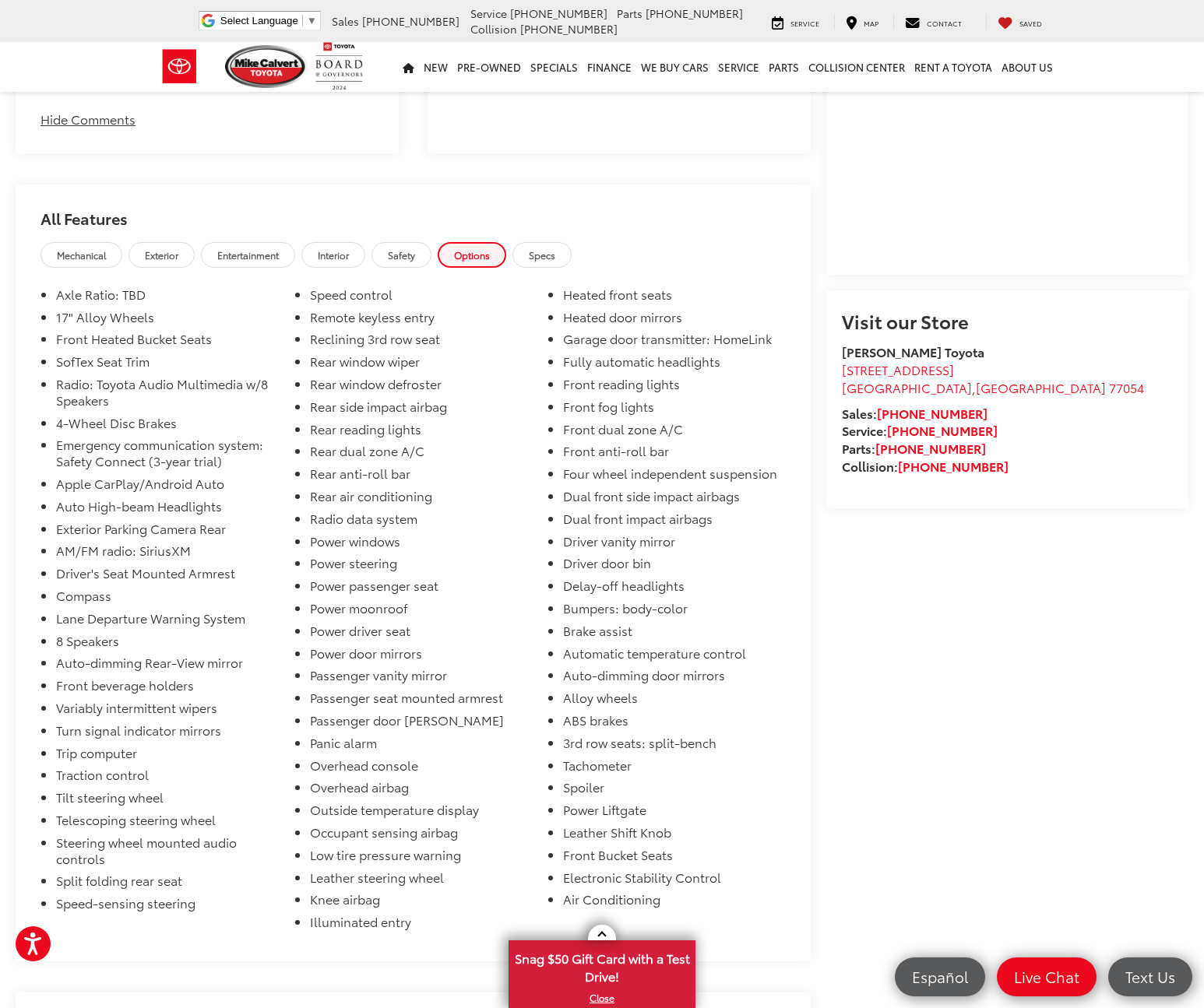
click at [118, 248] on link "Mechanical" at bounding box center [81, 254] width 82 height 25
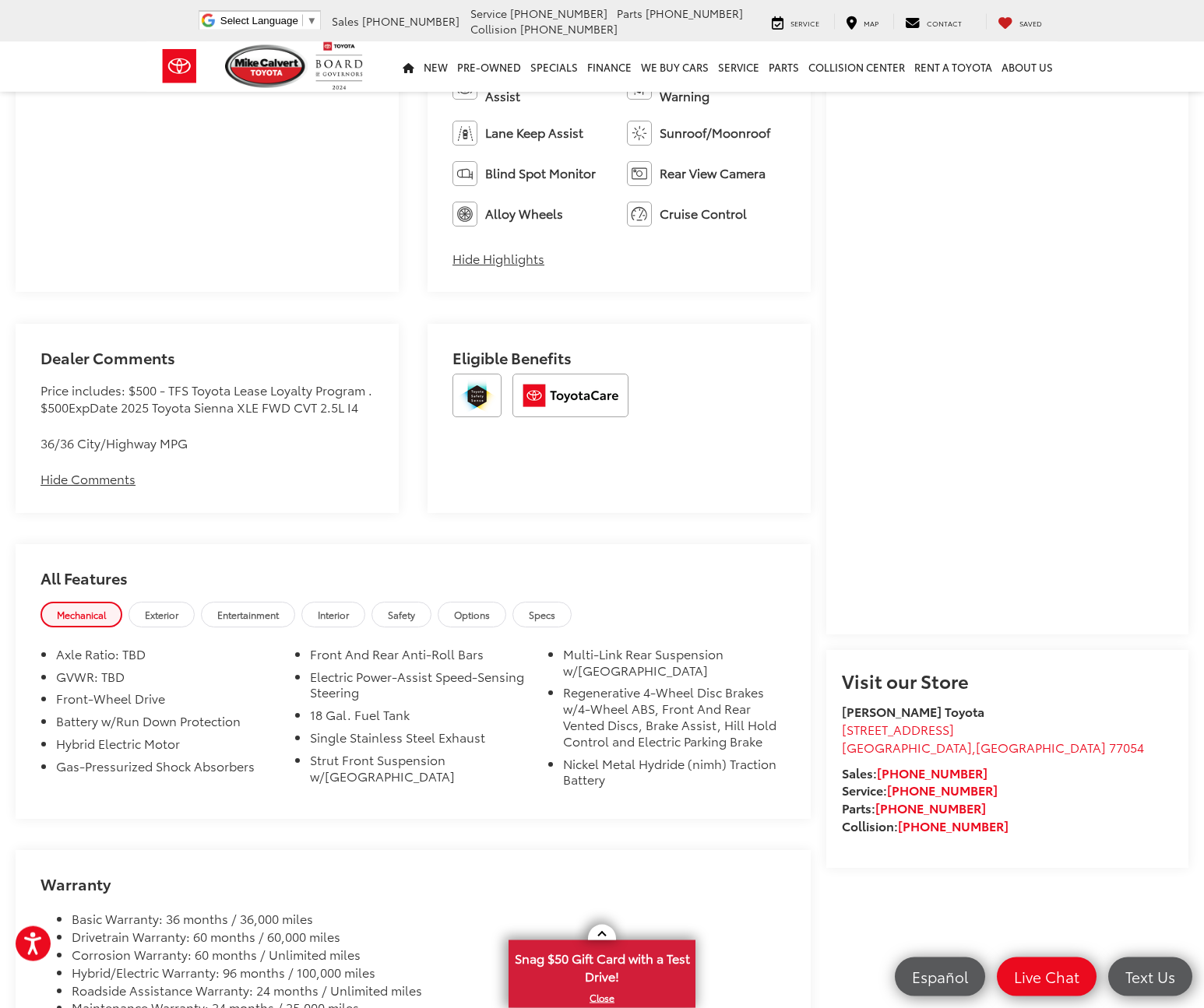
scroll to position [953, 0]
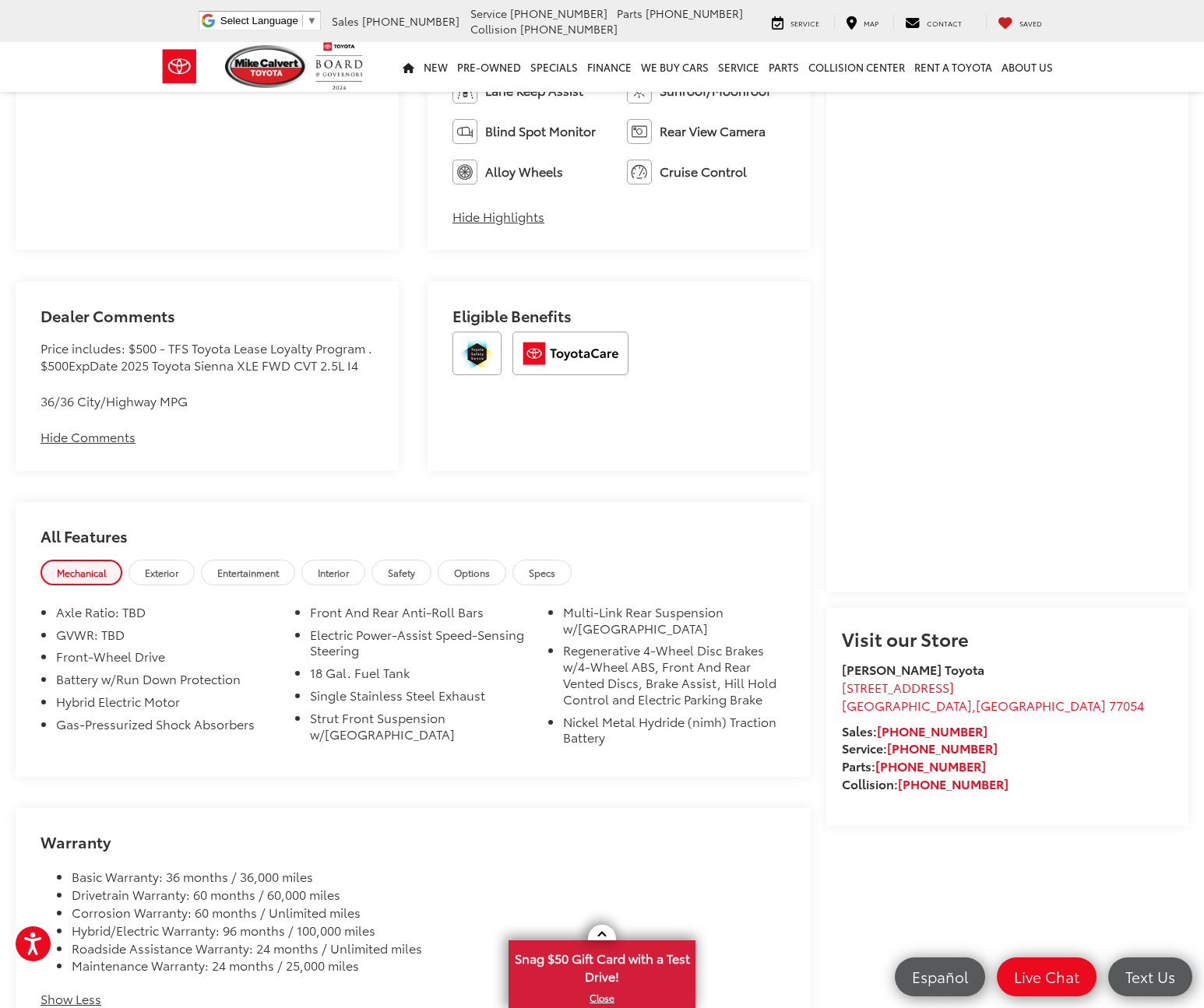
click at [418, 564] on link "Safety" at bounding box center [402, 572] width 60 height 25
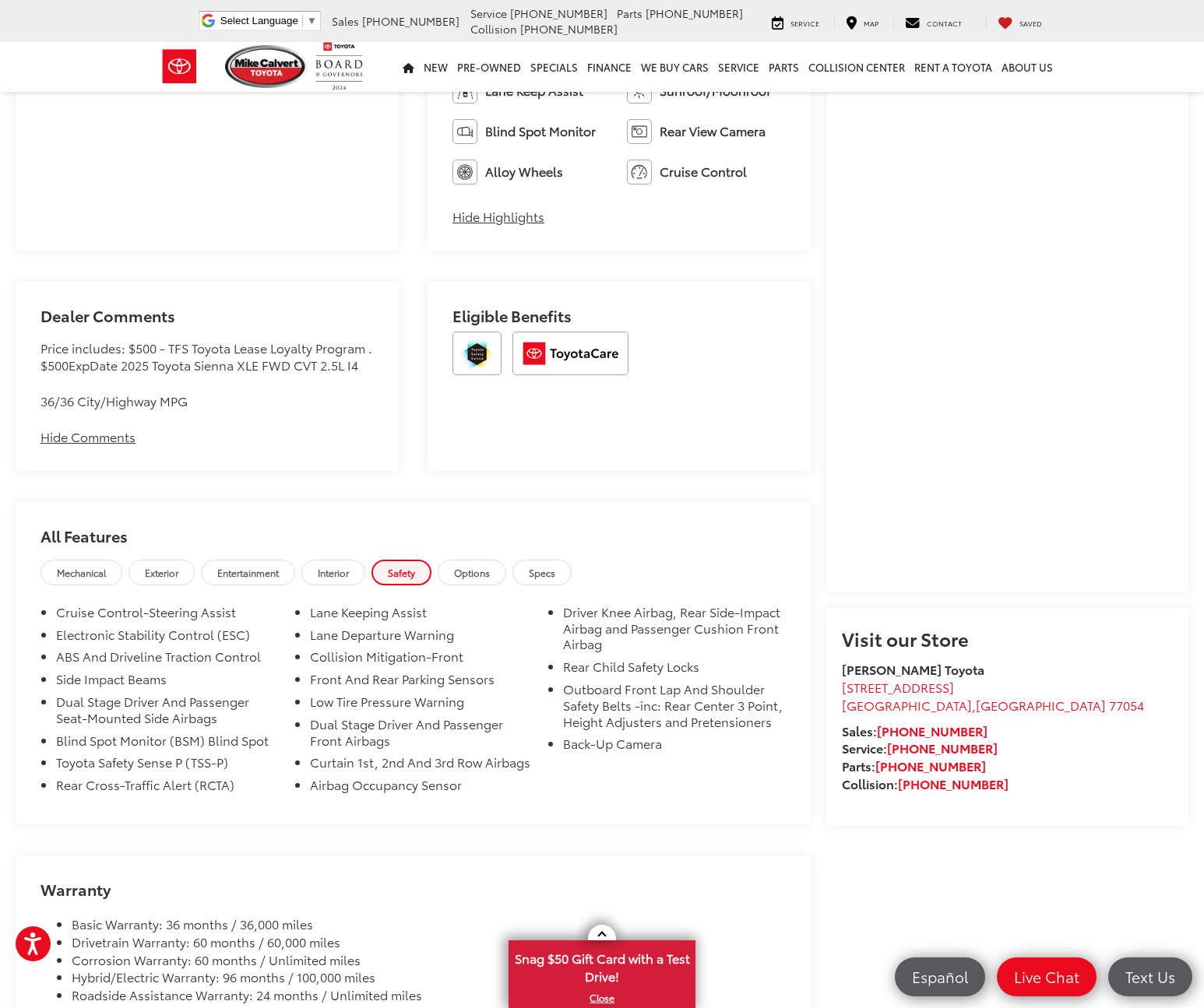
click at [77, 577] on span "Mechanical" at bounding box center [81, 572] width 49 height 14
